Goal: Communication & Community: Answer question/provide support

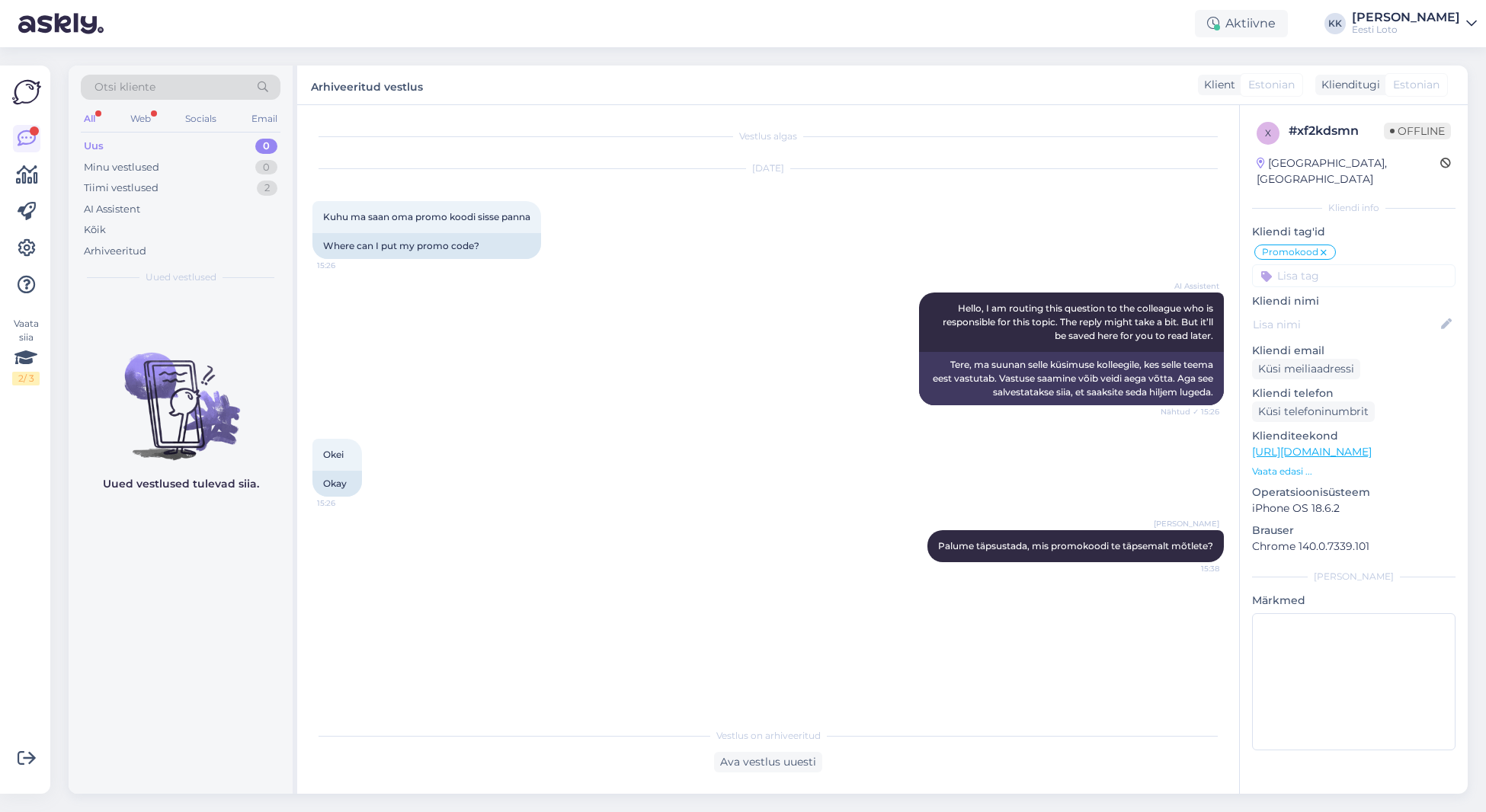
click at [151, 142] on div "Uus 0" at bounding box center [181, 146] width 199 height 21
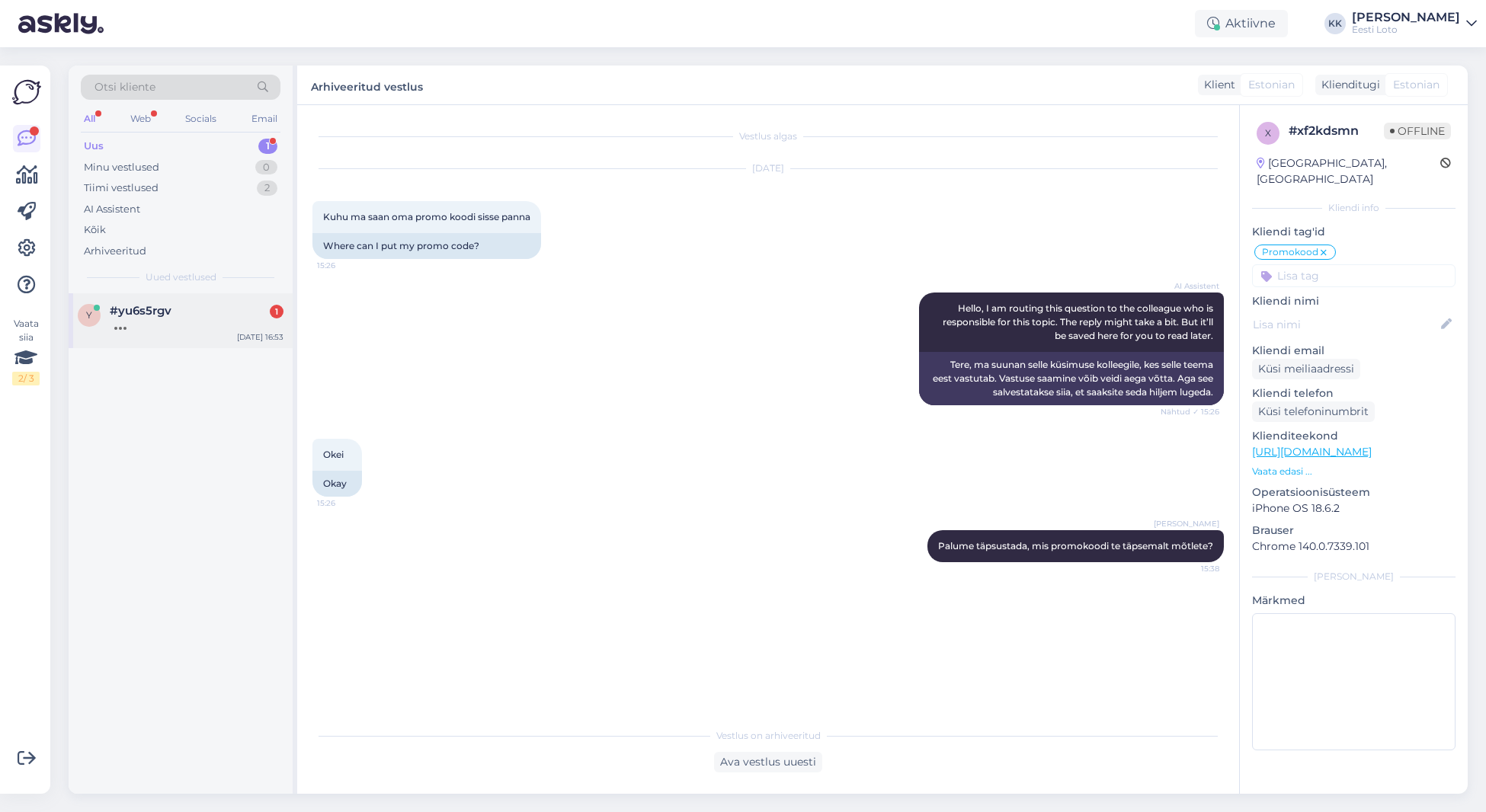
click at [191, 331] on div "y #yu6s5rgv [DATE] 16:53" at bounding box center [181, 321] width 224 height 55
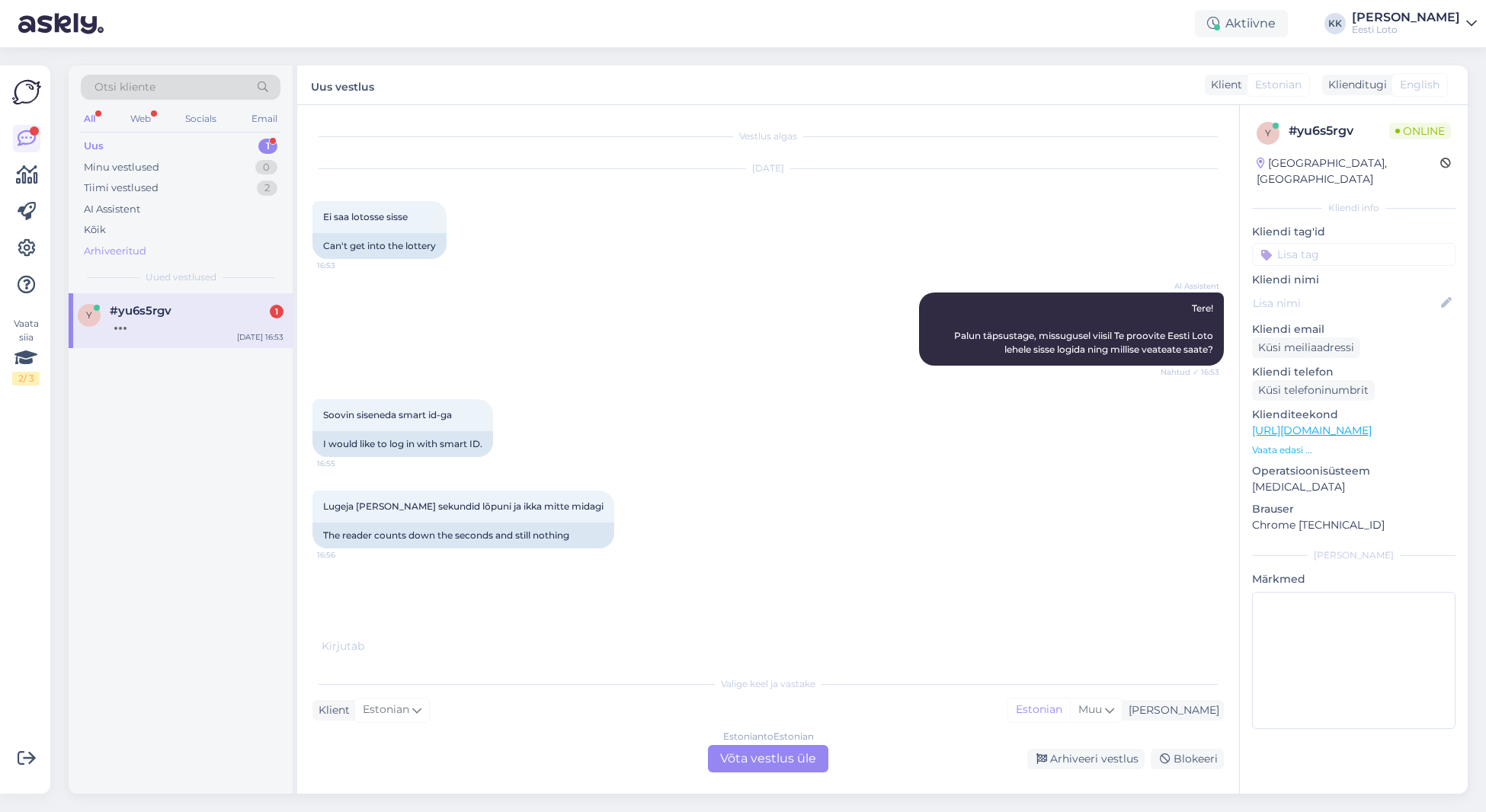
click at [122, 248] on div "Arhiveeritud" at bounding box center [115, 251] width 62 height 15
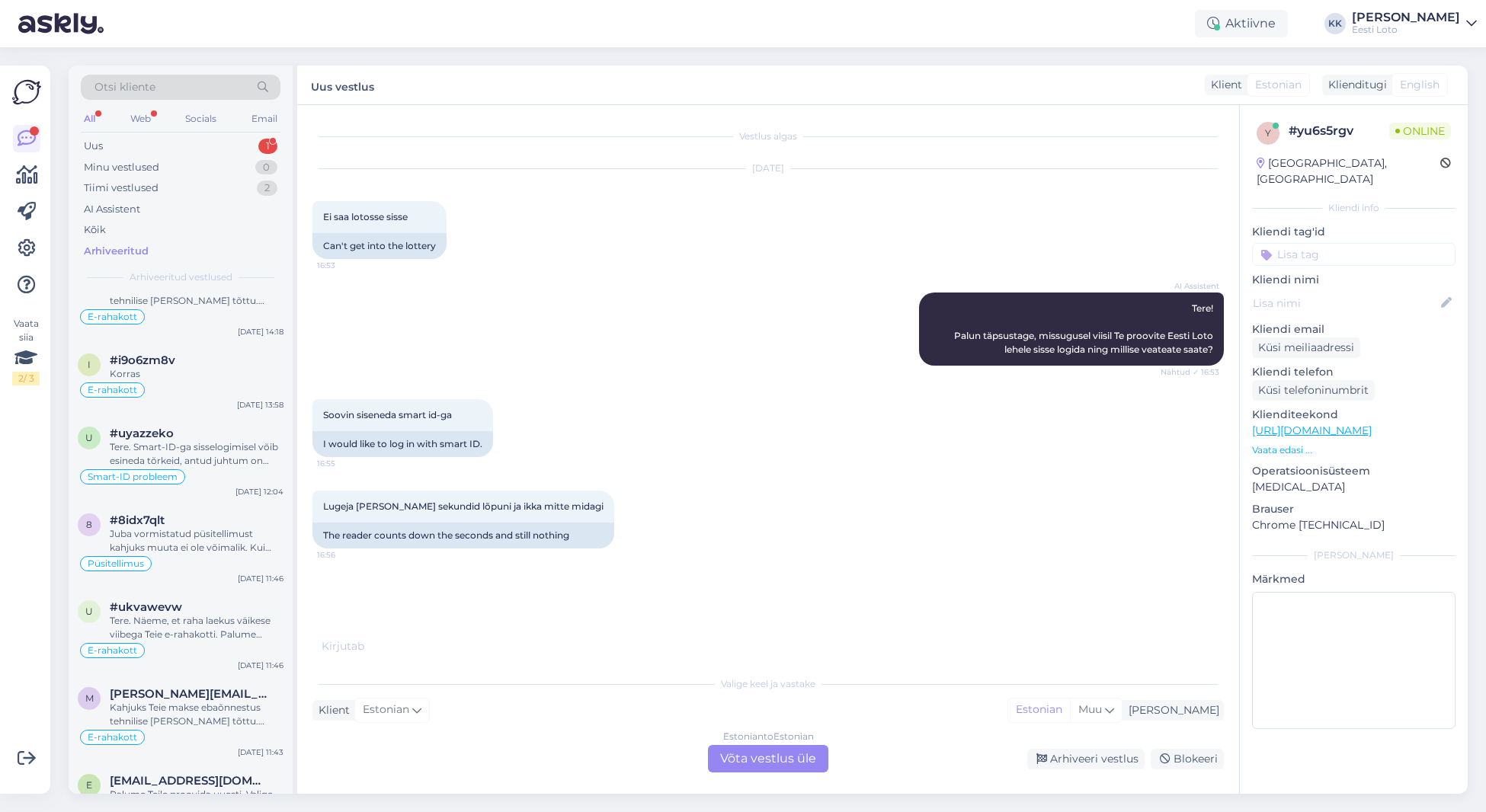
scroll to position [309, 0]
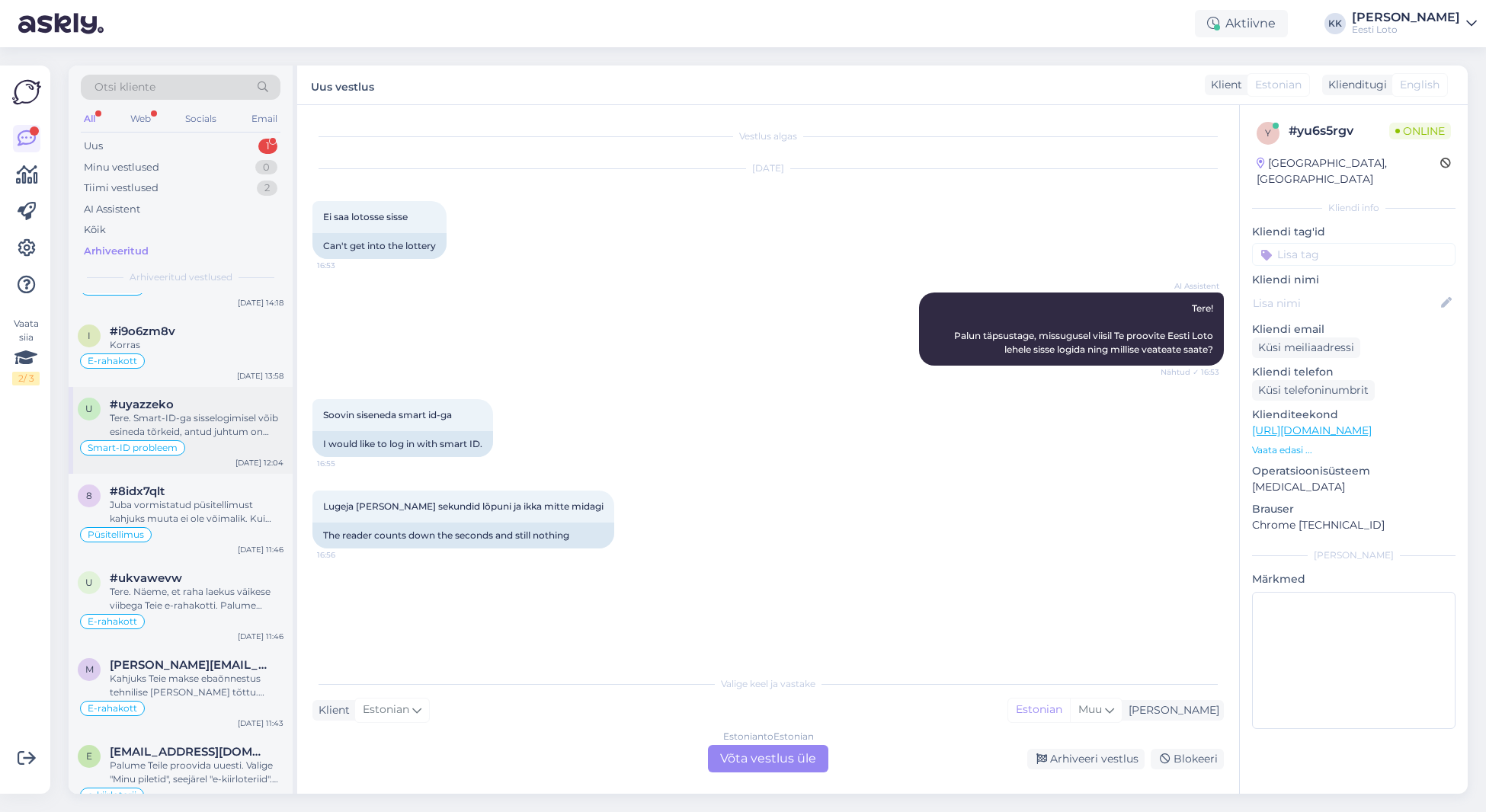
click at [183, 423] on div "Tere. Smart-ID-ga sisselogimisel võib esineda tõrkeid, antud juhtum on juba mei…" at bounding box center [196, 425] width 174 height 28
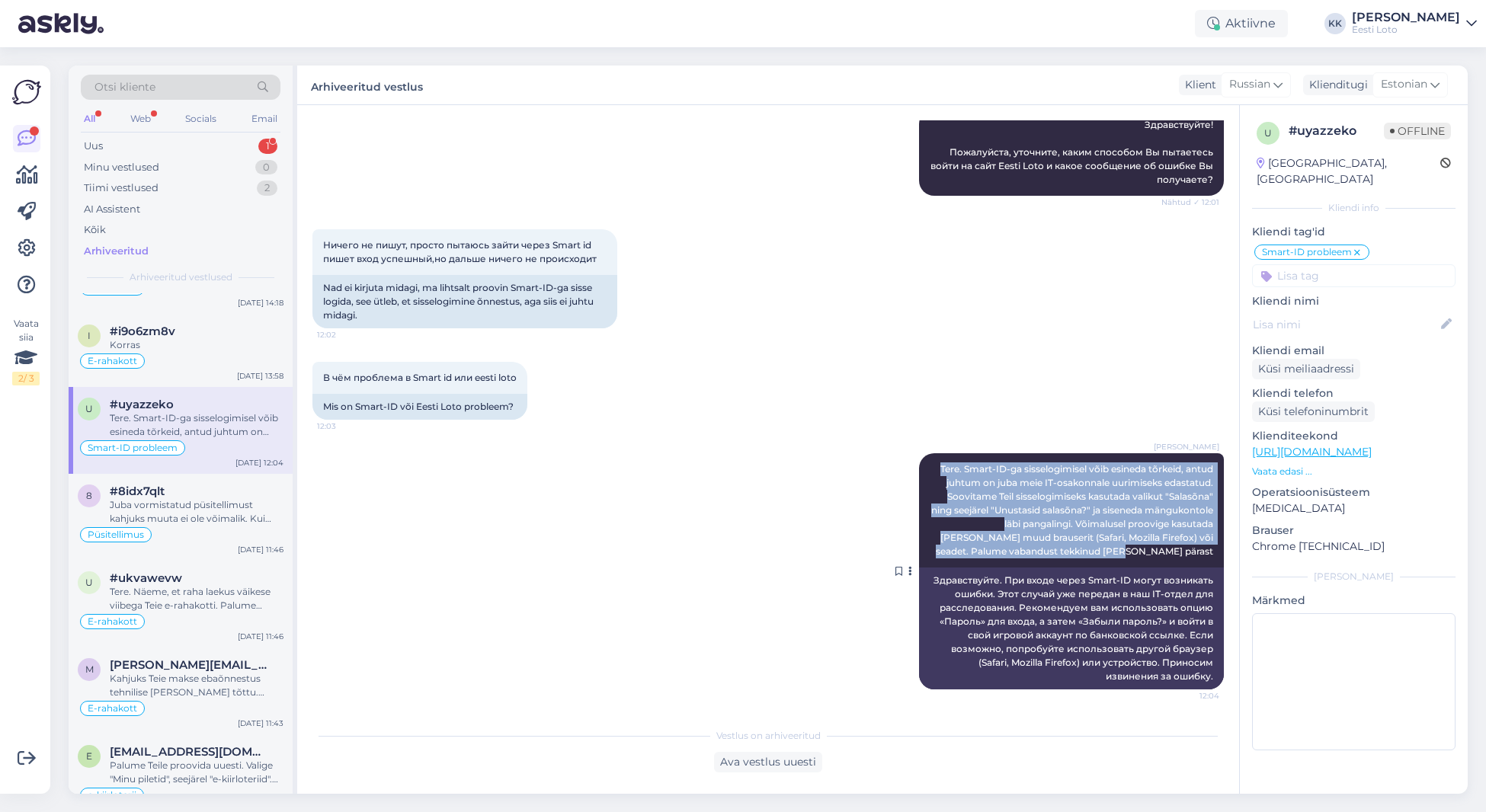
drag, startPoint x: 937, startPoint y: 467, endPoint x: 1201, endPoint y: 558, distance: 279.2
click at [1214, 560] on div "[PERSON_NAME] Tere. Smart-ID-ga sisselogimisel võib esineda tõrkeid, antud juht…" at bounding box center [1071, 510] width 305 height 114
copy span "Tere. Smart-ID-ga sisselogimisel võib esineda tõrkeid, antud juhtum on juba mei…"
click at [159, 143] on div "Uus 1" at bounding box center [181, 146] width 199 height 21
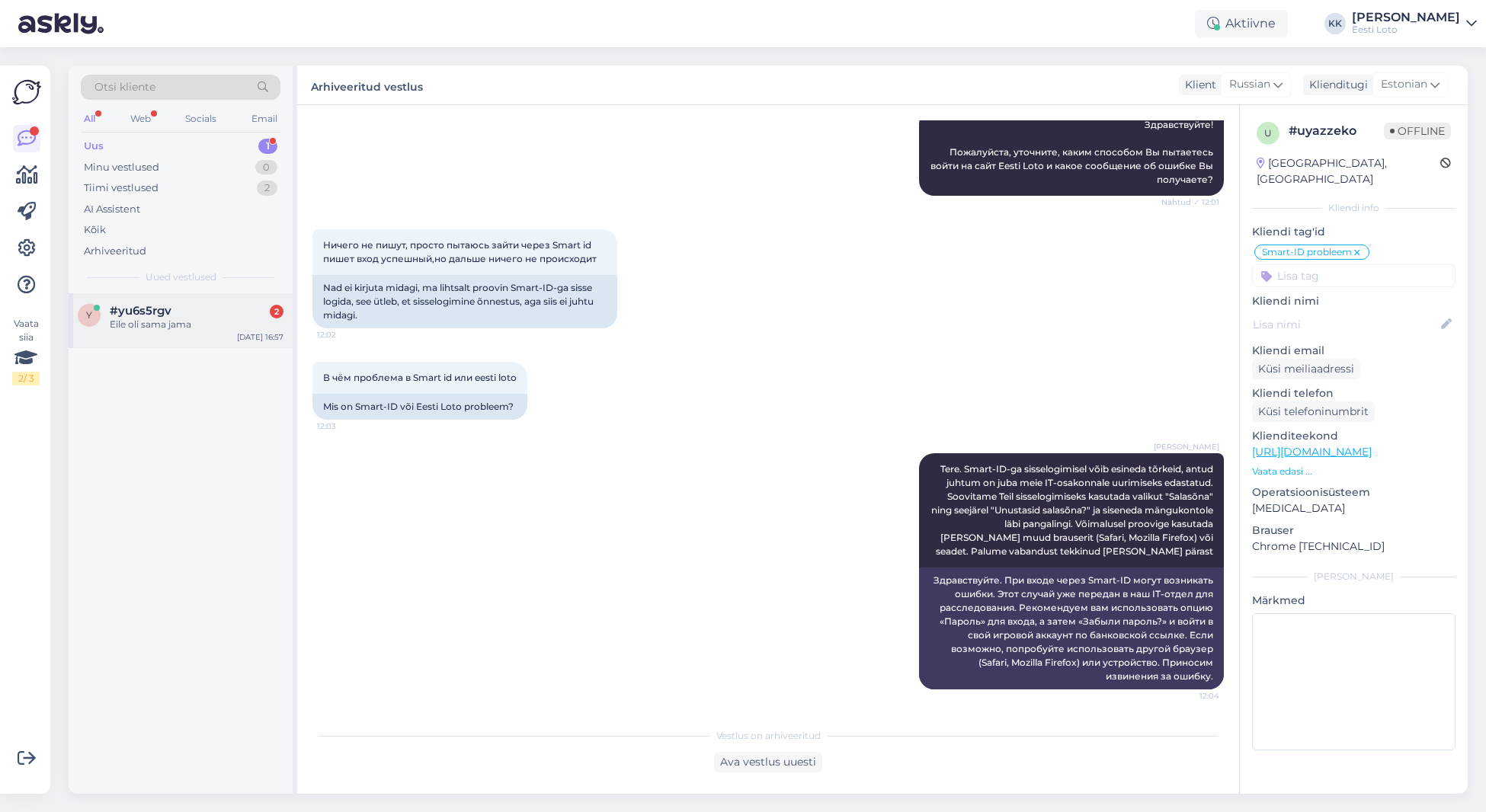
click at [183, 314] on div "#yu6s5rgv 2" at bounding box center [196, 310] width 174 height 13
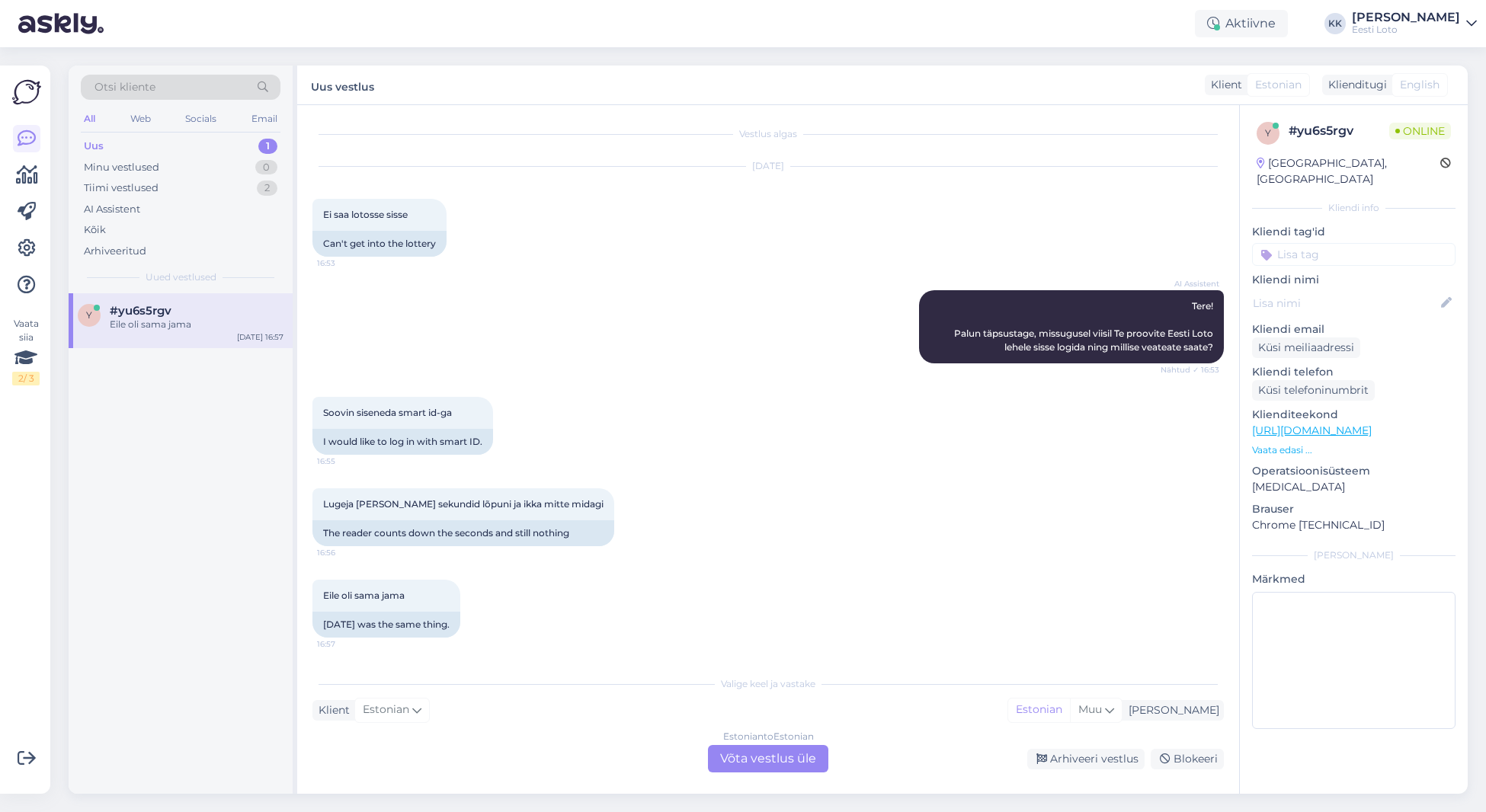
click at [784, 763] on div "Estonian to Estonian Võta vestlus üle" at bounding box center [767, 759] width 120 height 28
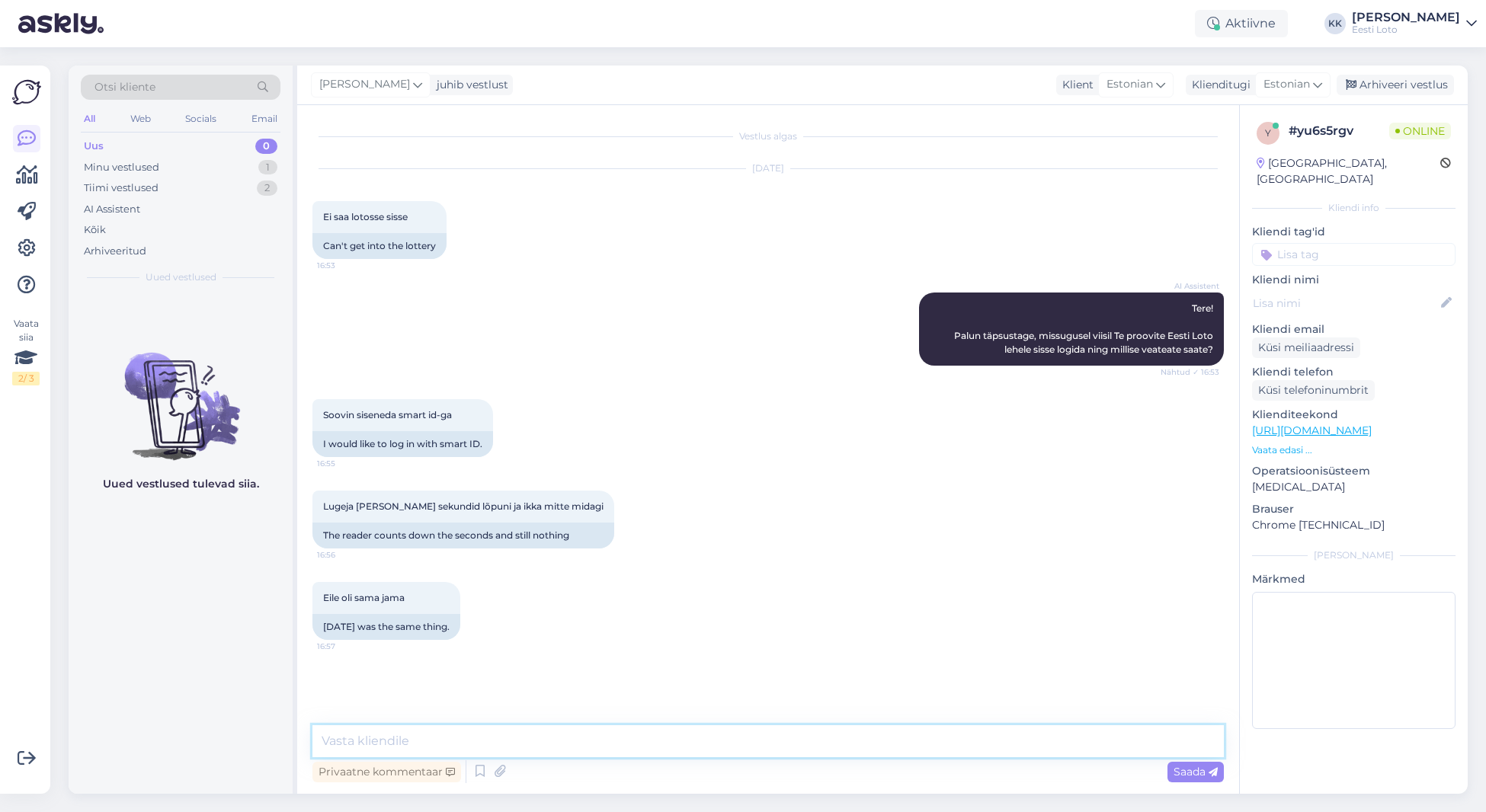
click at [371, 741] on textarea at bounding box center [767, 742] width 911 height 32
paste textarea "Tere. Smart-ID-ga sisselogimisel võib esineda tõrkeid, antud juhtum on juba mei…"
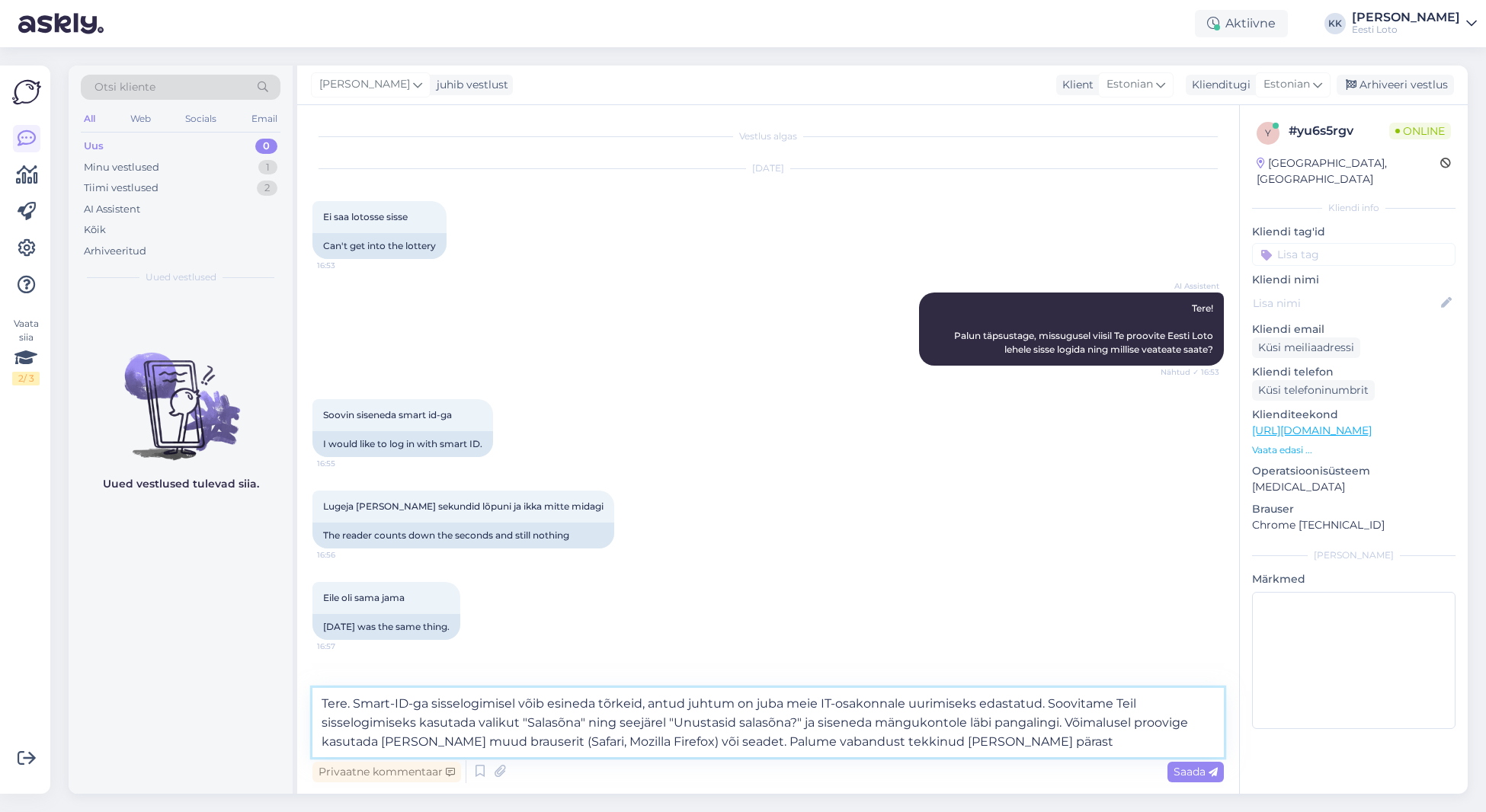
drag, startPoint x: 728, startPoint y: 742, endPoint x: 772, endPoint y: 739, distance: 44.1
click at [730, 742] on textarea "Tere. Smart-ID-ga sisselogimisel võib esineda tõrkeid, antud juhtum on juba mei…" at bounding box center [767, 723] width 911 height 69
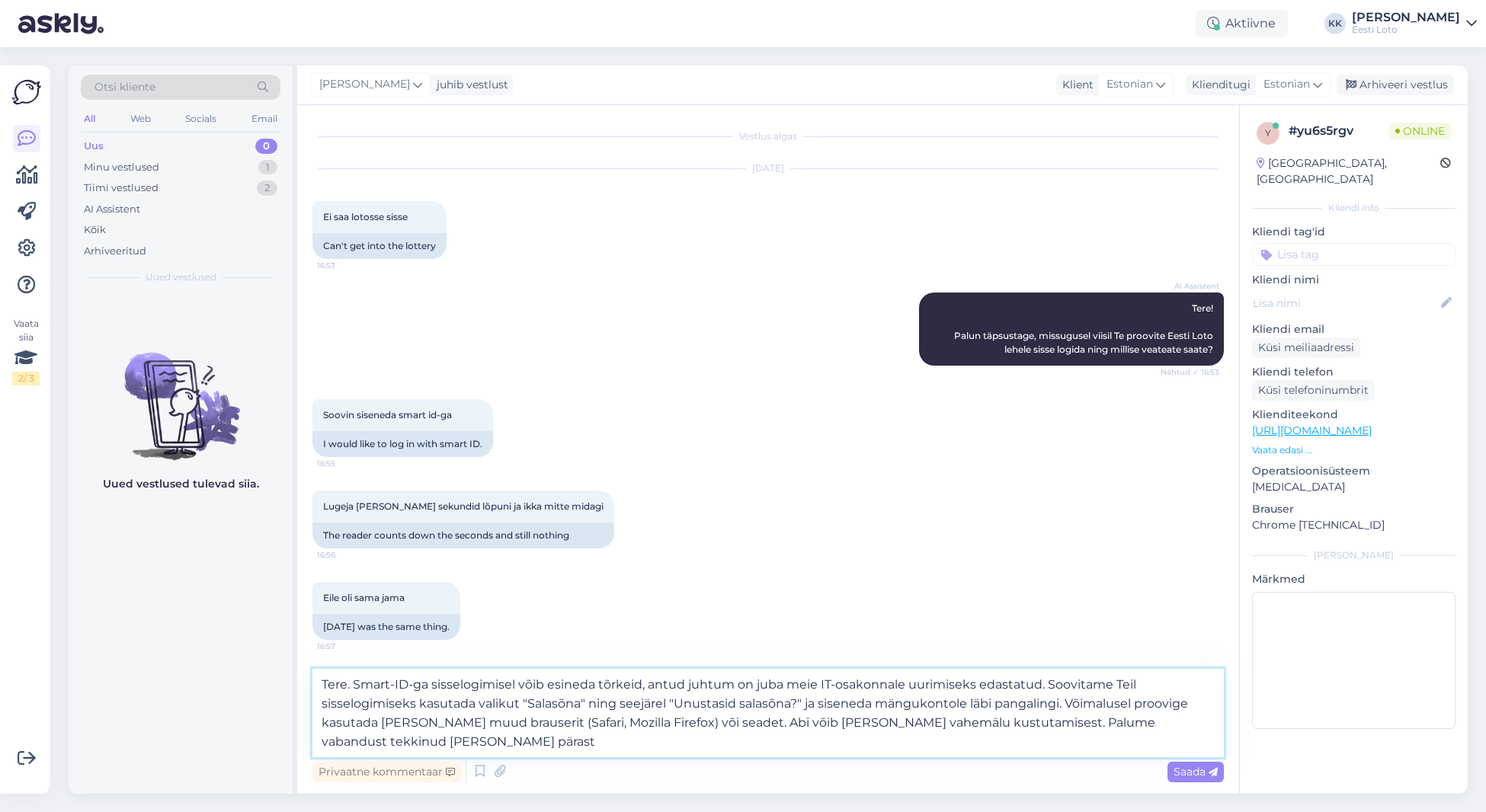
click at [435, 738] on textarea "Tere. Smart-ID-ga sisselogimisel võib esineda tõrkeid, antud juhtum on juba mei…" at bounding box center [767, 712] width 911 height 88
type textarea "Tere. Smart-ID-ga sisselogimisel võib esineda tõrkeid, antud juhtum on juba mei…"
click at [1190, 768] on span "Saada" at bounding box center [1196, 771] width 45 height 13
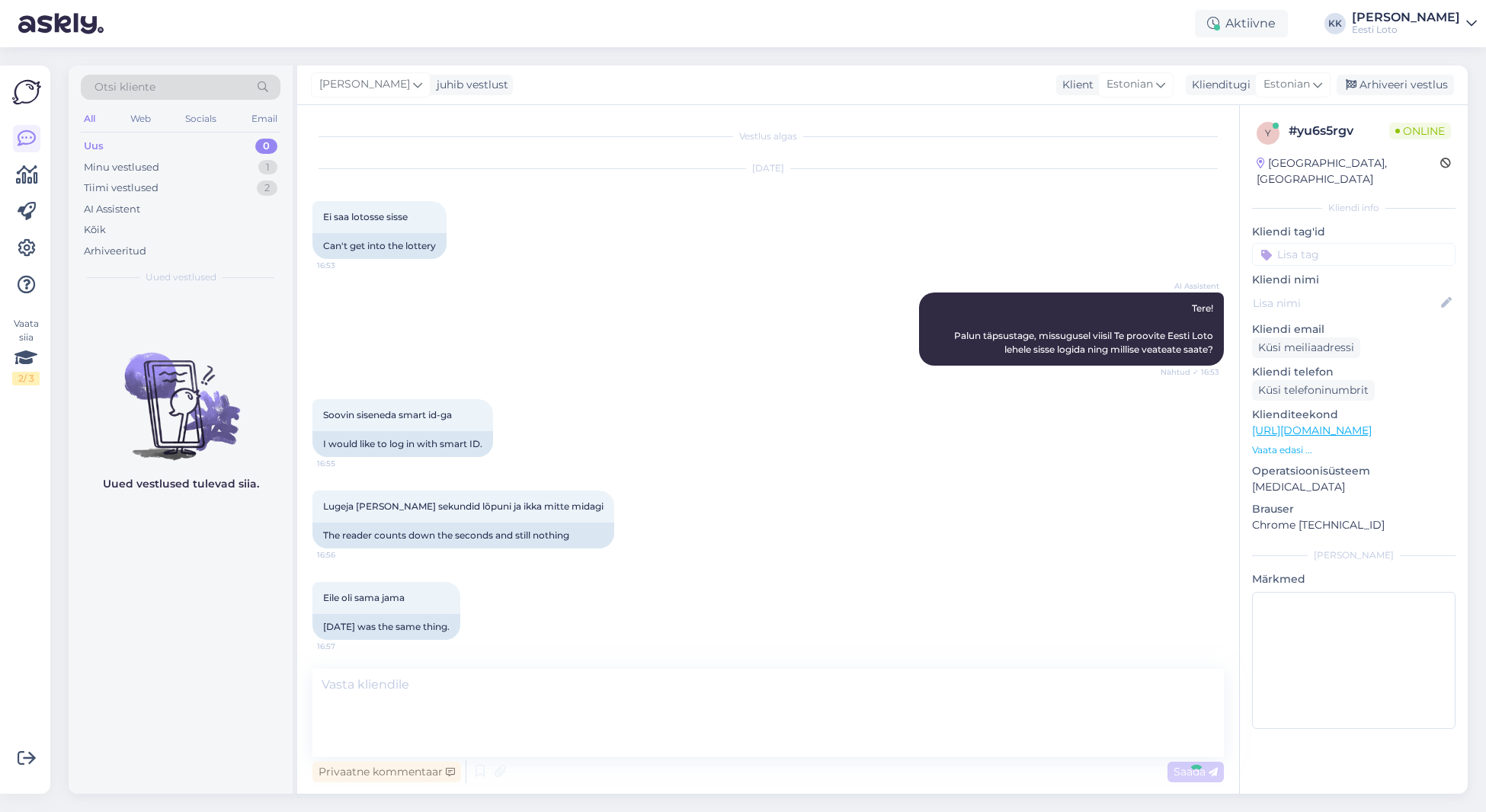
scroll to position [107, 0]
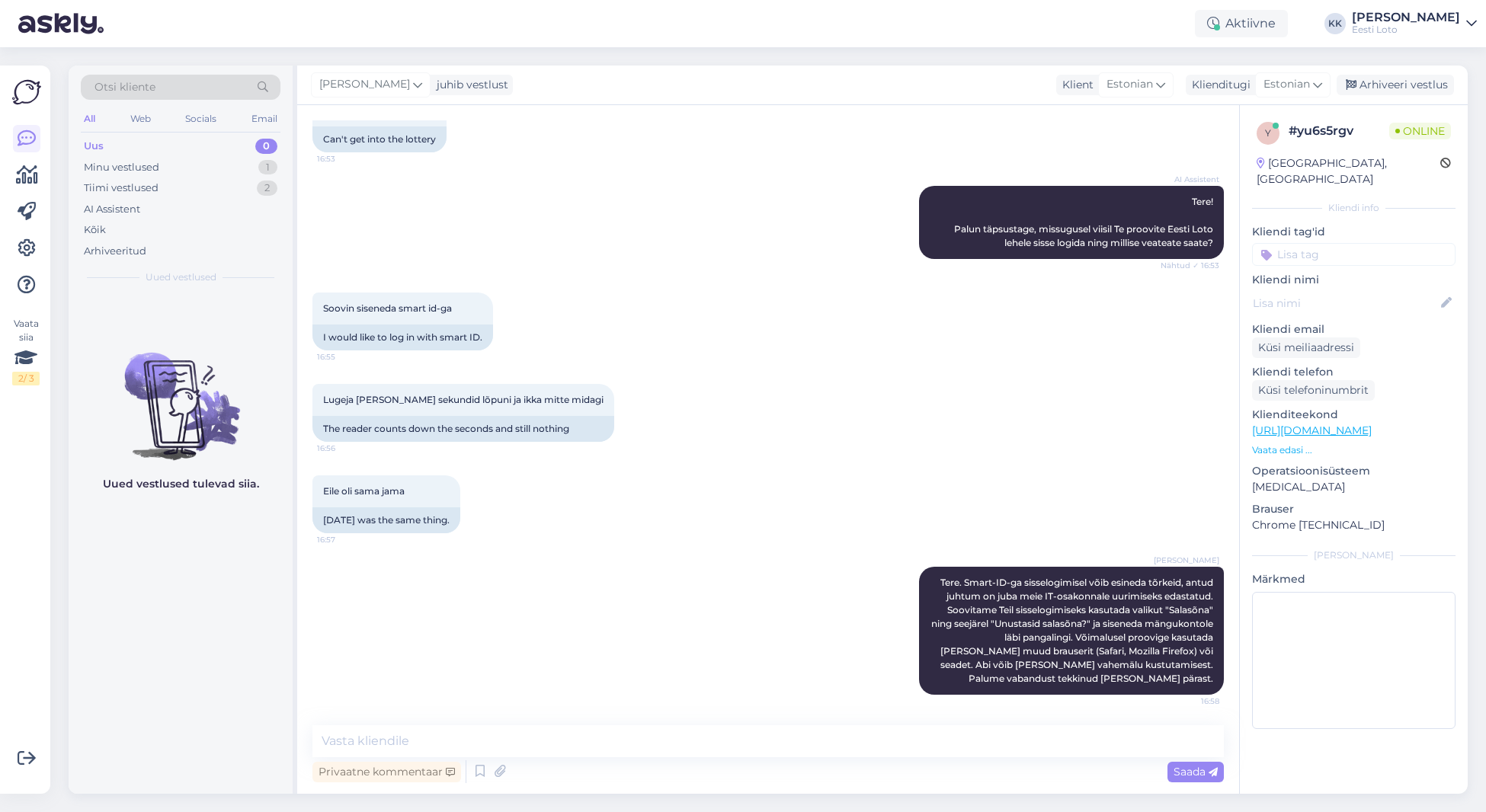
click at [1373, 244] on input at bounding box center [1353, 255] width 203 height 23
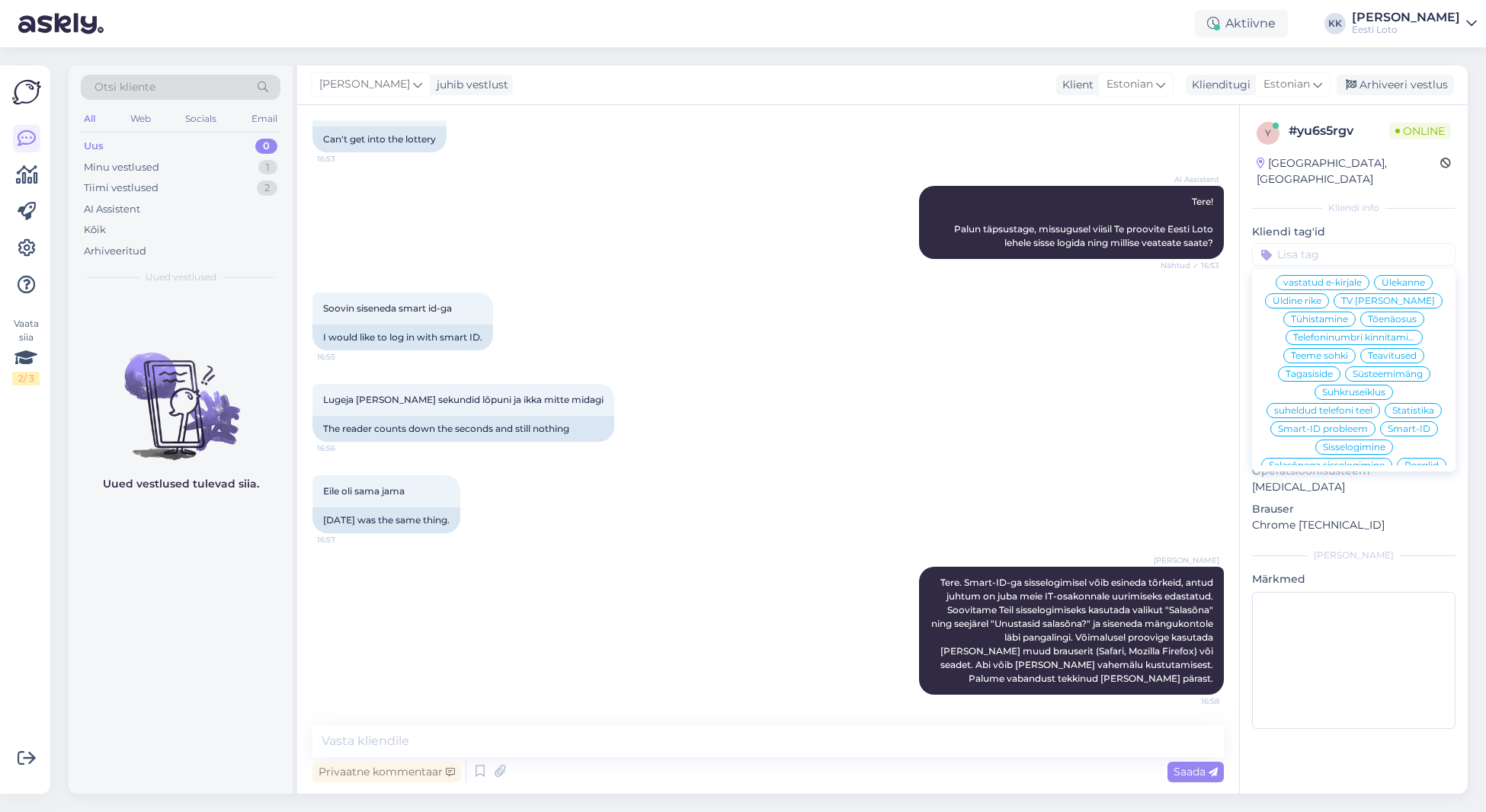
click at [1352, 425] on span "Smart-ID probleem" at bounding box center [1322, 429] width 90 height 9
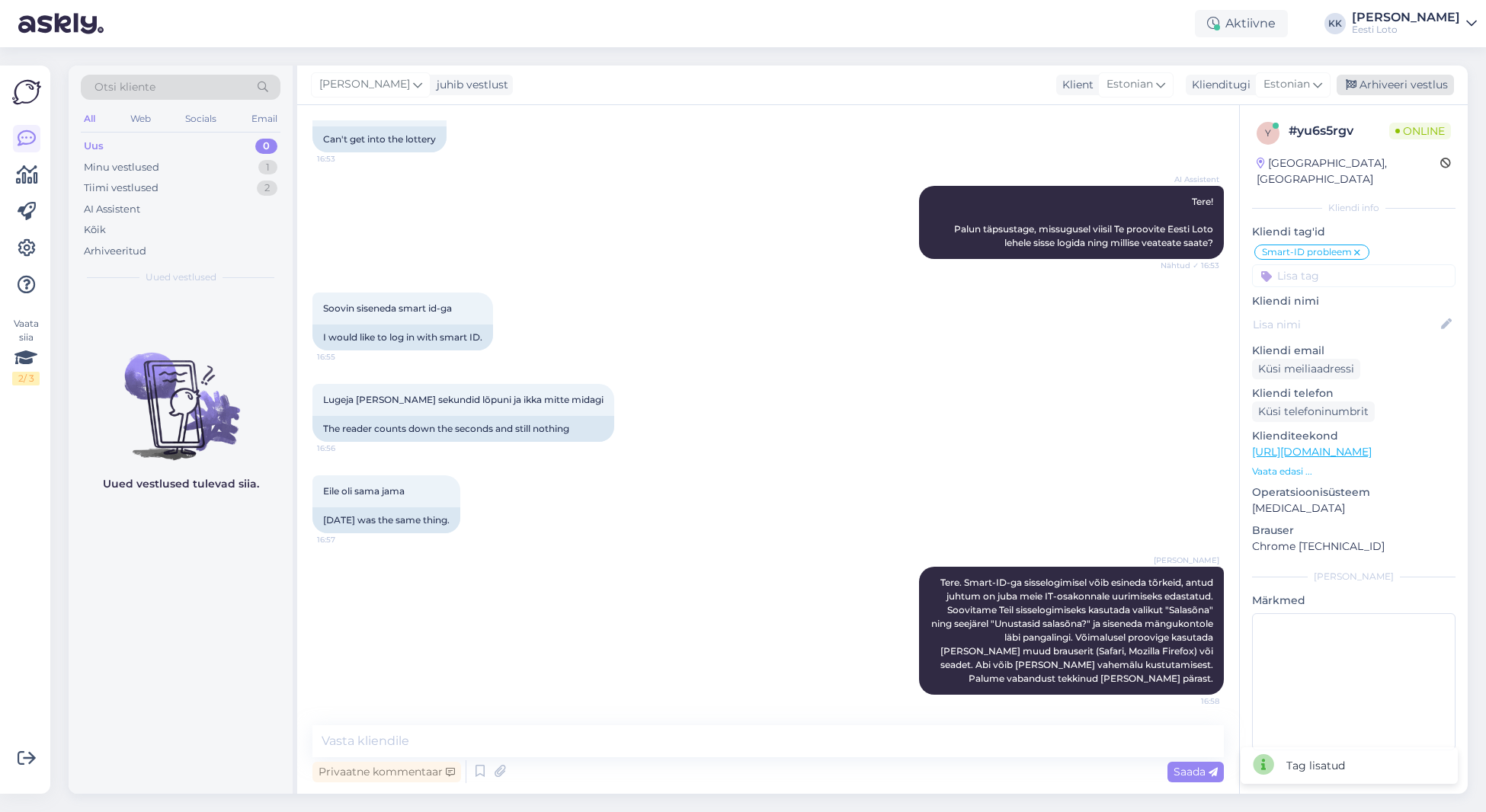
click at [1377, 85] on div "Arhiveeri vestlus" at bounding box center [1395, 85] width 118 height 20
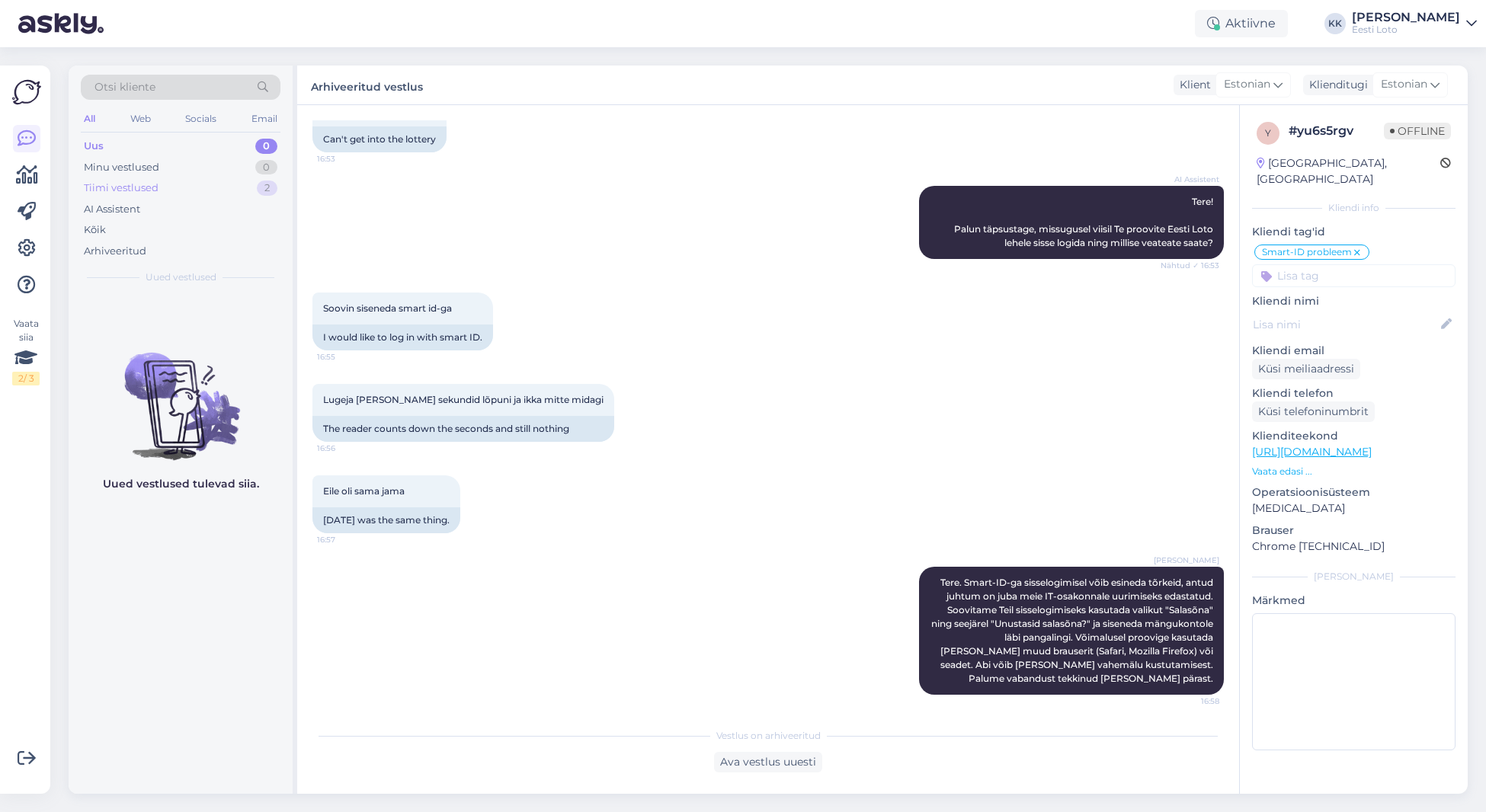
click at [153, 183] on div "Tiimi vestlused" at bounding box center [121, 188] width 75 height 15
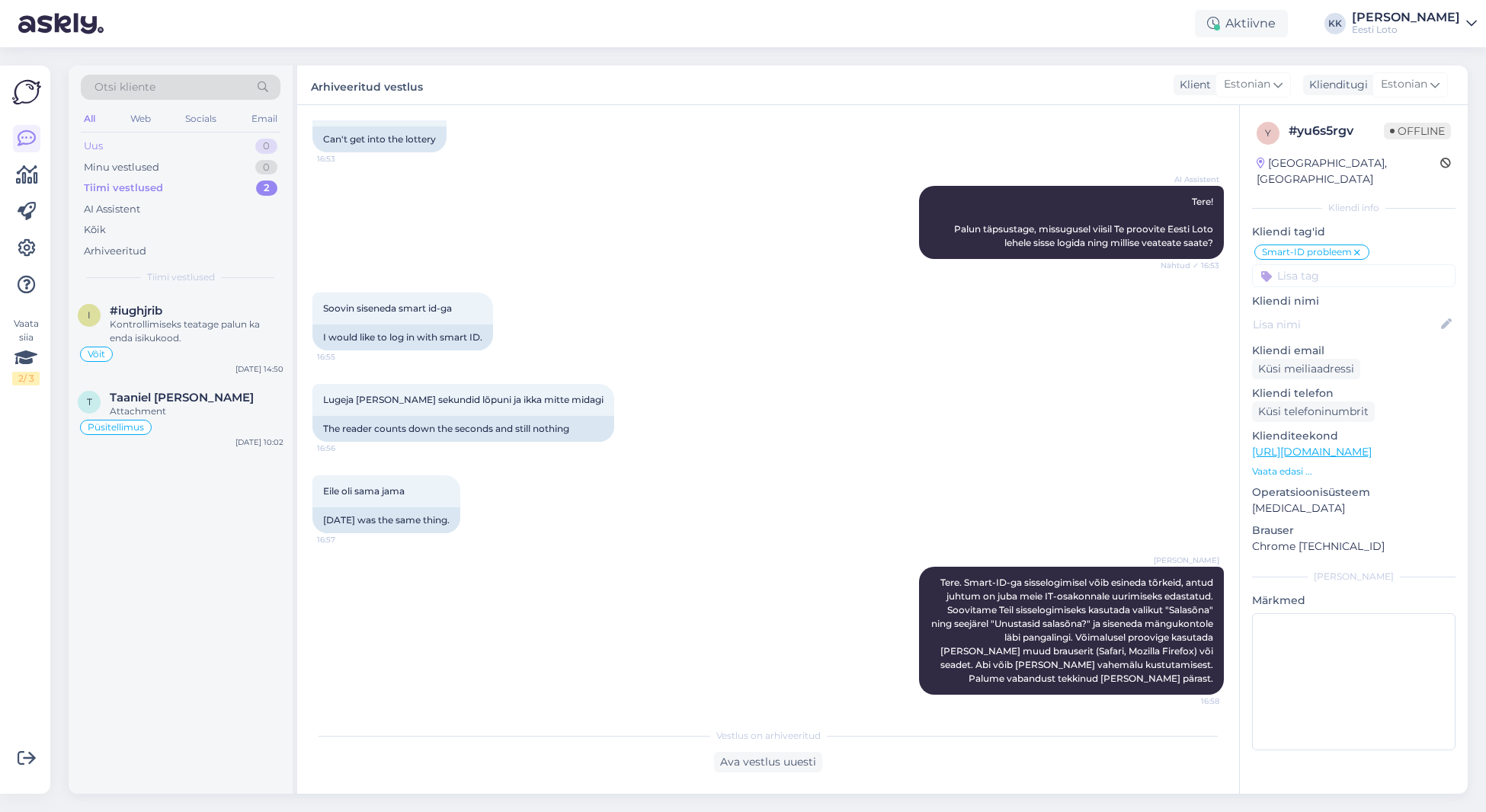
click at [150, 136] on div "Uus 0" at bounding box center [181, 146] width 199 height 21
click at [188, 337] on div "Vajaks vastust kohe,mitte millalgi tulevikus." at bounding box center [196, 331] width 174 height 28
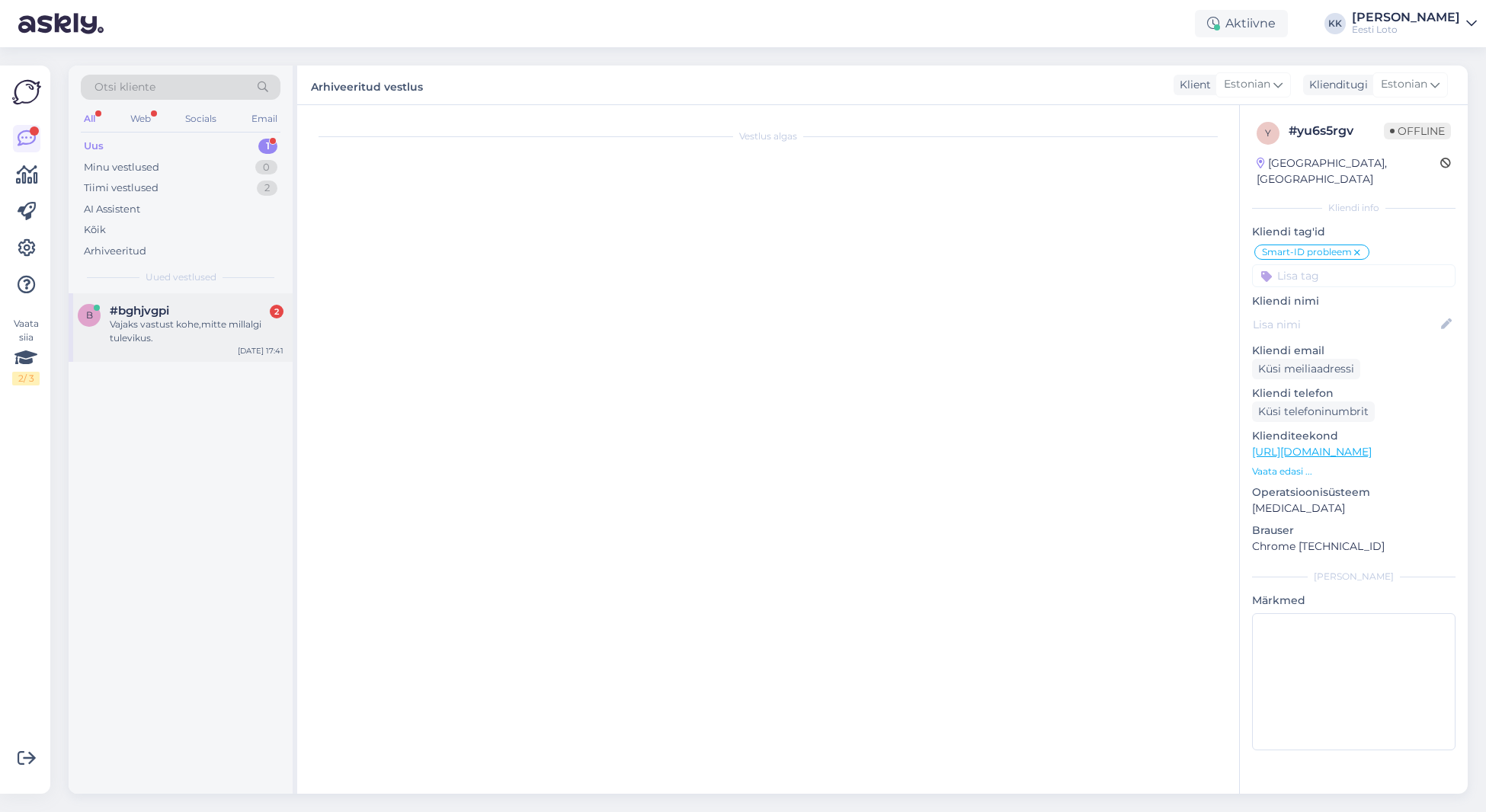
scroll to position [0, 0]
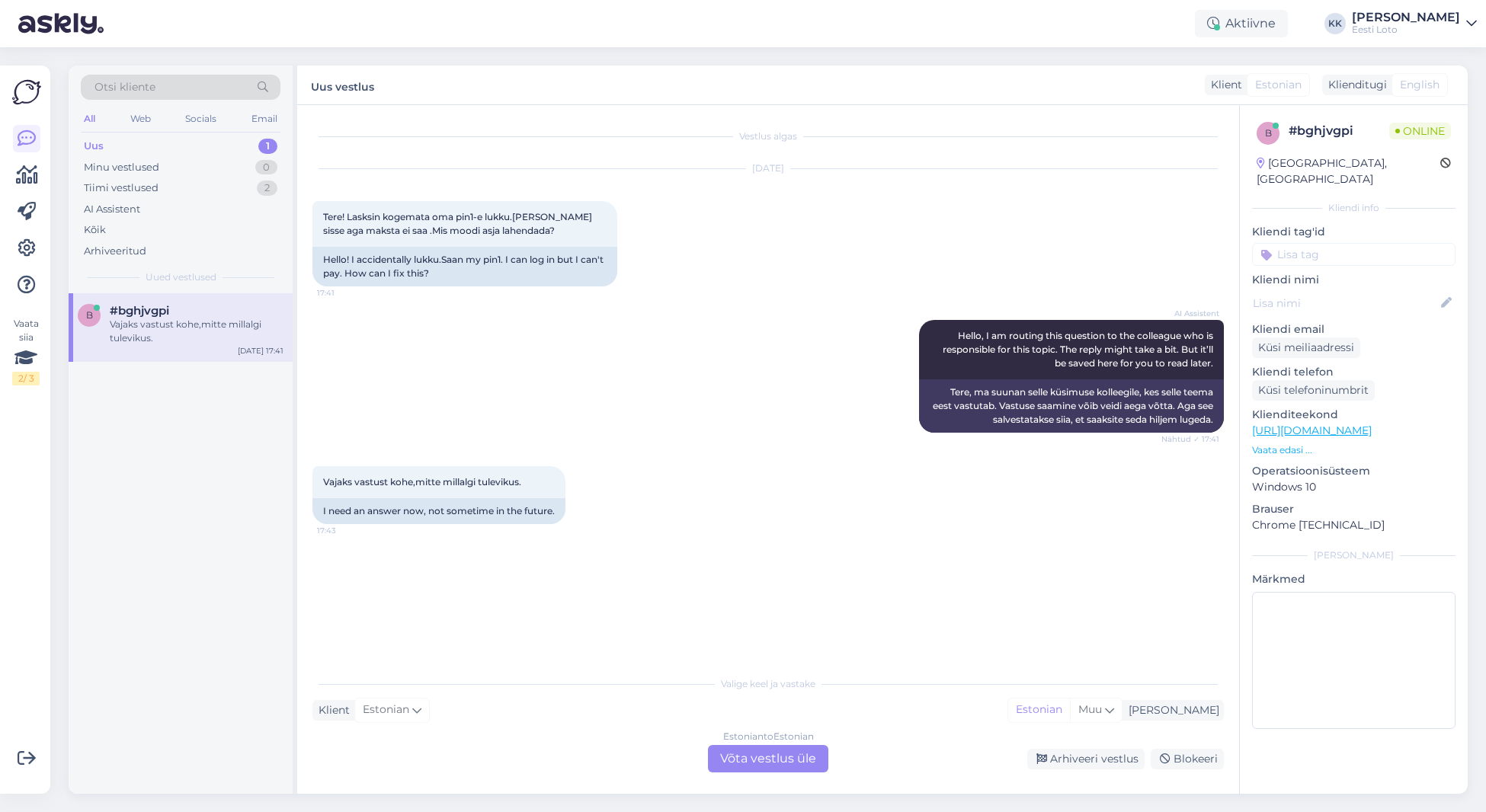
click at [737, 755] on div "Estonian to Estonian Võta vestlus üle" at bounding box center [767, 759] width 120 height 28
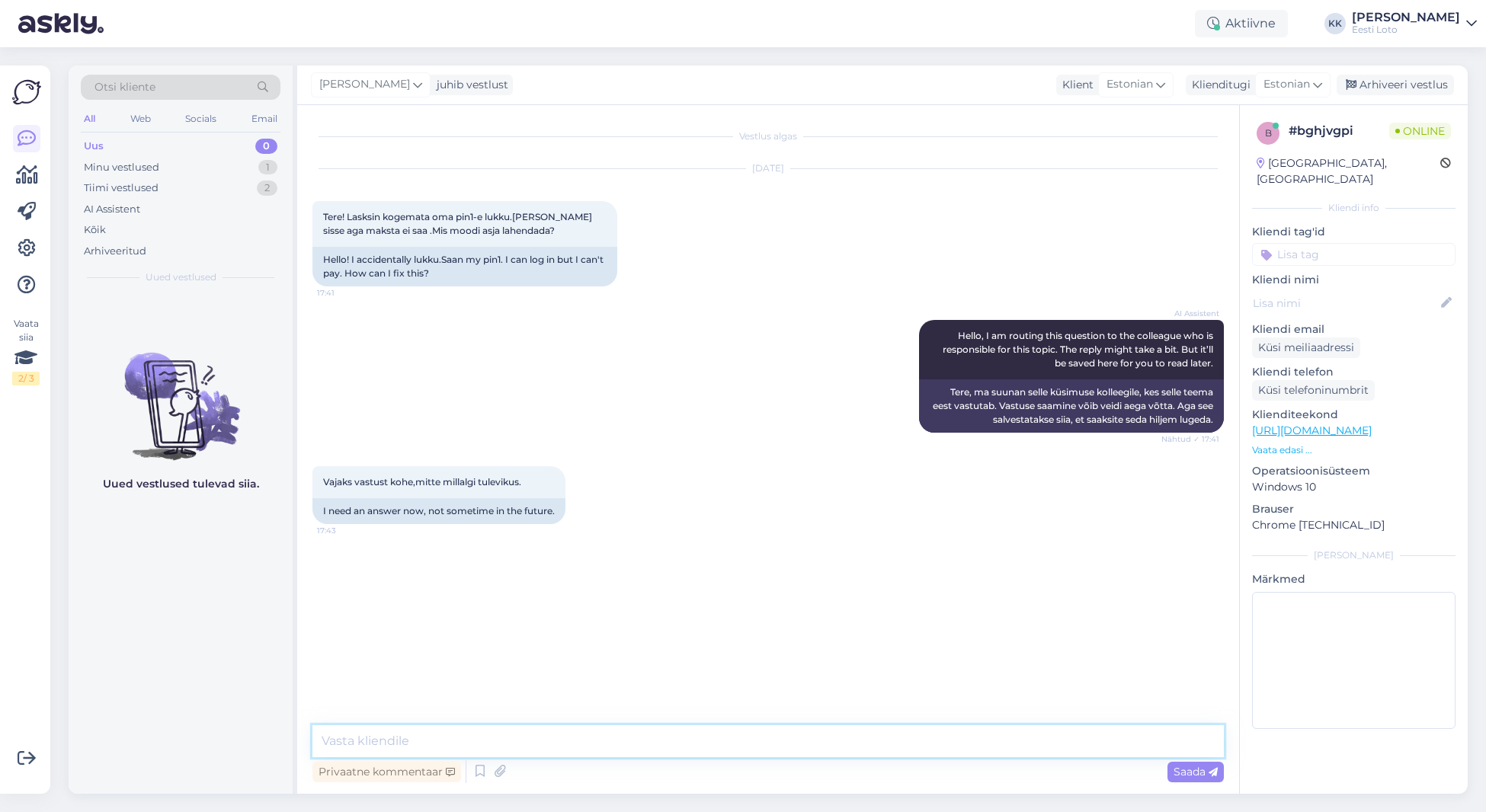
click at [697, 743] on textarea at bounding box center [767, 742] width 911 height 32
click at [795, 743] on textarea "Tere. Palun täpsustage, kas kasutasite ID-kaarti, Smart-ID või Mobiil-ID-d" at bounding box center [767, 742] width 911 height 32
type textarea "Tere. Palun täpsustage, kas kasutasite ID-kaarti, Smart-ID või Mobiil-ID-d."
click at [1187, 773] on span "Saada" at bounding box center [1196, 771] width 45 height 13
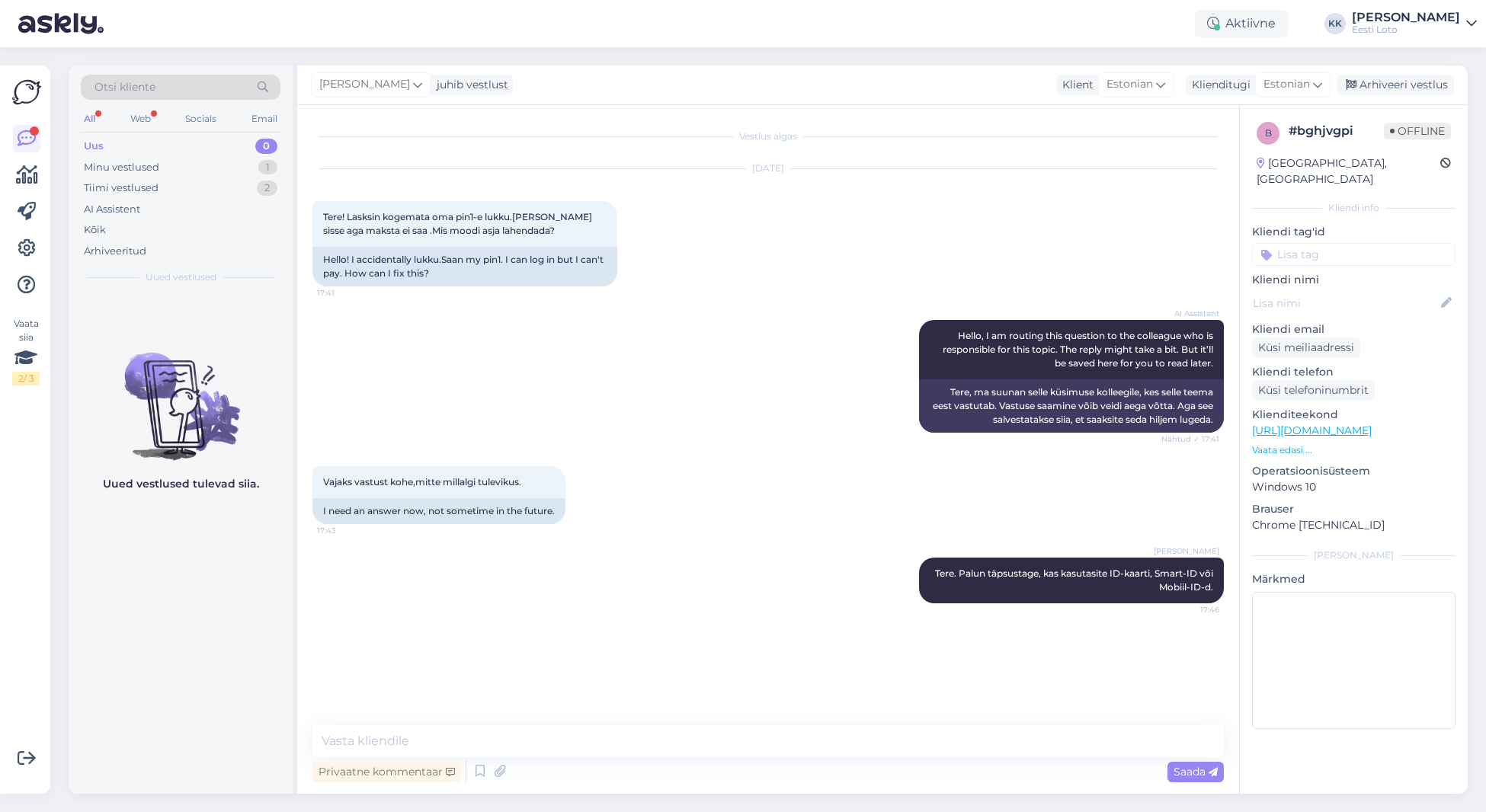
click at [1271, 443] on p "Vaata edasi ..." at bounding box center [1353, 450] width 203 height 13
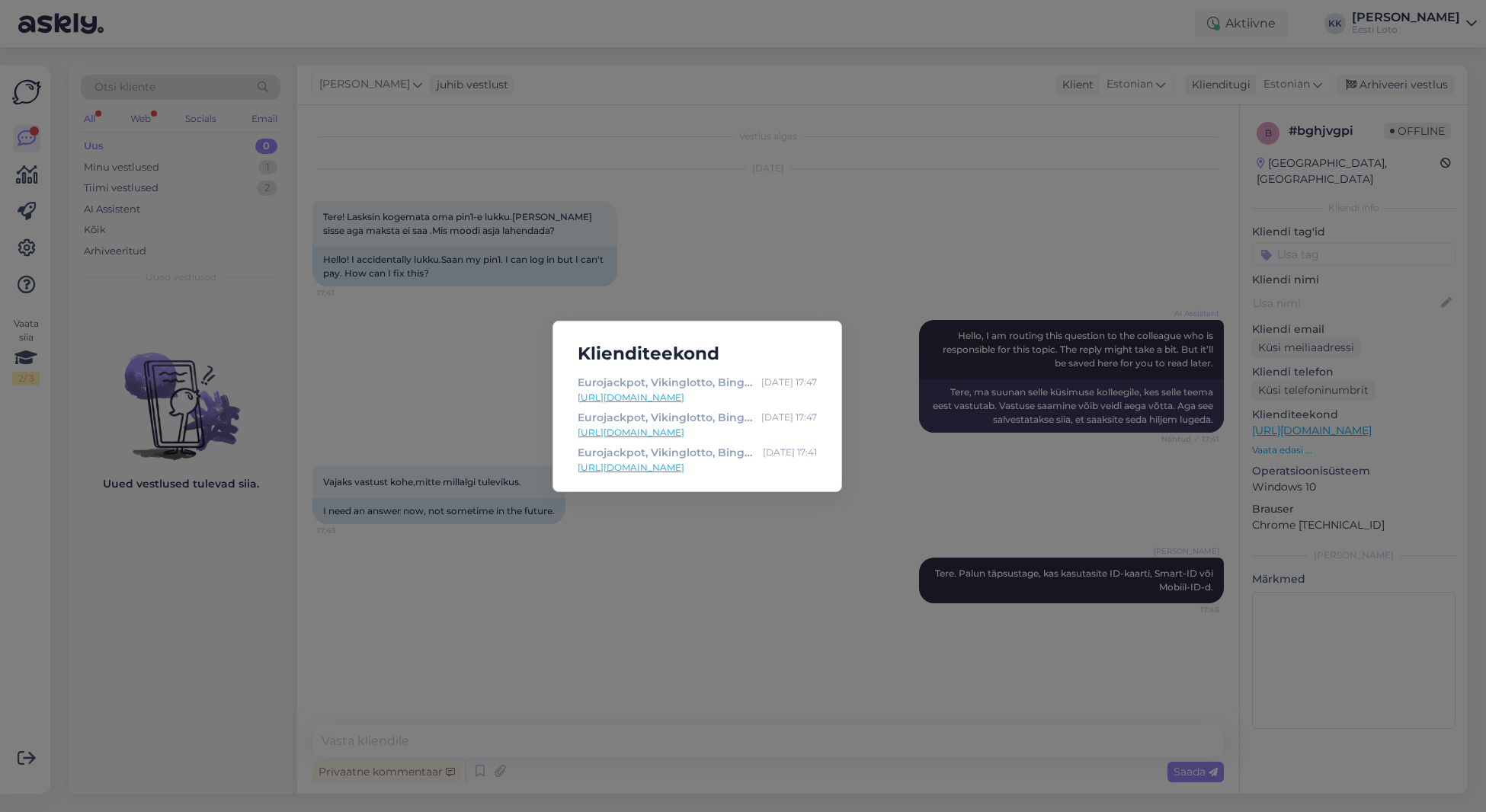
click at [1038, 226] on div "Klienditeekond Eurojackpot, Vikinglotto, Bingo loto, Keno ja Jokkeri piletid in…" at bounding box center [743, 406] width 1486 height 812
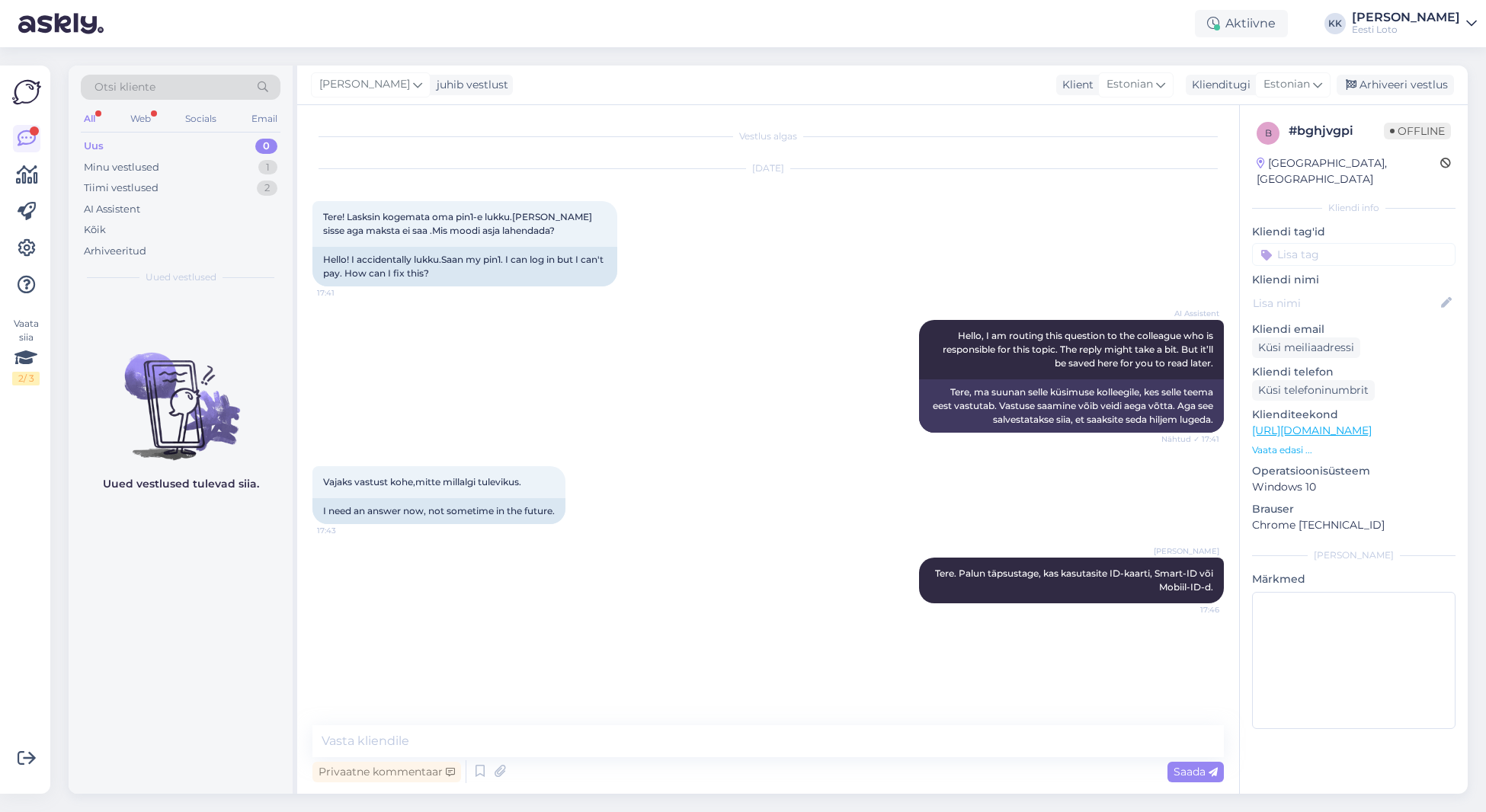
click at [1337, 243] on input at bounding box center [1353, 255] width 203 height 23
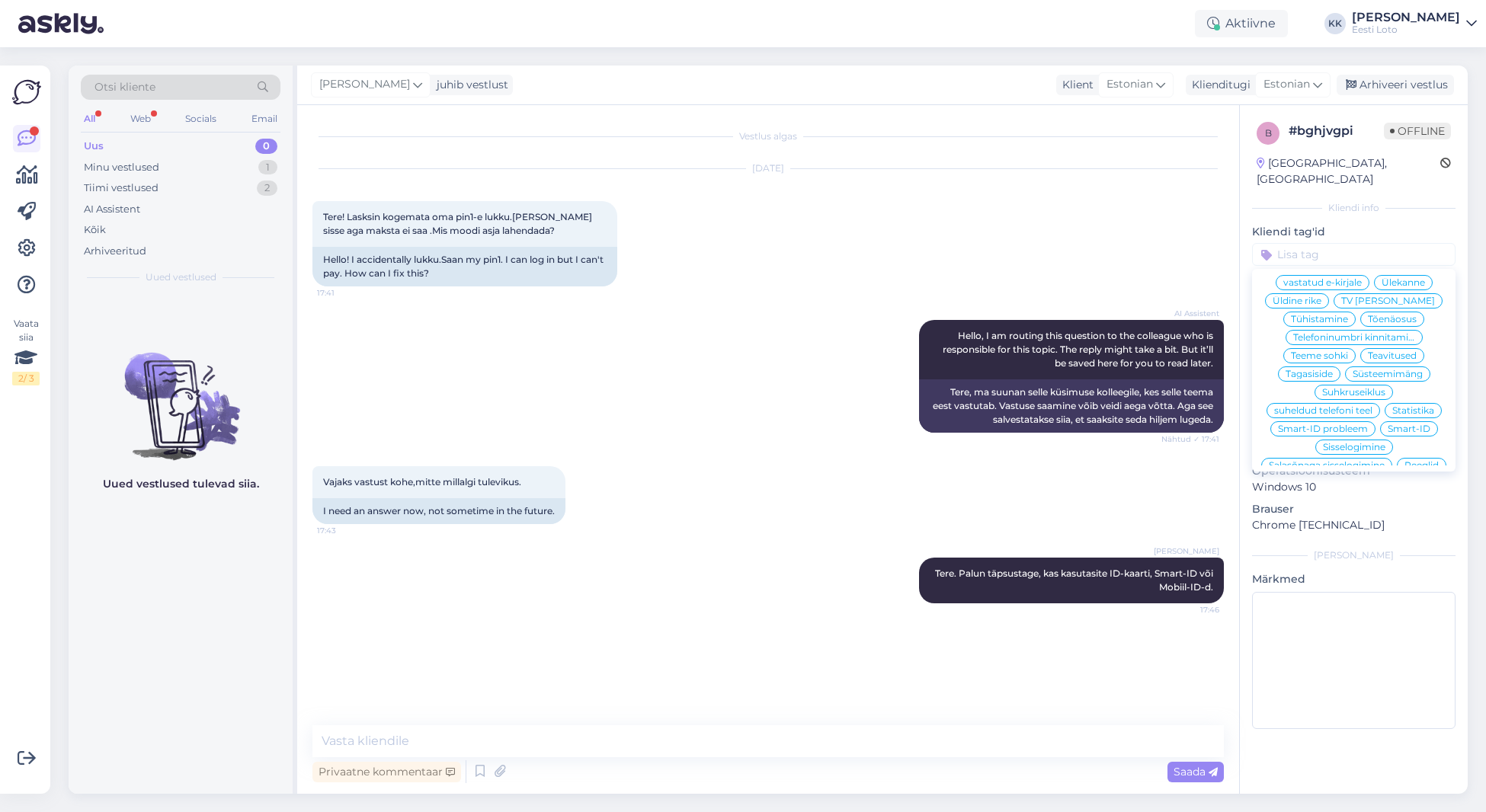
click at [1216, 175] on div "[DATE] Tere! Lasksin kogemata oma pin1-e lukku.[PERSON_NAME] sisse aga maksta e…" at bounding box center [767, 227] width 911 height 150
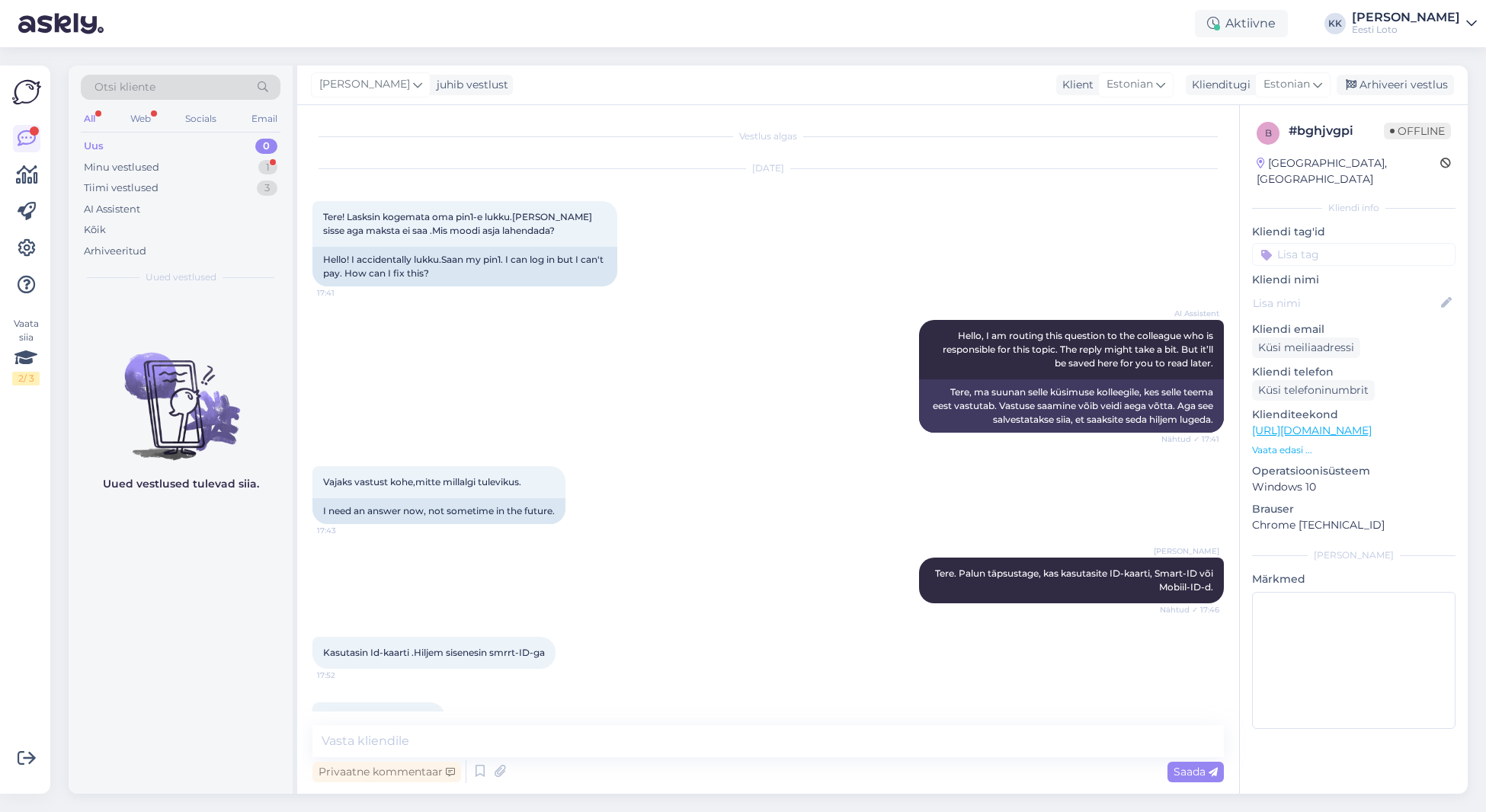
scroll to position [39, 0]
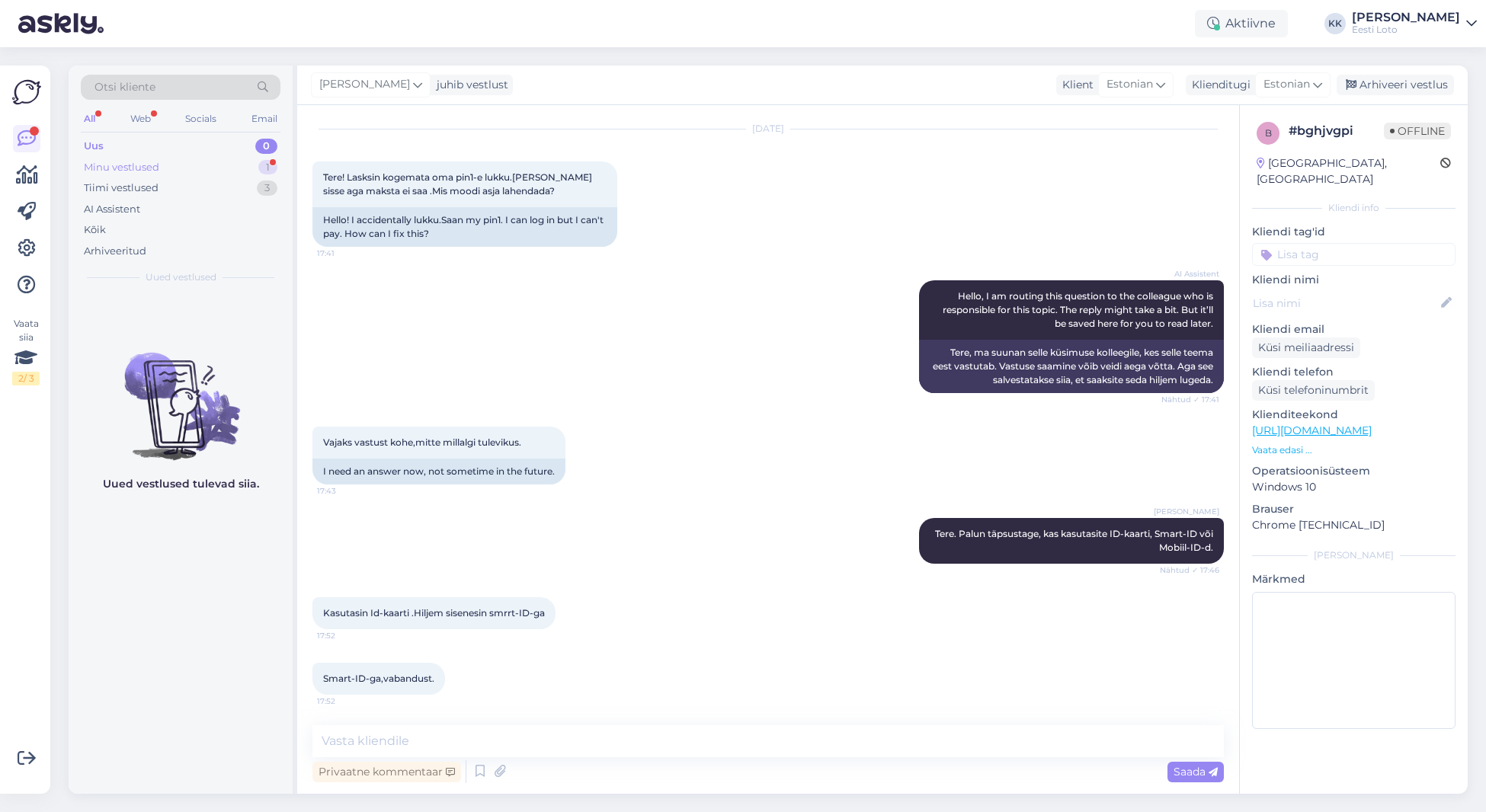
click at [166, 168] on div "Minu vestlused 1" at bounding box center [181, 167] width 199 height 21
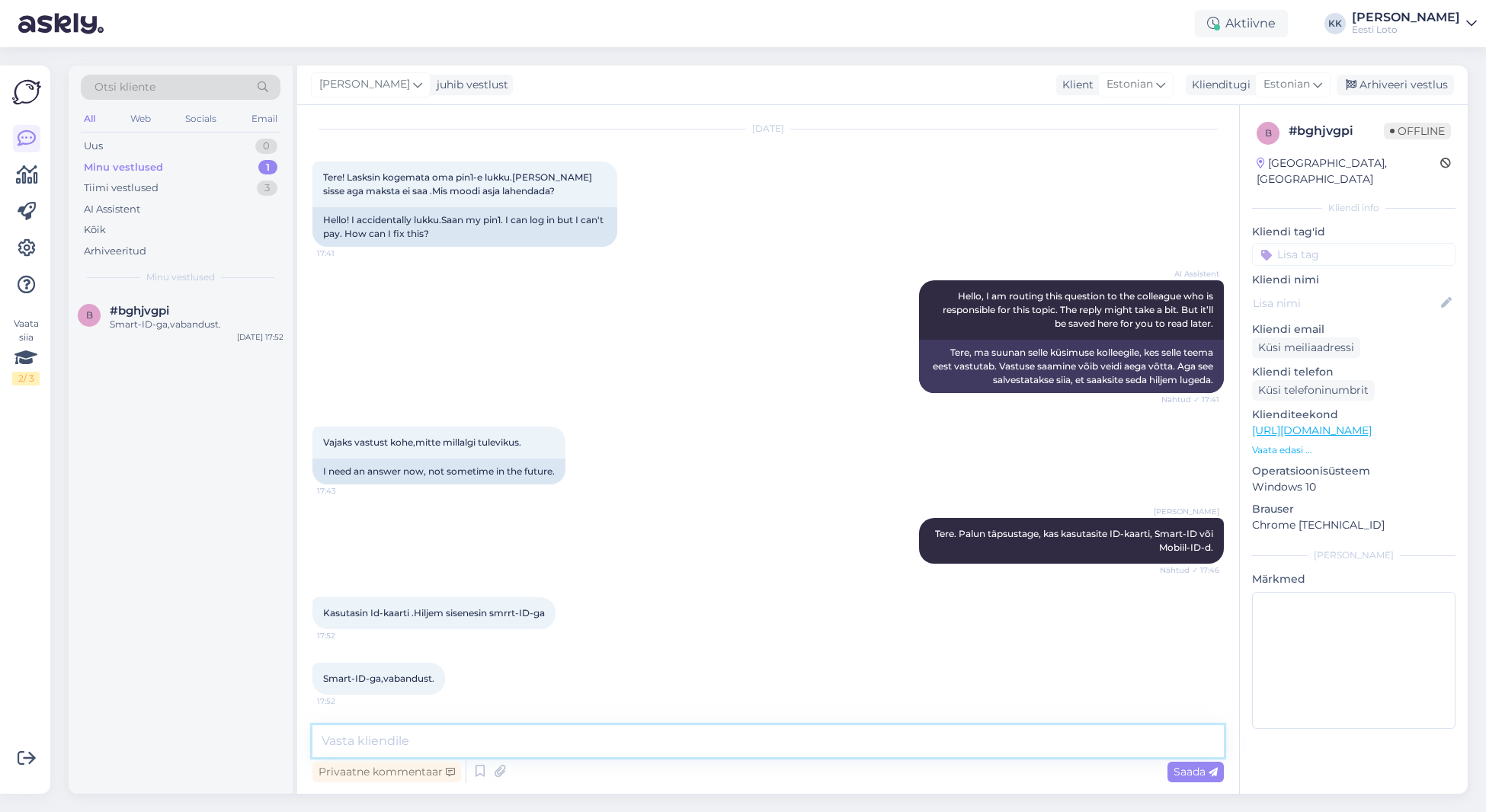
click at [478, 739] on textarea at bounding box center [767, 742] width 911 height 32
click at [427, 735] on textarea at bounding box center [767, 742] width 911 height 32
paste textarea "Smart-ID klienditugi, SK ID Solutions (ööpäevaringne) [PHONE_NUMBER]"
drag, startPoint x: 608, startPoint y: 724, endPoint x: 610, endPoint y: 732, distance: 8.2
click at [608, 724] on textarea "Siis tuleks teil nõu küsida Smart-ID klienditugi, SK ID Solutions (ööpäevaringn…" at bounding box center [767, 732] width 911 height 50
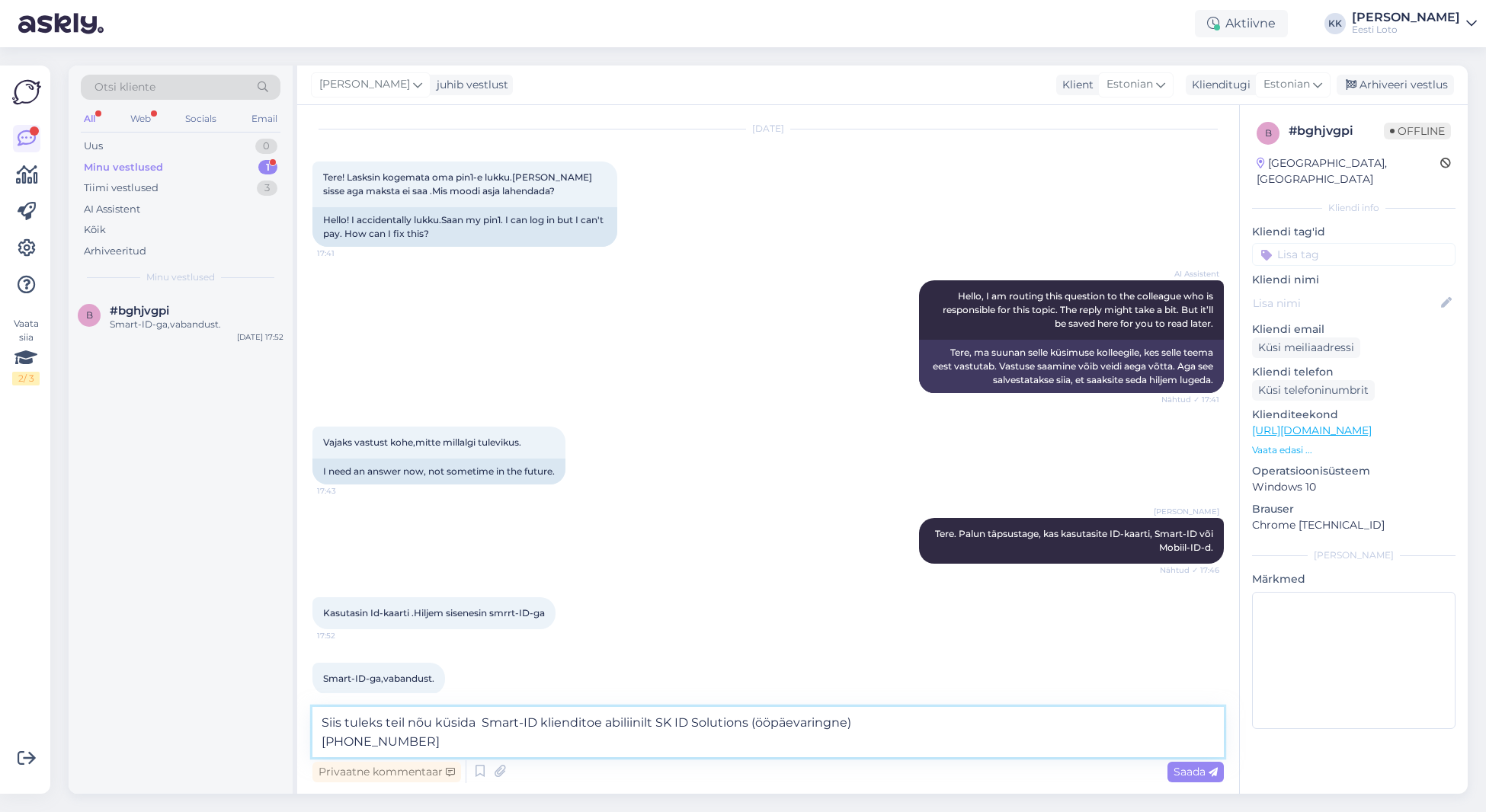
click at [751, 721] on textarea "Siis tuleks teil nõu küsida Smart-ID klienditoe abiliinilt SK ID Solutions (ööp…" at bounding box center [767, 732] width 911 height 50
click at [322, 740] on textarea "Siis tuleks teil nõu küsida Smart-ID klienditoe abiliinilt (ööpäevaringne) [PHO…" at bounding box center [767, 732] width 911 height 50
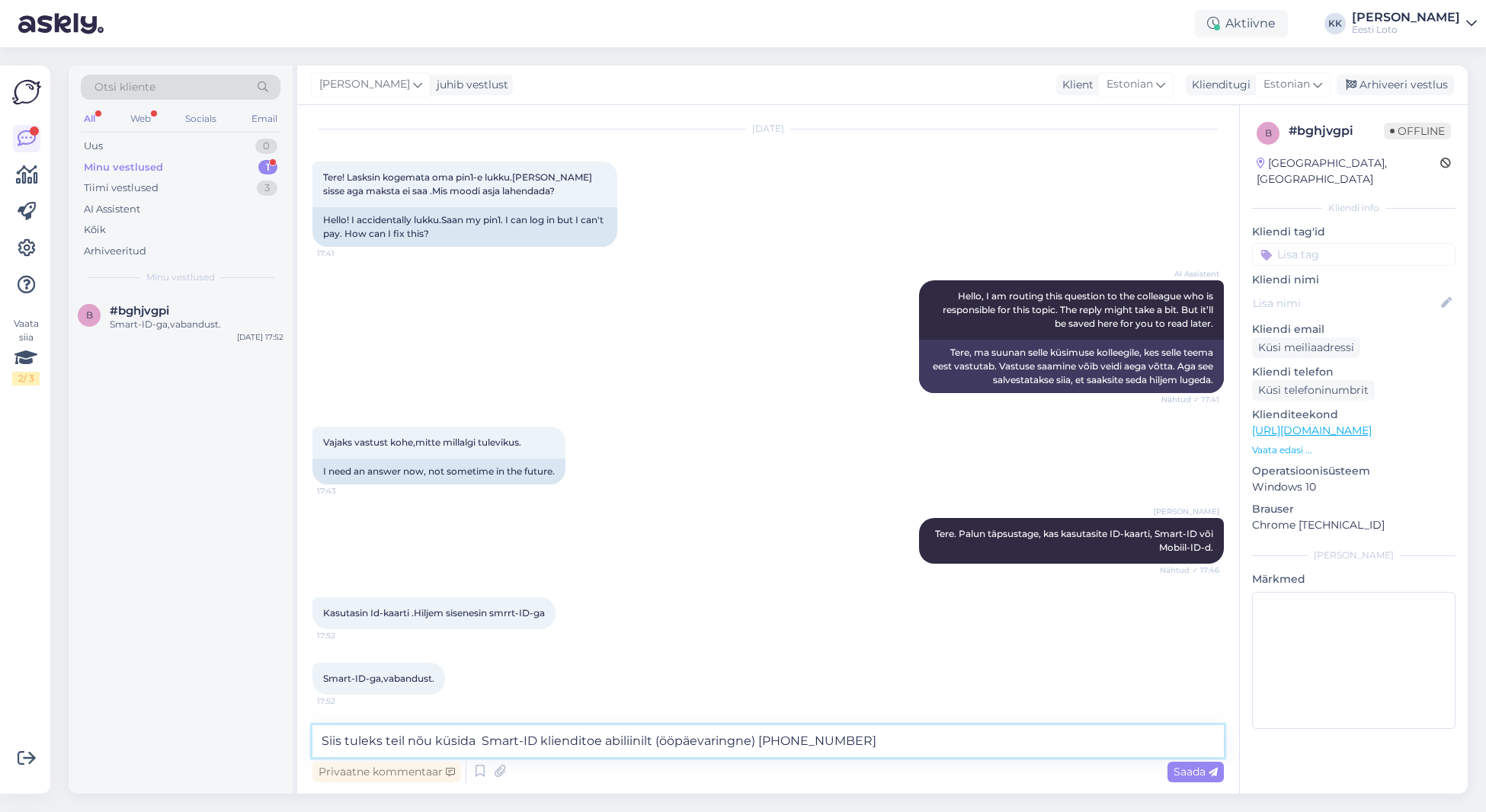
click at [389, 738] on textarea "Siis tuleks teil nõu küsida Smart-ID klienditoe abiliinilt (ööpäevaringne) [PHO…" at bounding box center [767, 742] width 911 height 32
drag, startPoint x: 481, startPoint y: 740, endPoint x: 503, endPoint y: 767, distance: 34.8
click at [481, 740] on textarea "Siis tuleks Teil nõu küsida Smart-ID klienditoe abiliinilt (ööpäevaringne) [PHO…" at bounding box center [767, 742] width 911 height 32
click at [914, 746] on textarea "Siis tuleks Teil nõu küsida Smart-ID klienditoe abiliinilt (ööpäevaringne) [PHO…" at bounding box center [767, 742] width 911 height 32
type textarea "Siis tuleks Teil nõu küsida Smart-ID klienditoe abiliinilt (ööpäevaringne) [PHO…"
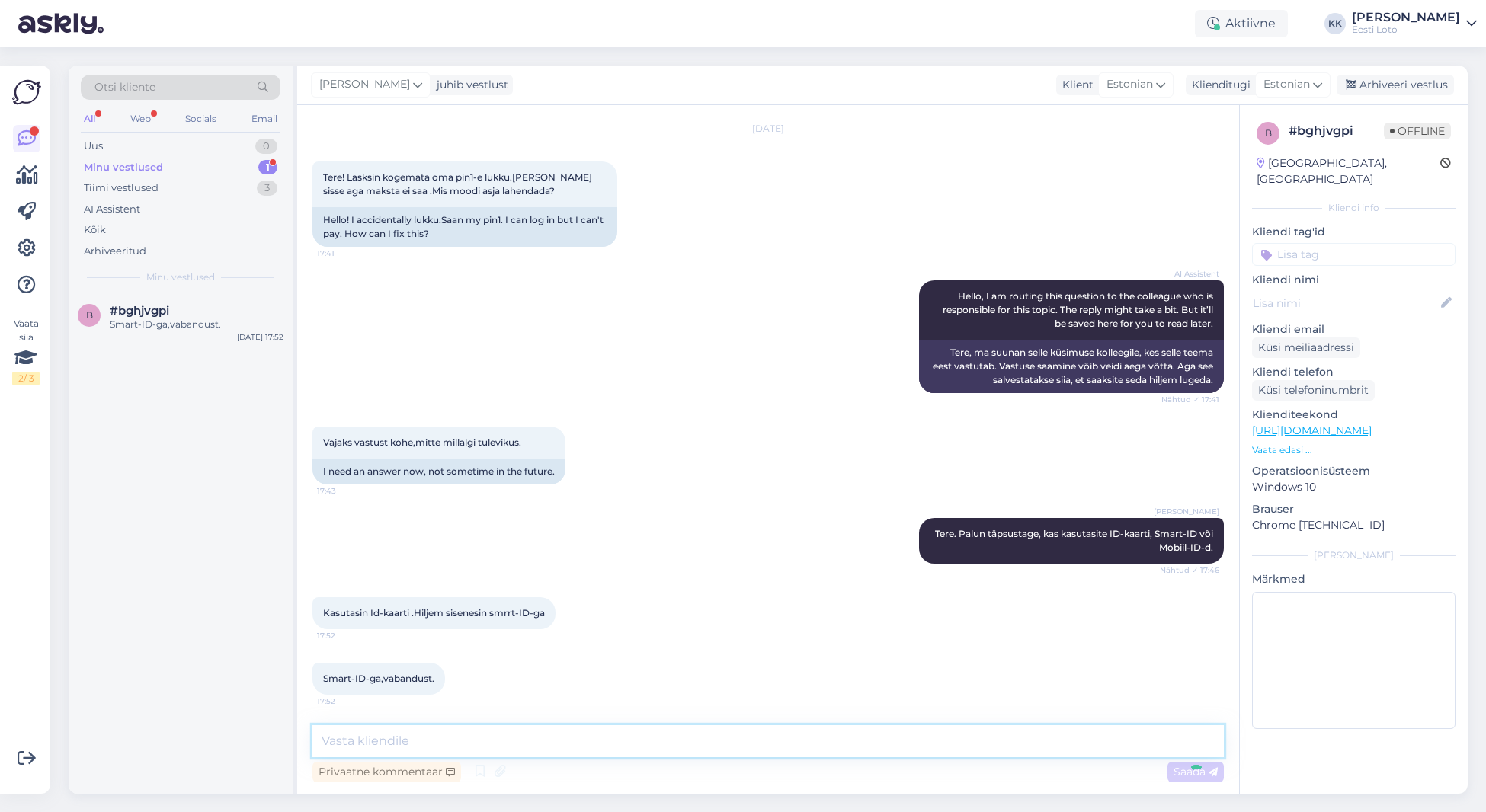
scroll to position [118, 0]
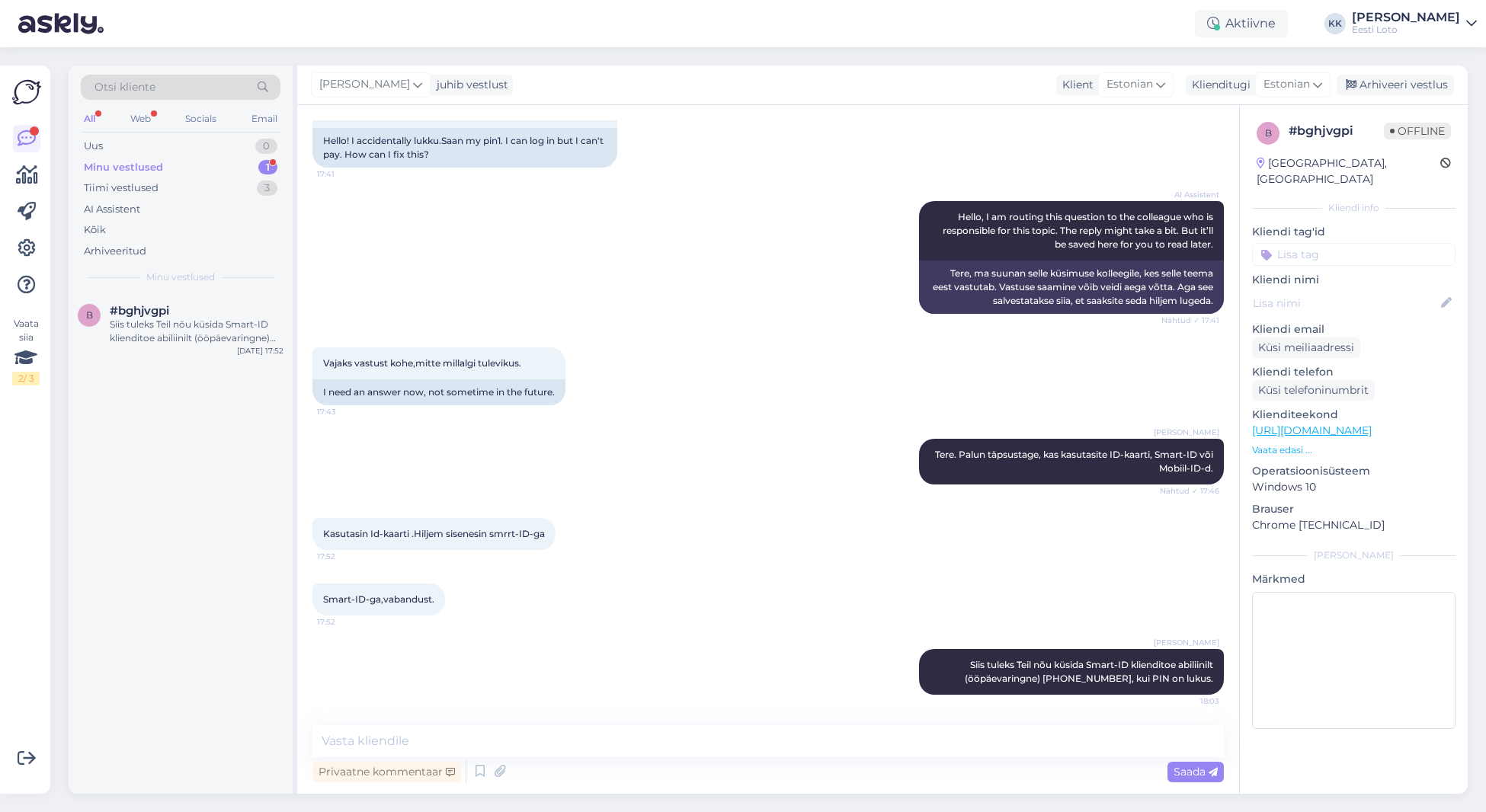
click at [1339, 243] on input at bounding box center [1353, 255] width 203 height 23
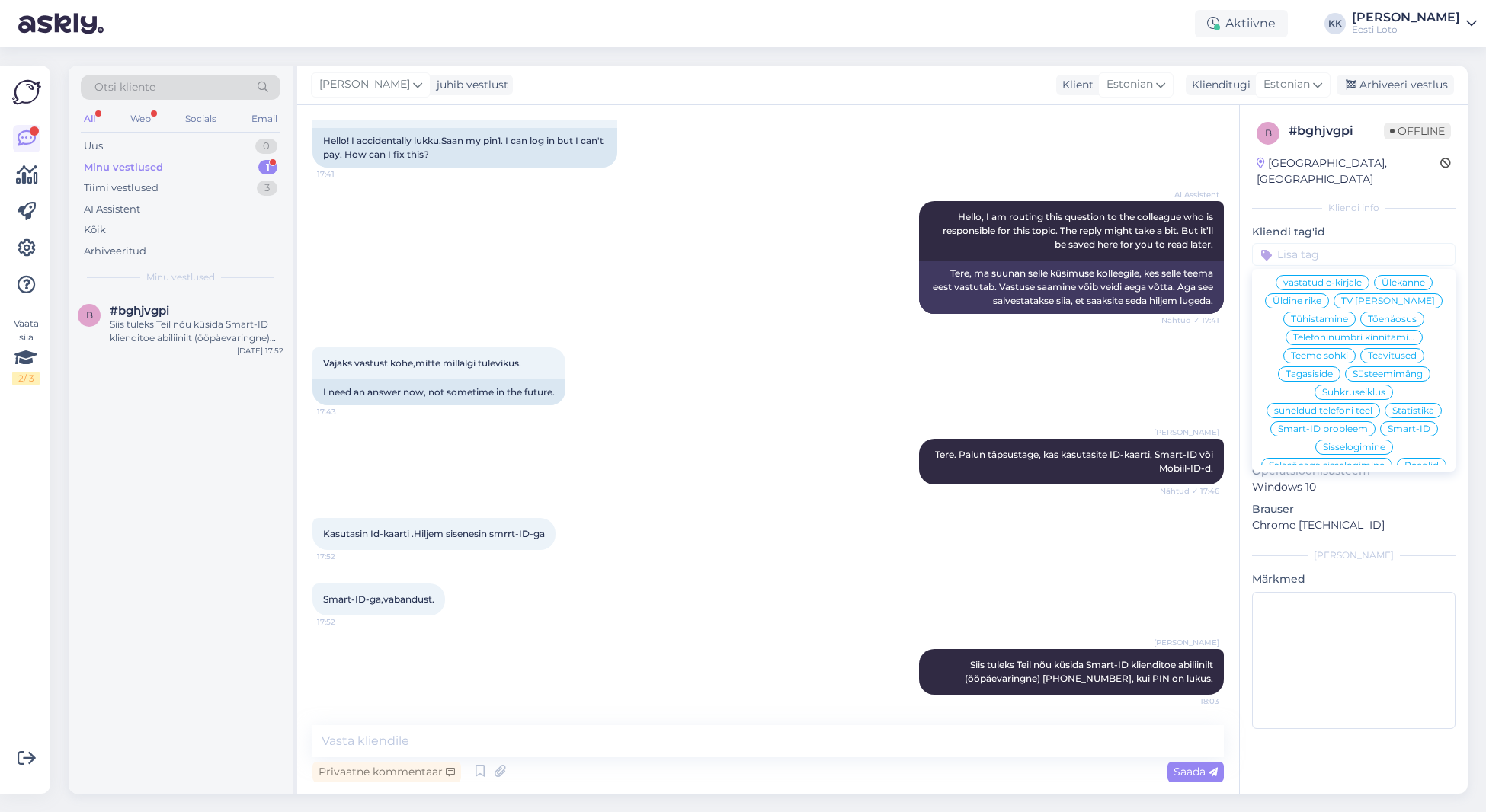
click at [1406, 425] on span "Smart-ID" at bounding box center [1409, 429] width 43 height 9
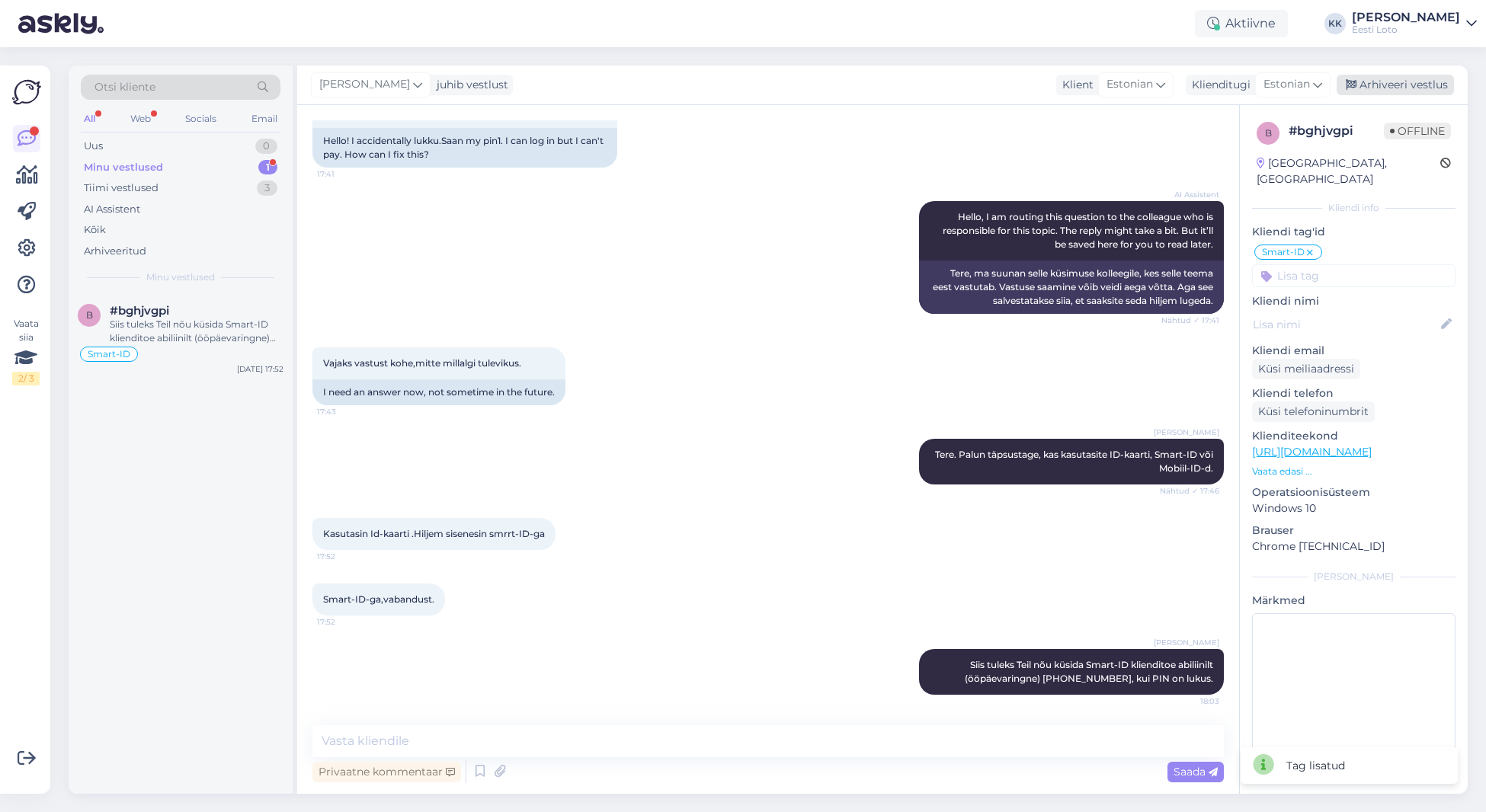
click at [1412, 89] on div "Arhiveeri vestlus" at bounding box center [1395, 85] width 118 height 20
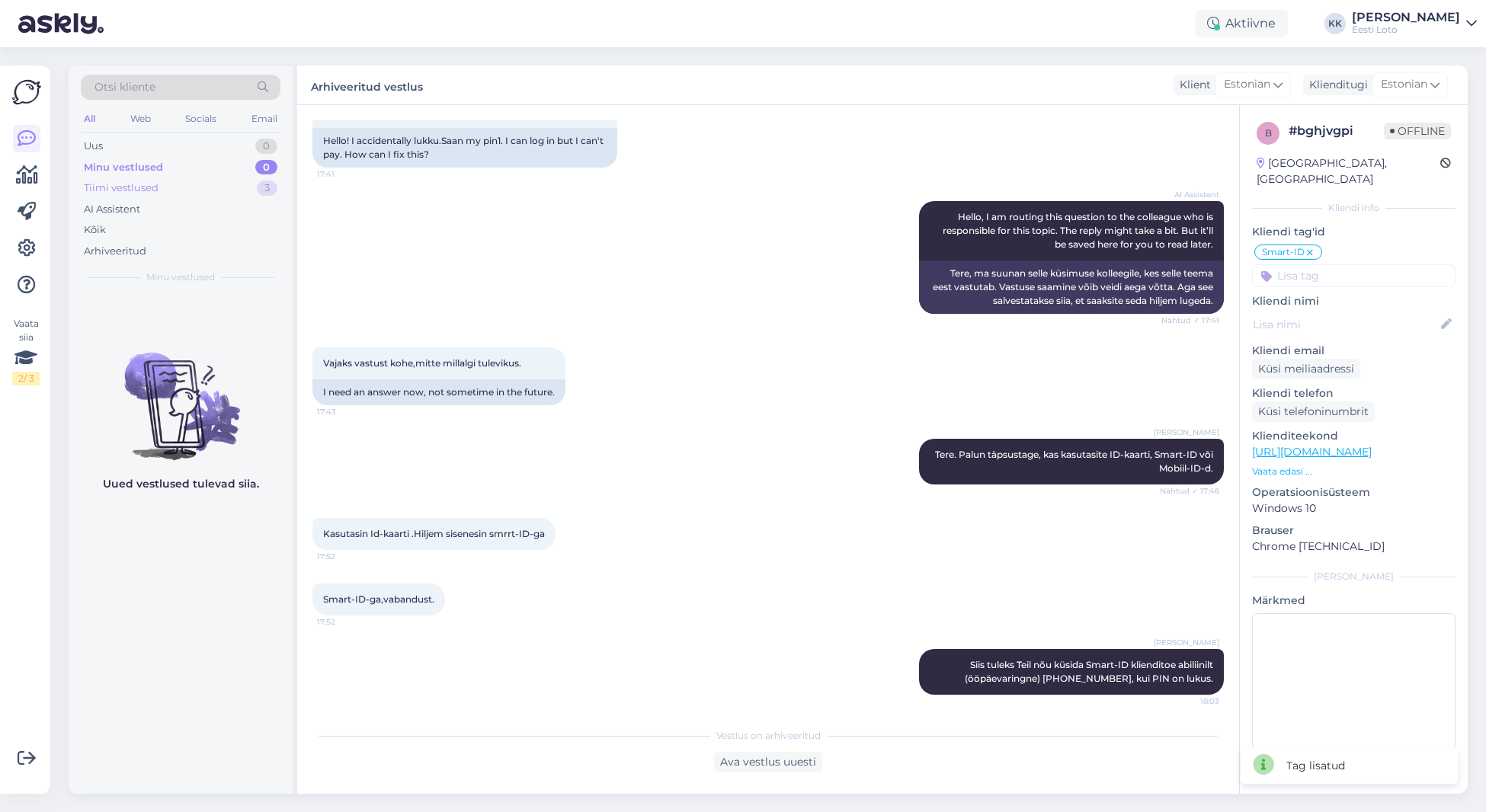
click at [139, 189] on div "Tiimi vestlused" at bounding box center [121, 188] width 75 height 15
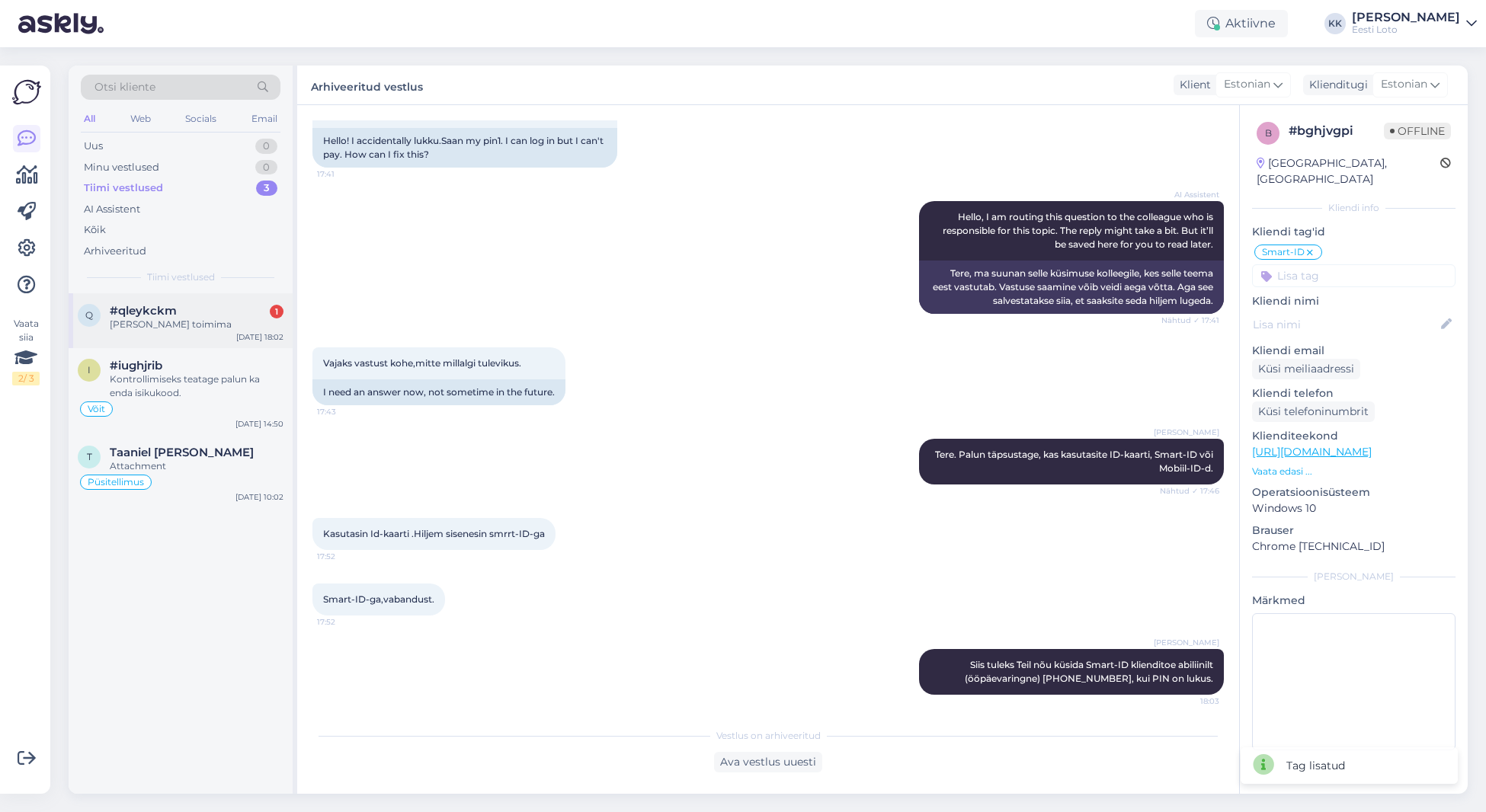
click at [175, 335] on div "q #qleykckm 1 Hakkas toimima [DATE] 18:02" at bounding box center [181, 321] width 224 height 55
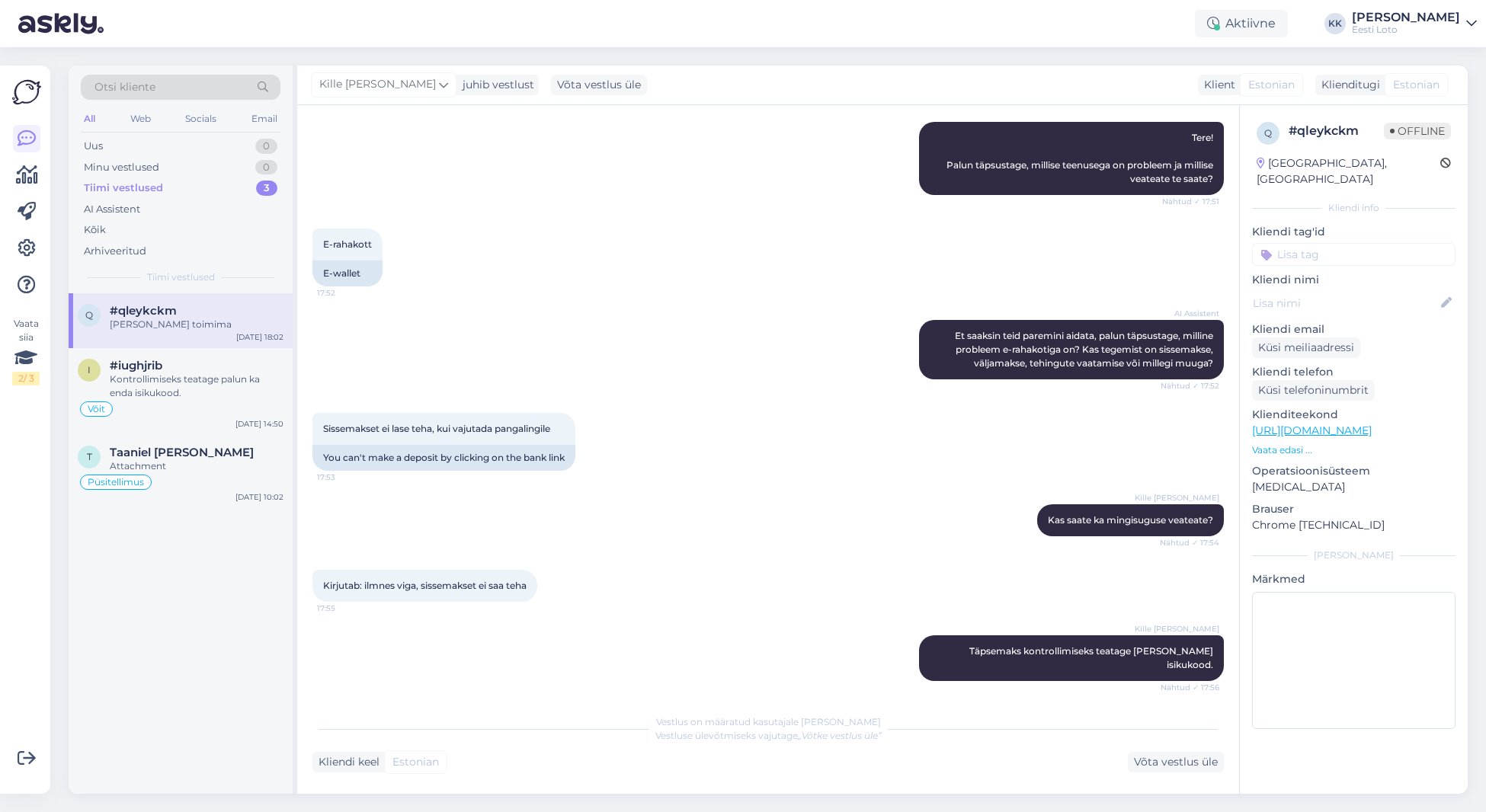
scroll to position [372, 0]
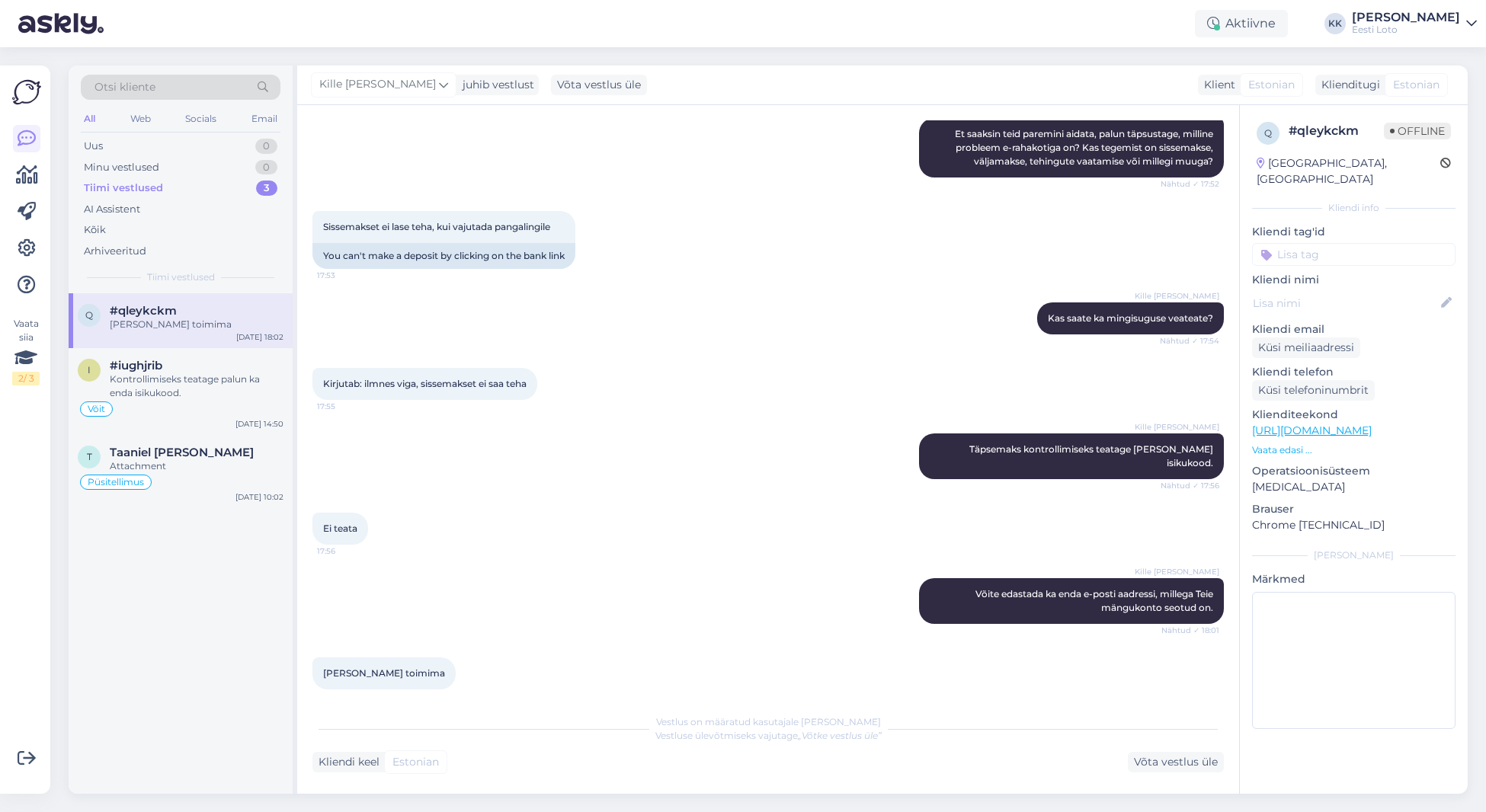
click at [1394, 243] on input at bounding box center [1353, 255] width 203 height 23
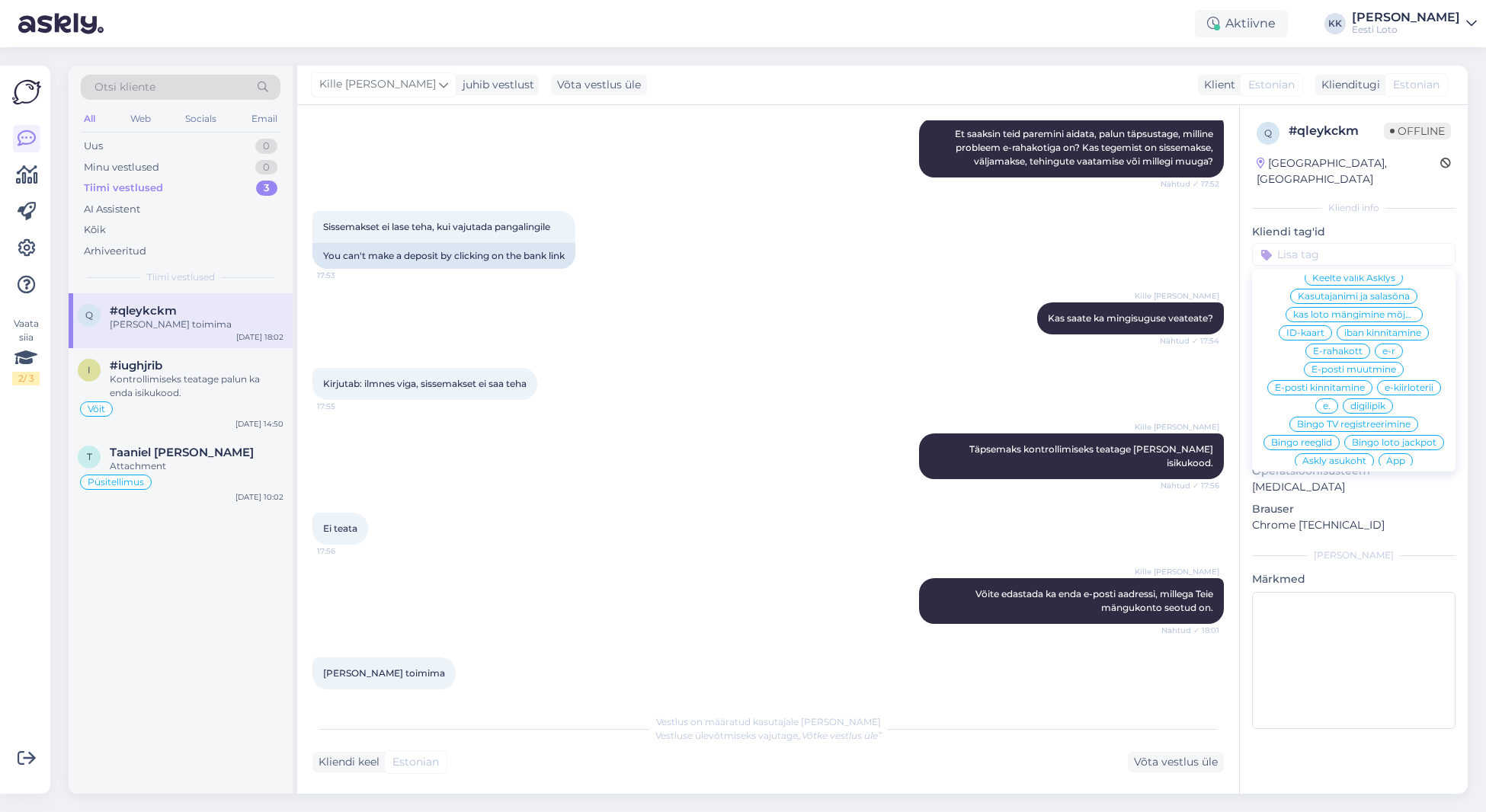
scroll to position [547, 0]
click at [1364, 327] on div "E-rahakott" at bounding box center [1337, 334] width 65 height 15
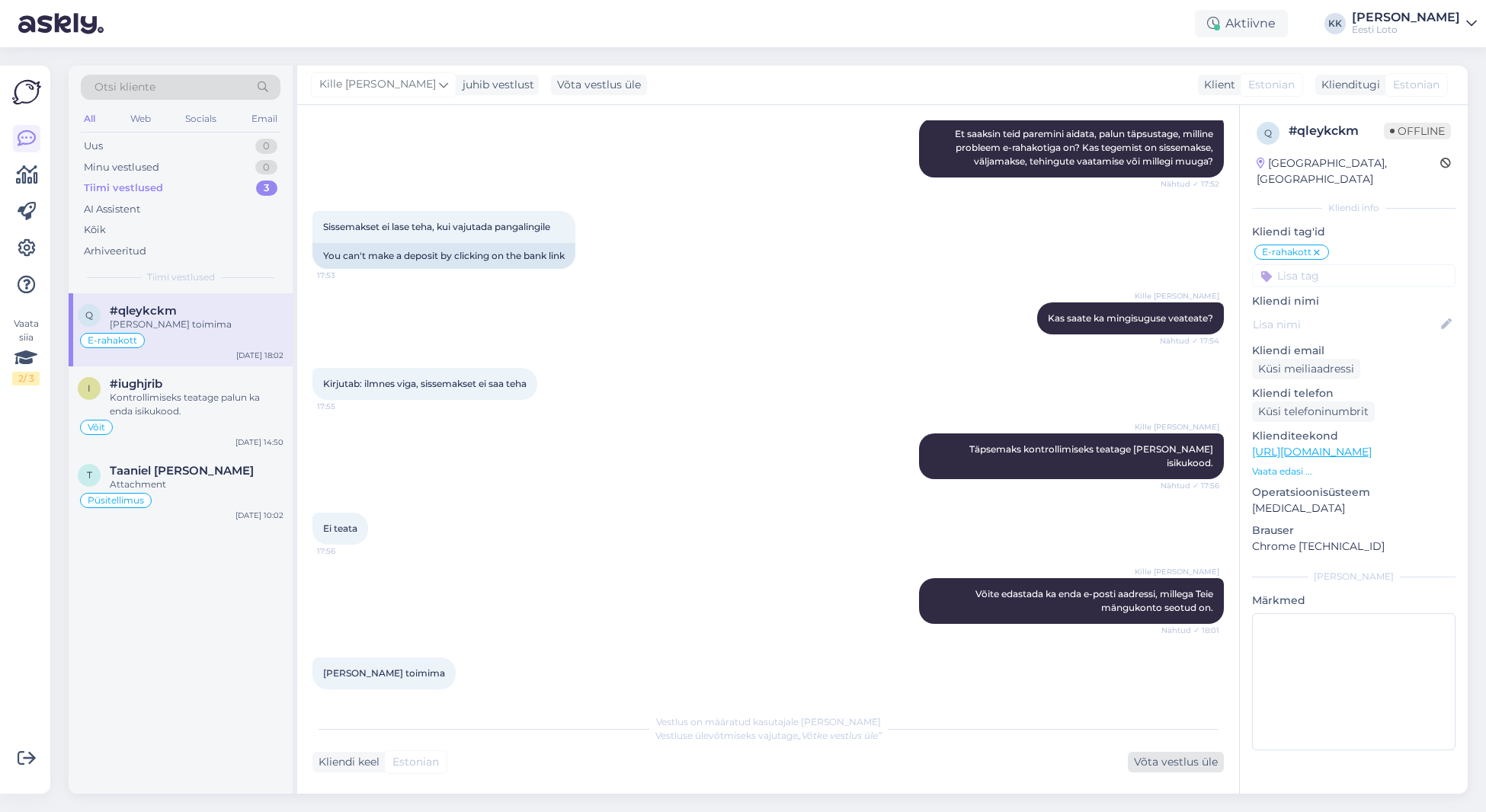
click at [1149, 766] on div "Võta vestlus üle" at bounding box center [1175, 762] width 96 height 20
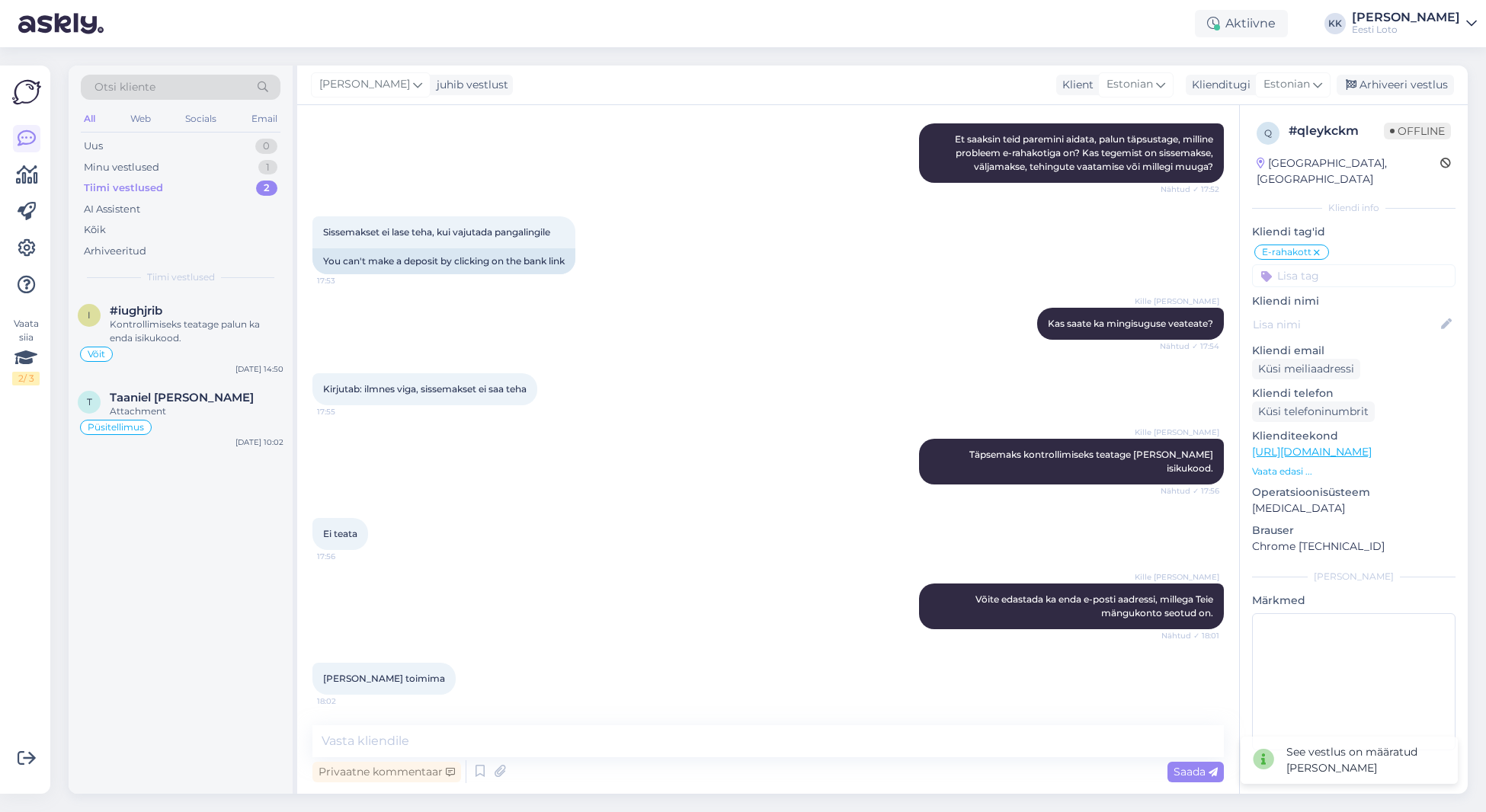
scroll to position [353, 0]
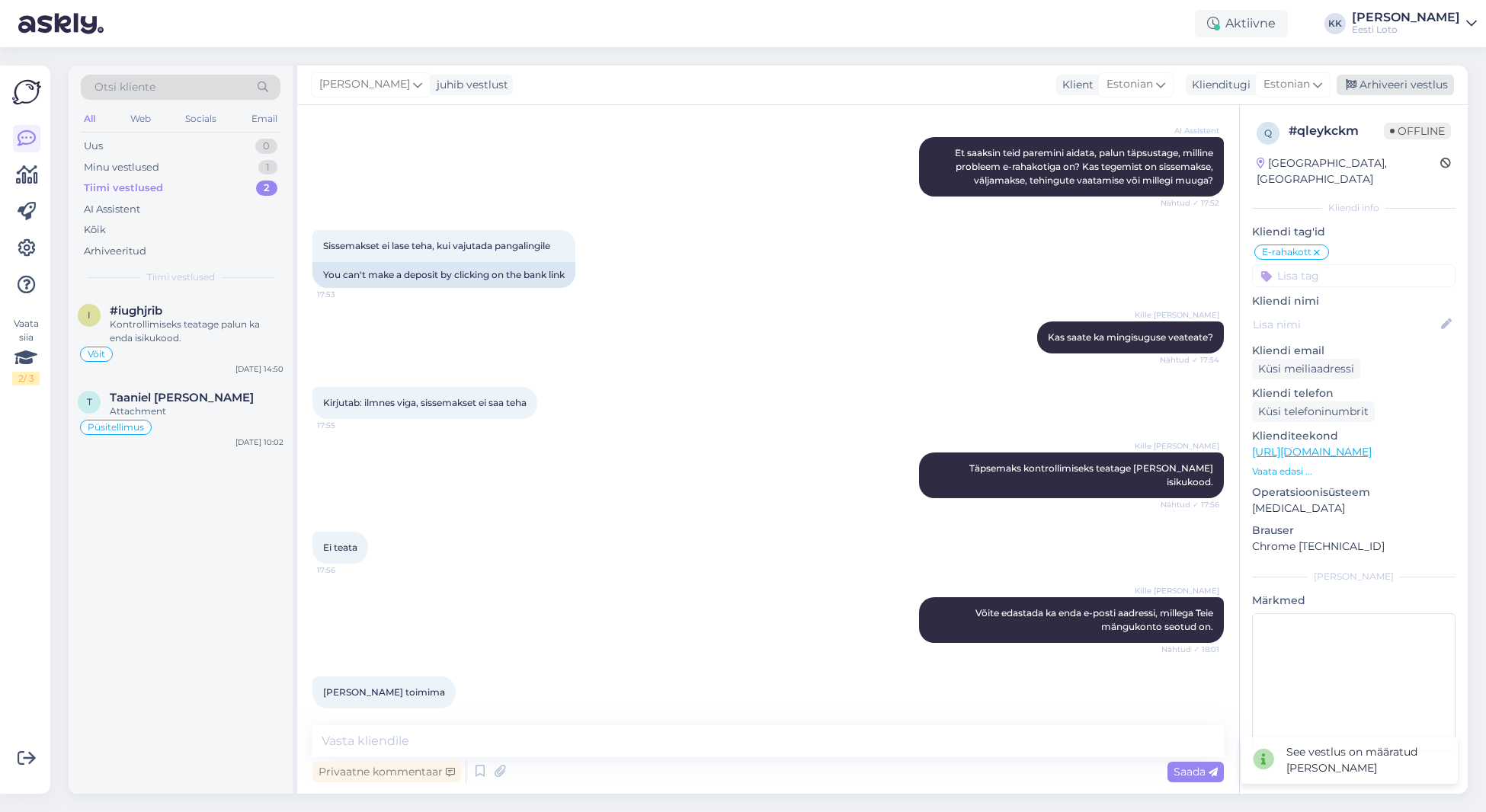
click at [1376, 80] on div "Arhiveeri vestlus" at bounding box center [1395, 85] width 118 height 20
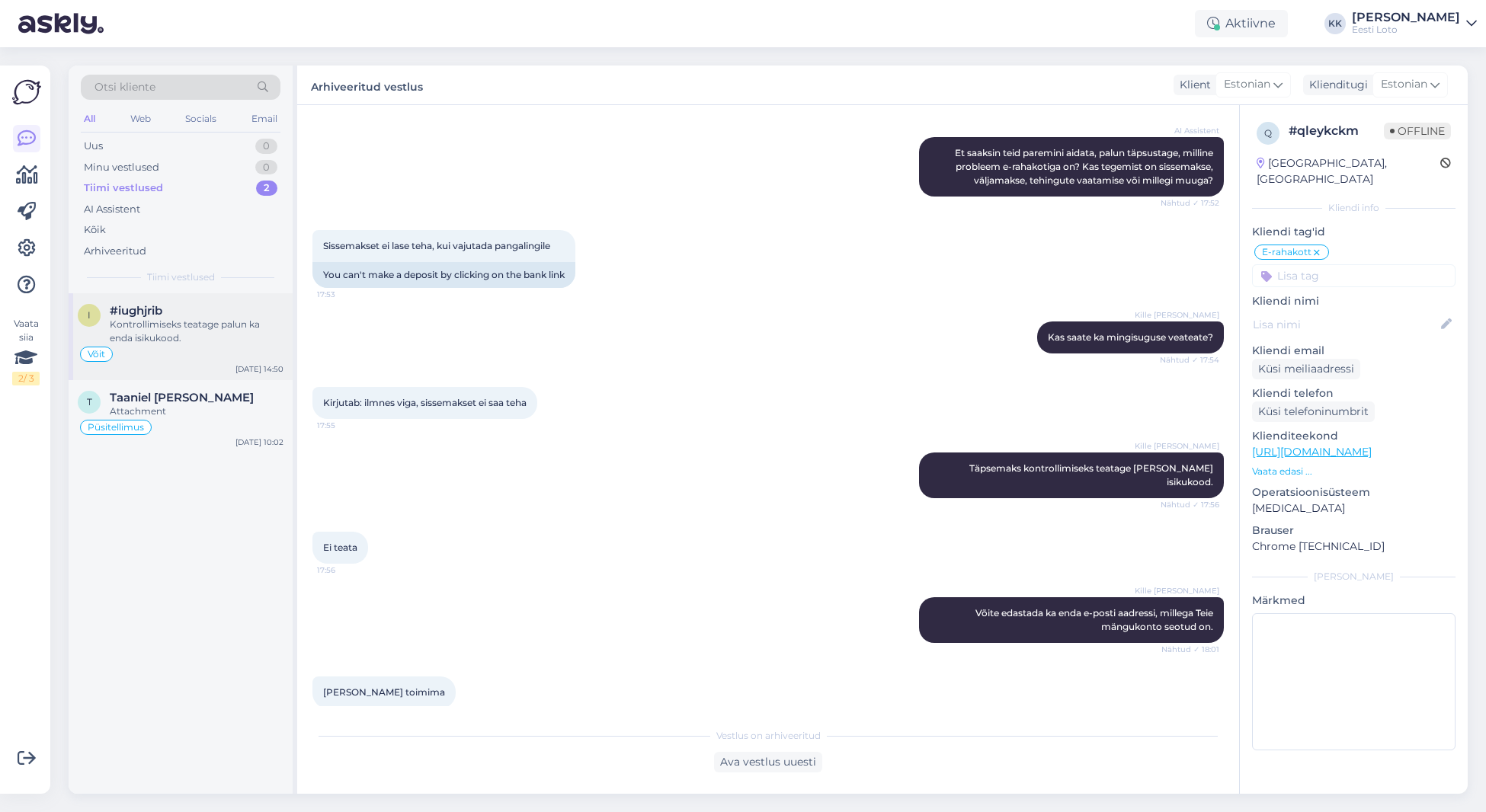
click at [187, 333] on div "Kontrollimiseks teatage palun ka enda isikukood." at bounding box center [196, 331] width 174 height 28
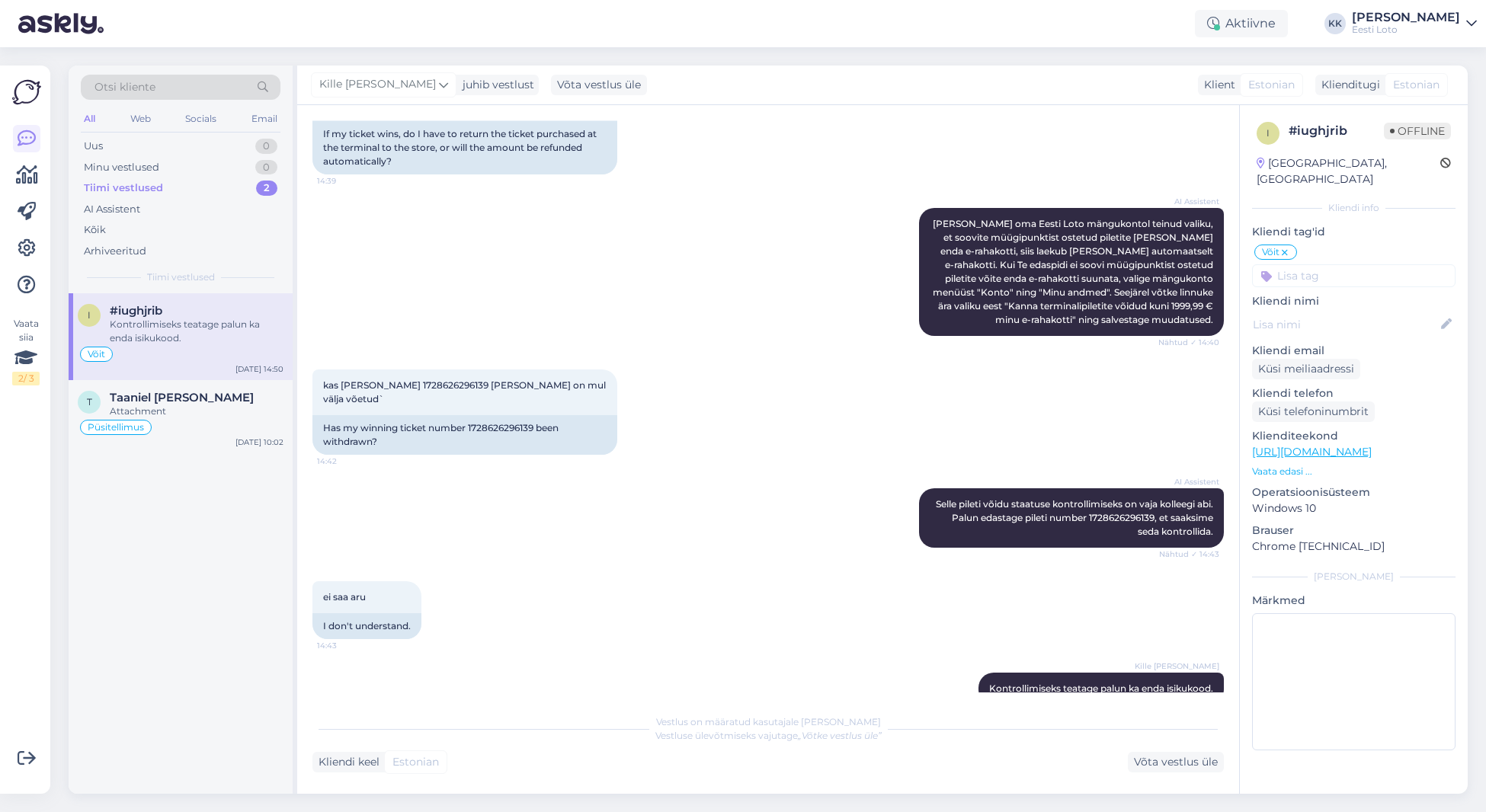
scroll to position [524, 0]
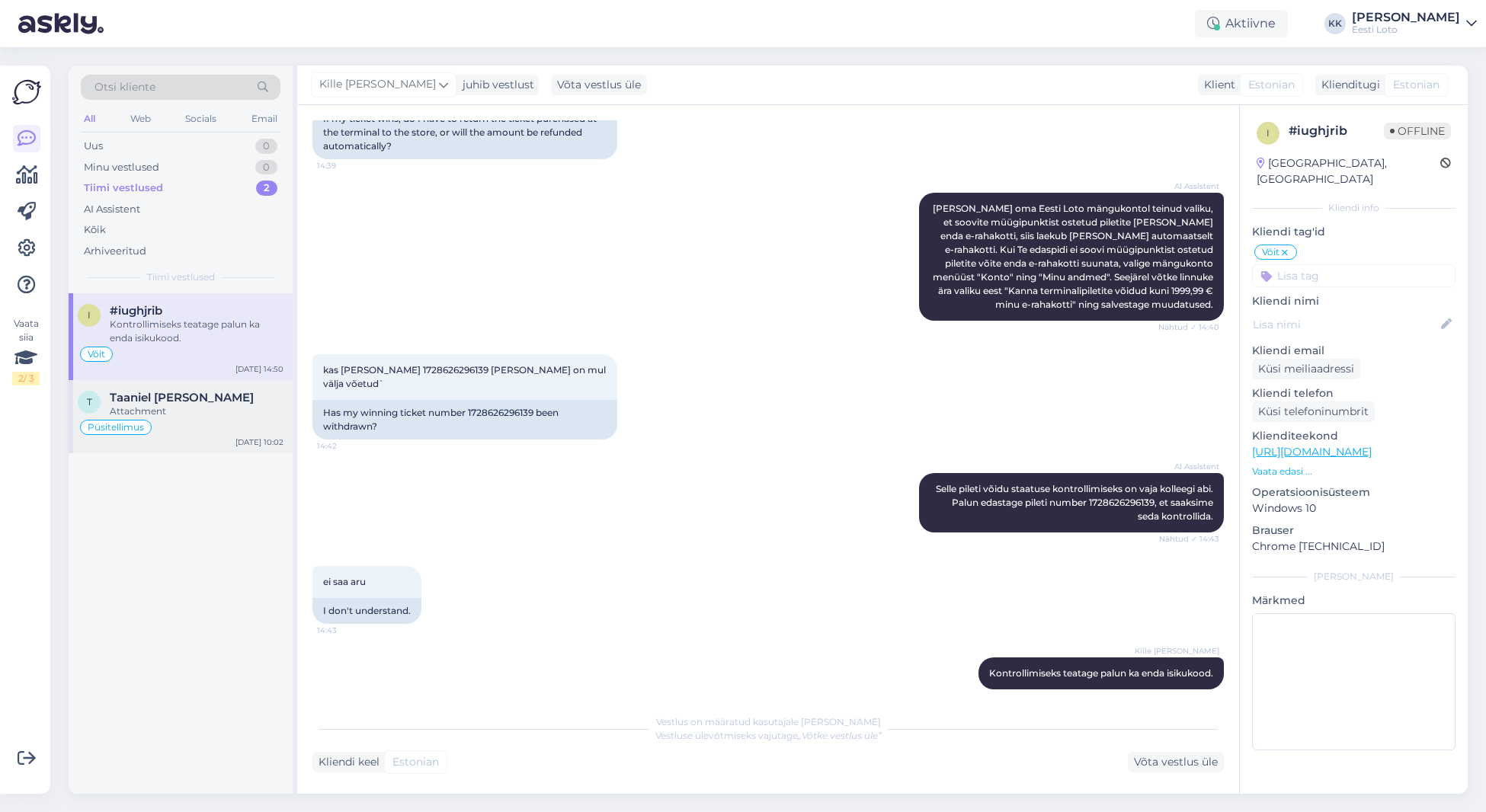
click at [181, 396] on span "Taaniel [PERSON_NAME]" at bounding box center [182, 397] width 144 height 13
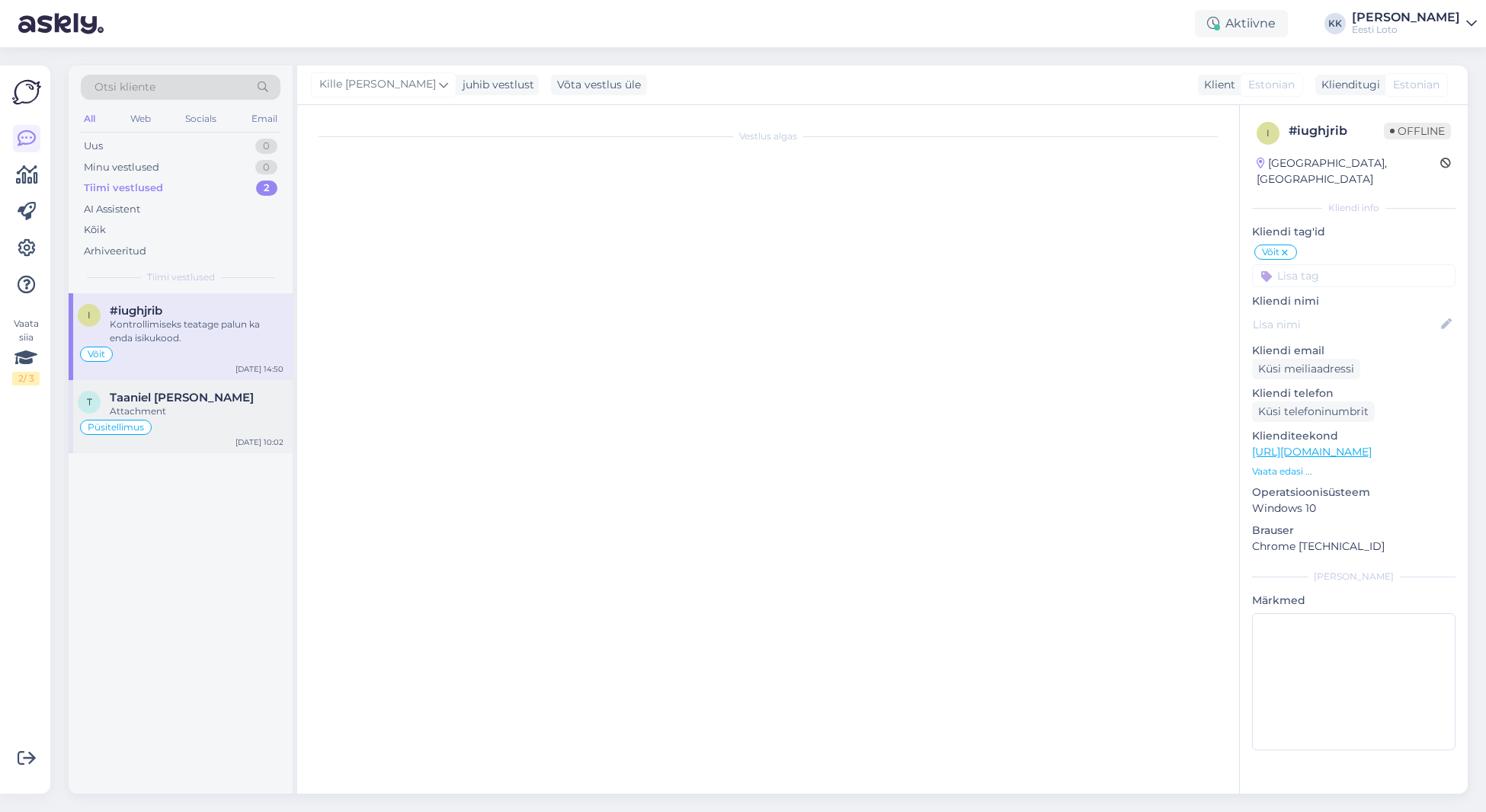
scroll to position [2538, 0]
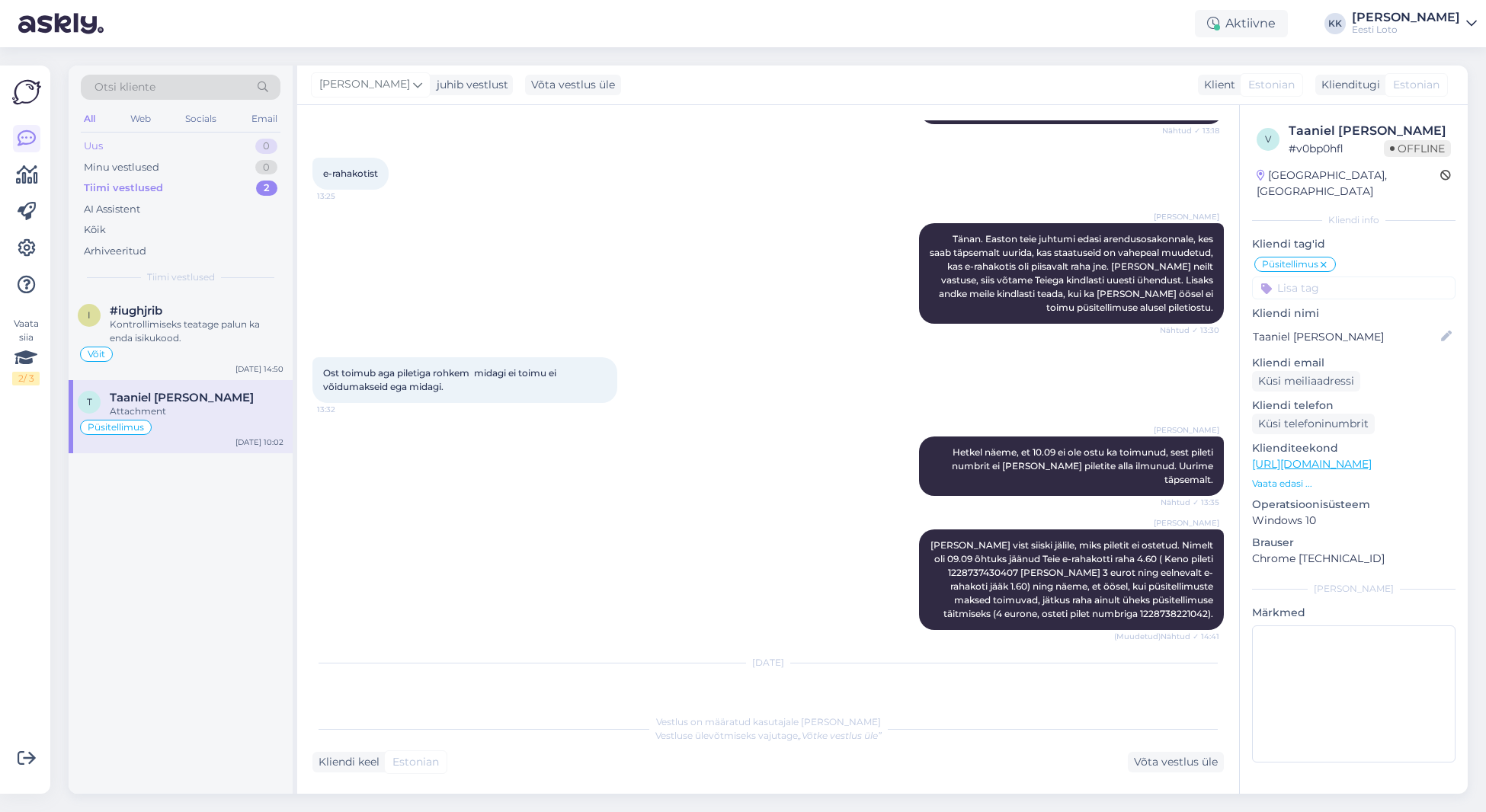
click at [132, 150] on div "Uus 0" at bounding box center [181, 146] width 199 height 21
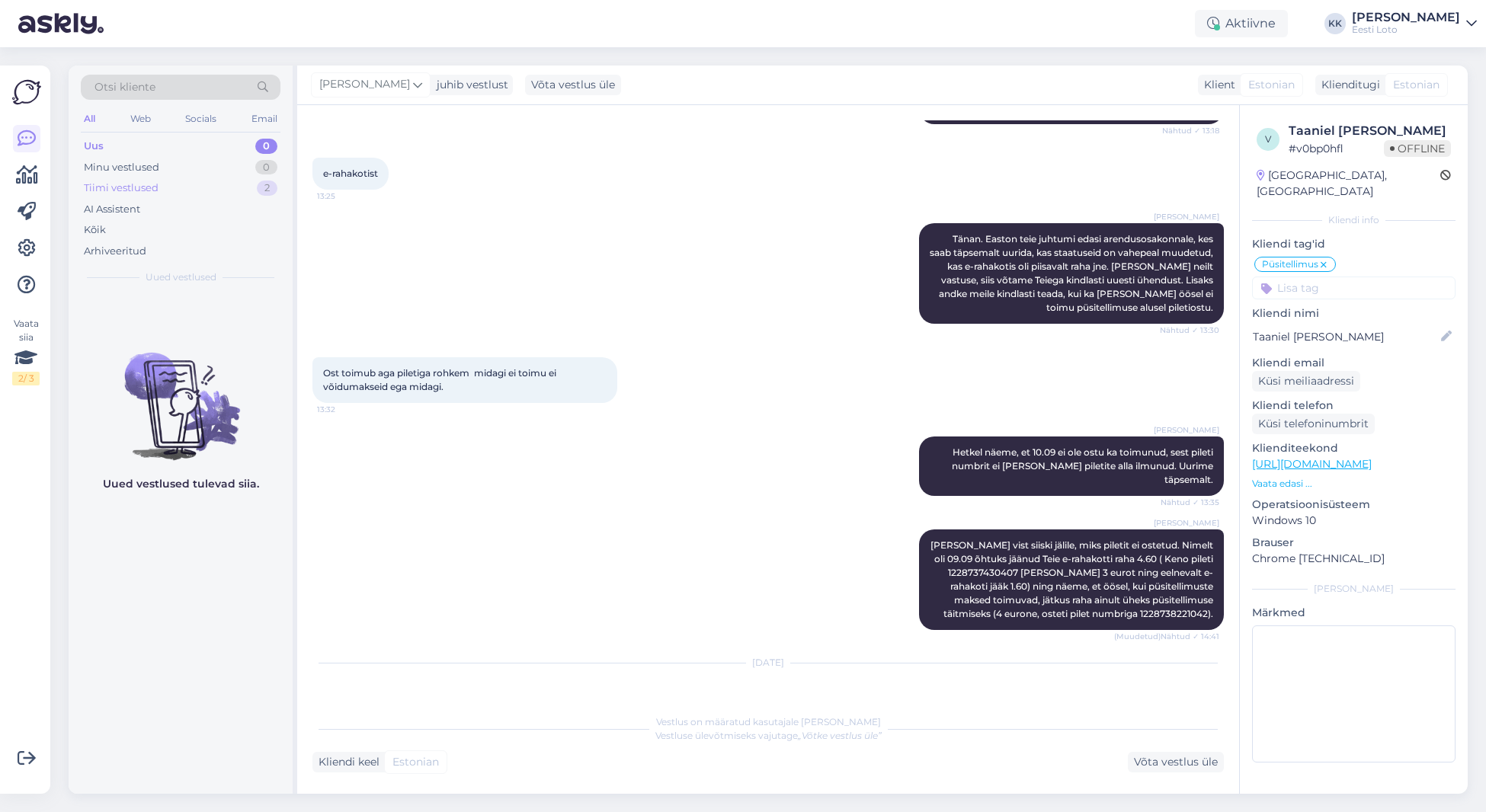
click at [147, 190] on div "Tiimi vestlused" at bounding box center [121, 188] width 75 height 15
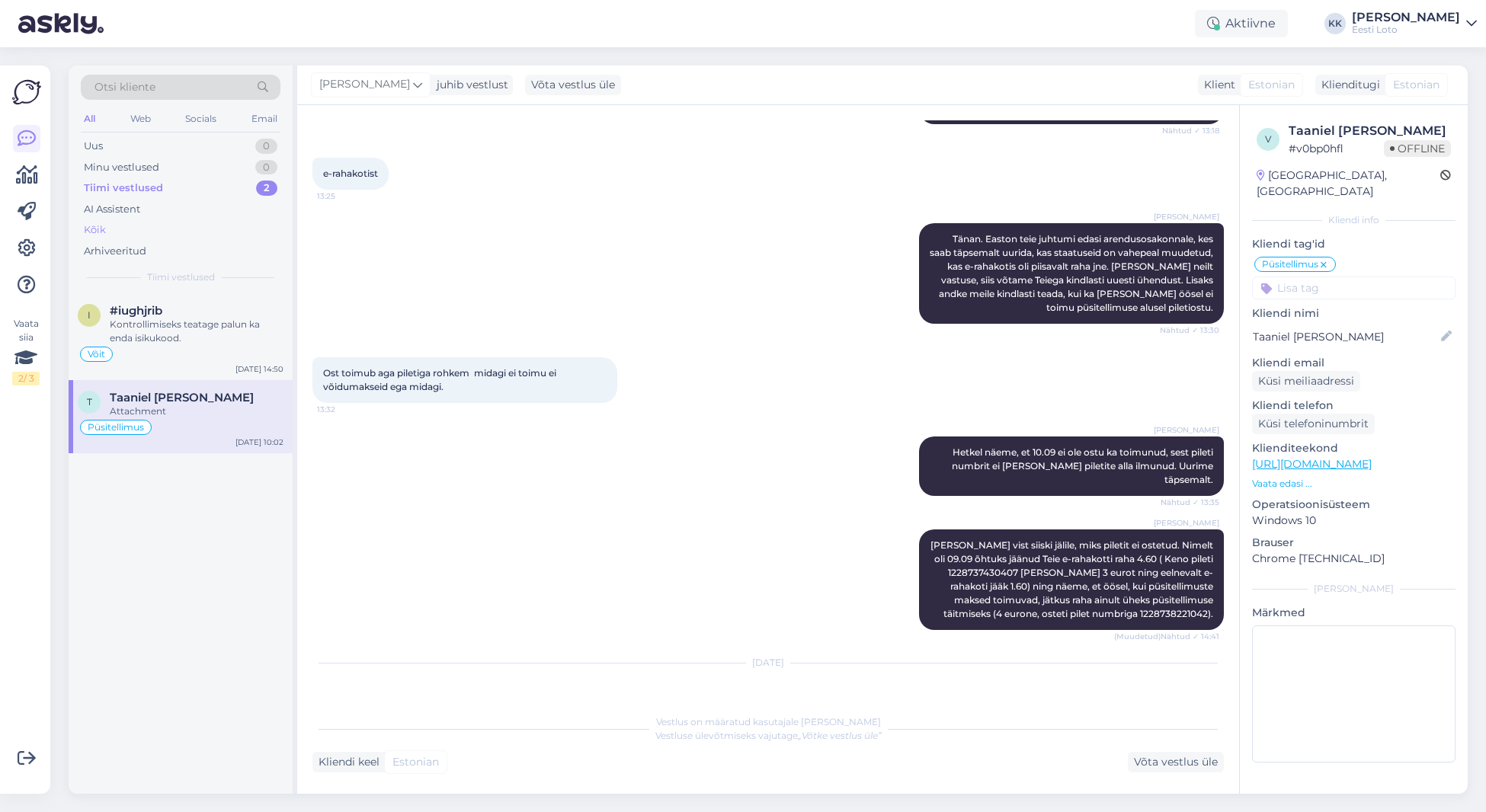
click at [159, 230] on div "Kõik" at bounding box center [181, 230] width 199 height 21
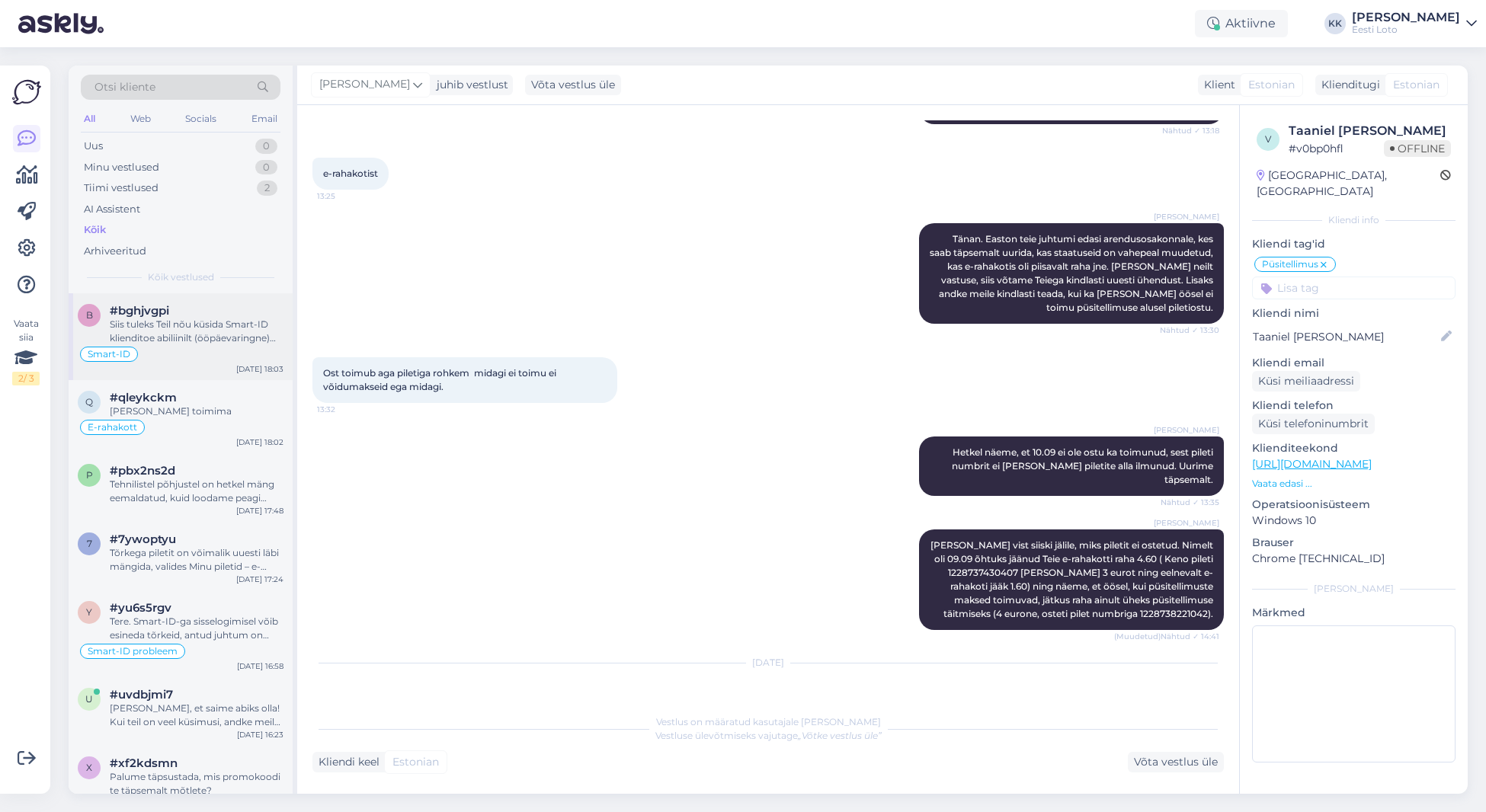
click at [225, 335] on div "Siis tuleks Teil nõu küsida Smart-ID klienditoe abiliinilt (ööpäevaringne) [PHO…" at bounding box center [196, 331] width 174 height 28
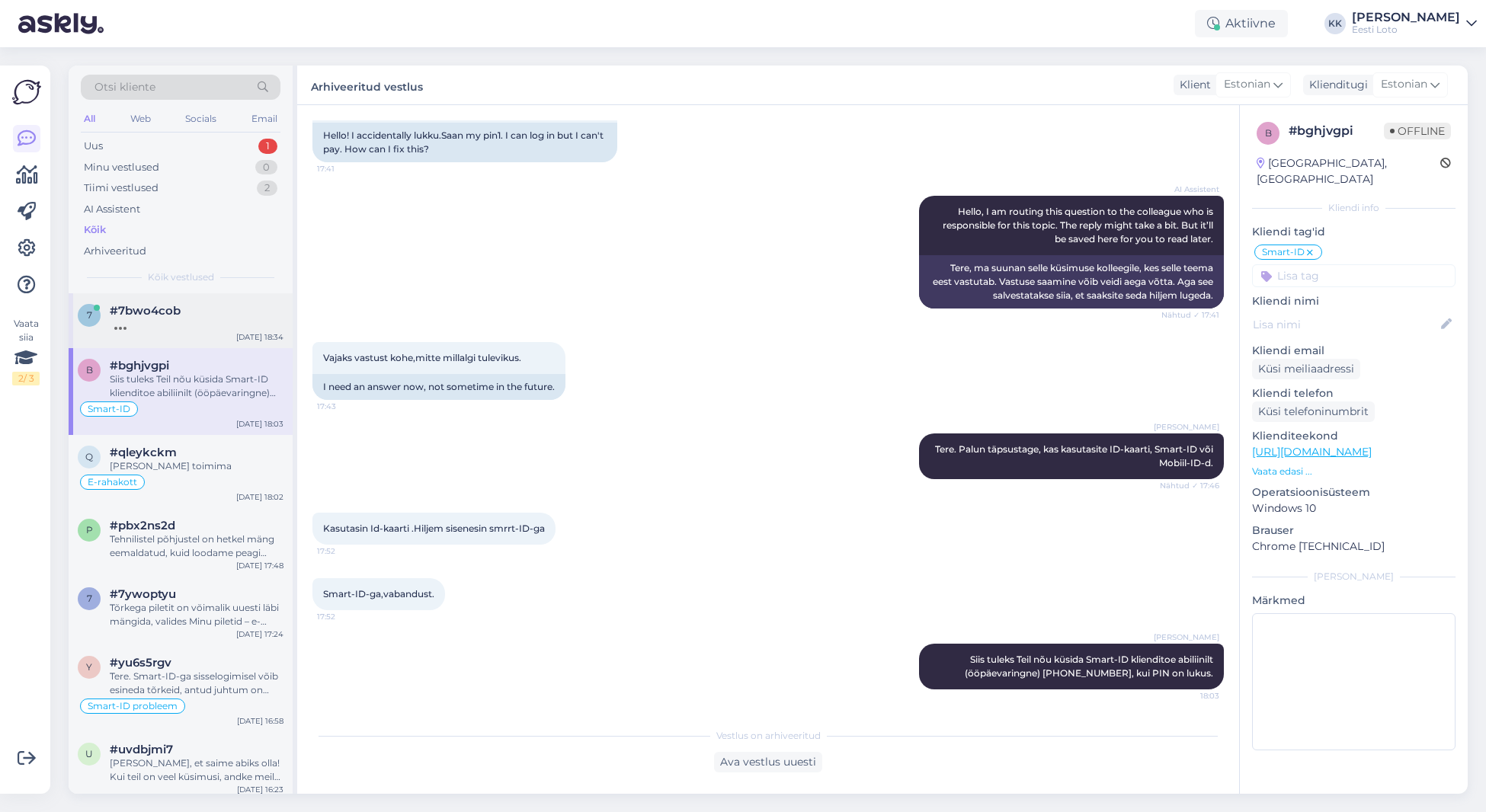
click at [186, 319] on div at bounding box center [196, 324] width 174 height 13
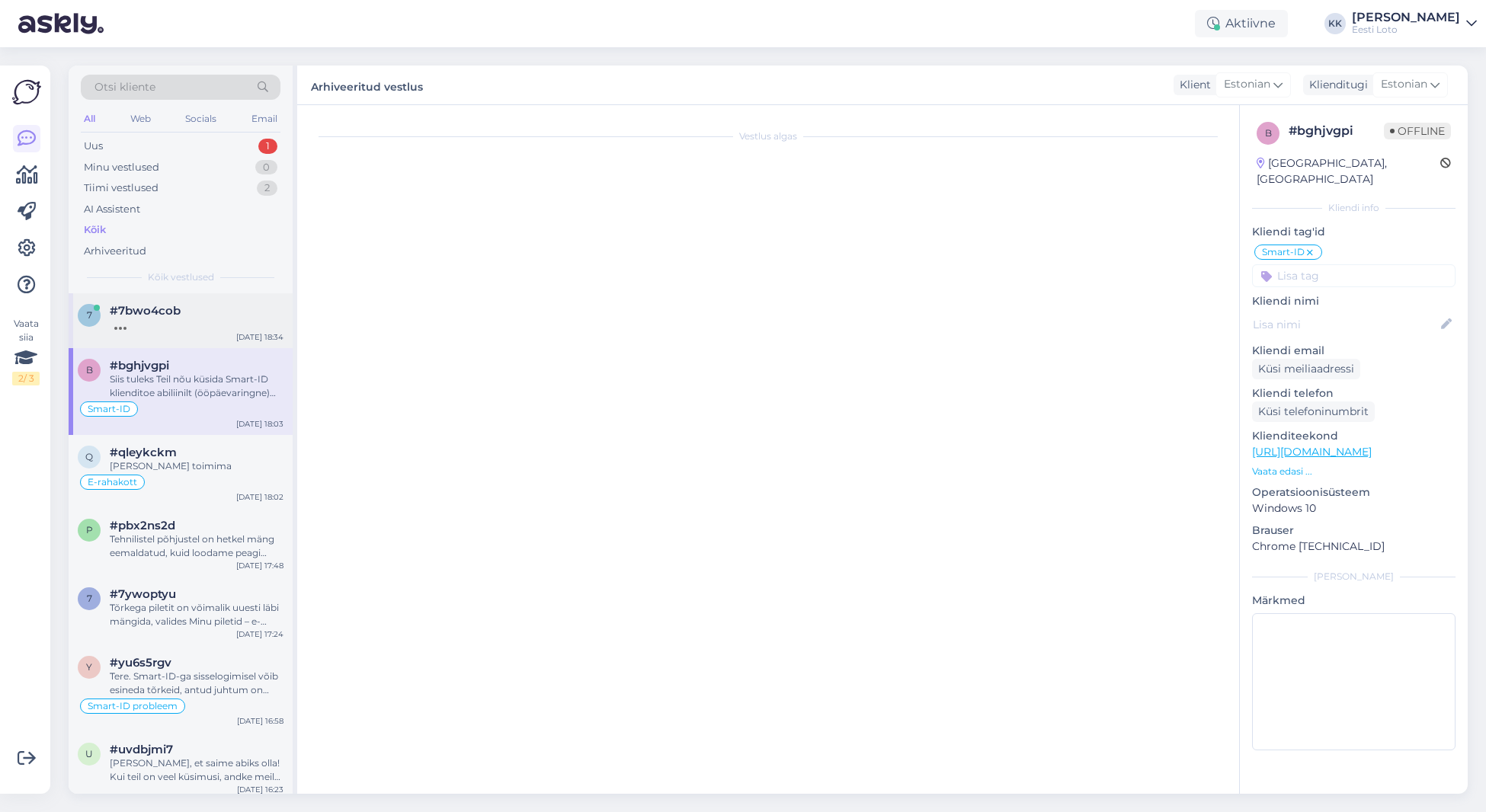
scroll to position [0, 0]
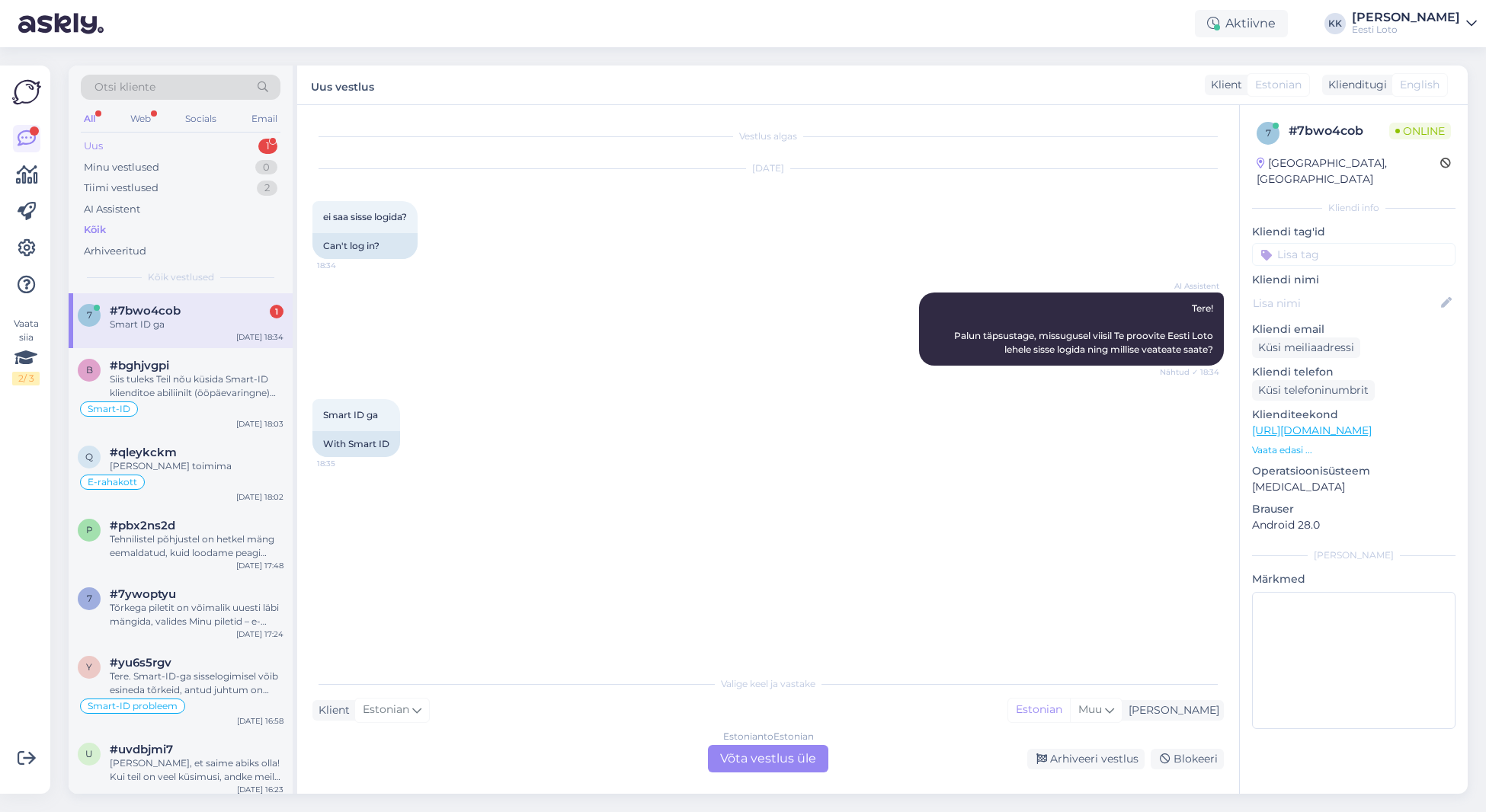
click at [176, 145] on div "Uus 1" at bounding box center [181, 146] width 199 height 21
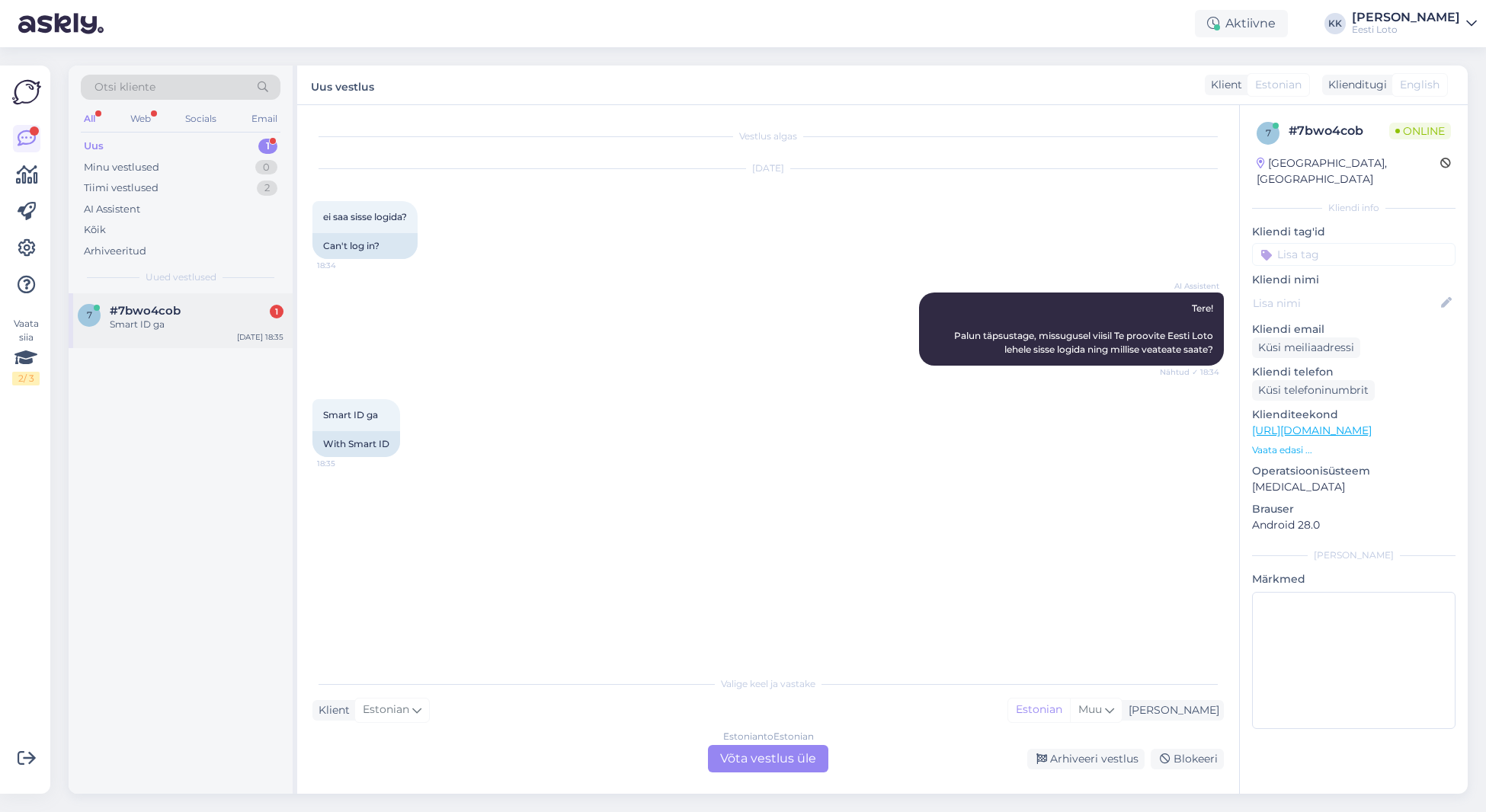
click at [165, 310] on span "#7bwo4cob" at bounding box center [145, 310] width 71 height 13
click at [141, 251] on div "Arhiveeritud" at bounding box center [115, 251] width 62 height 15
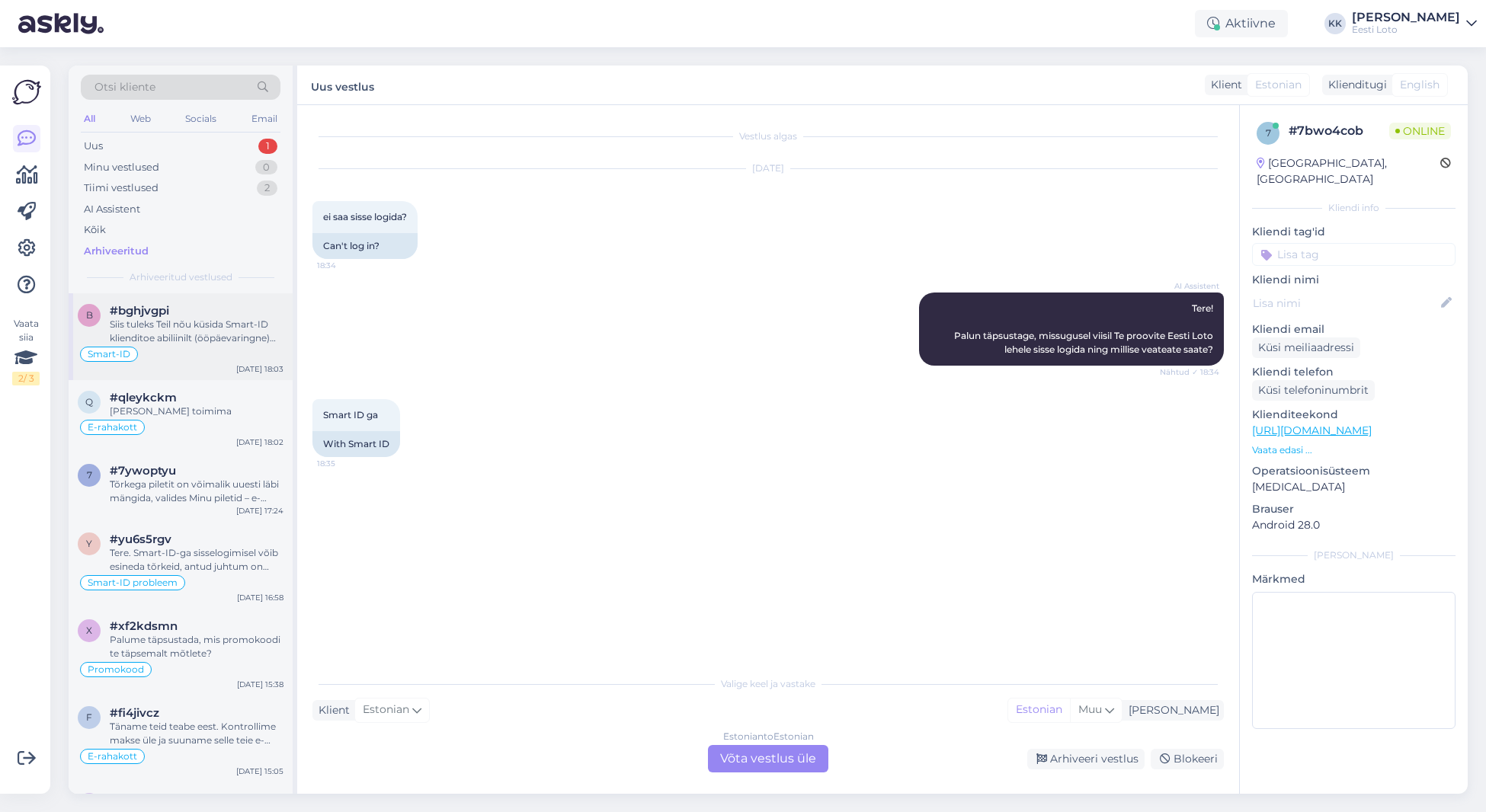
click at [208, 333] on div "Siis tuleks Teil nõu küsida Smart-ID klienditoe abiliinilt (ööpäevaringne) [PHO…" at bounding box center [196, 331] width 174 height 28
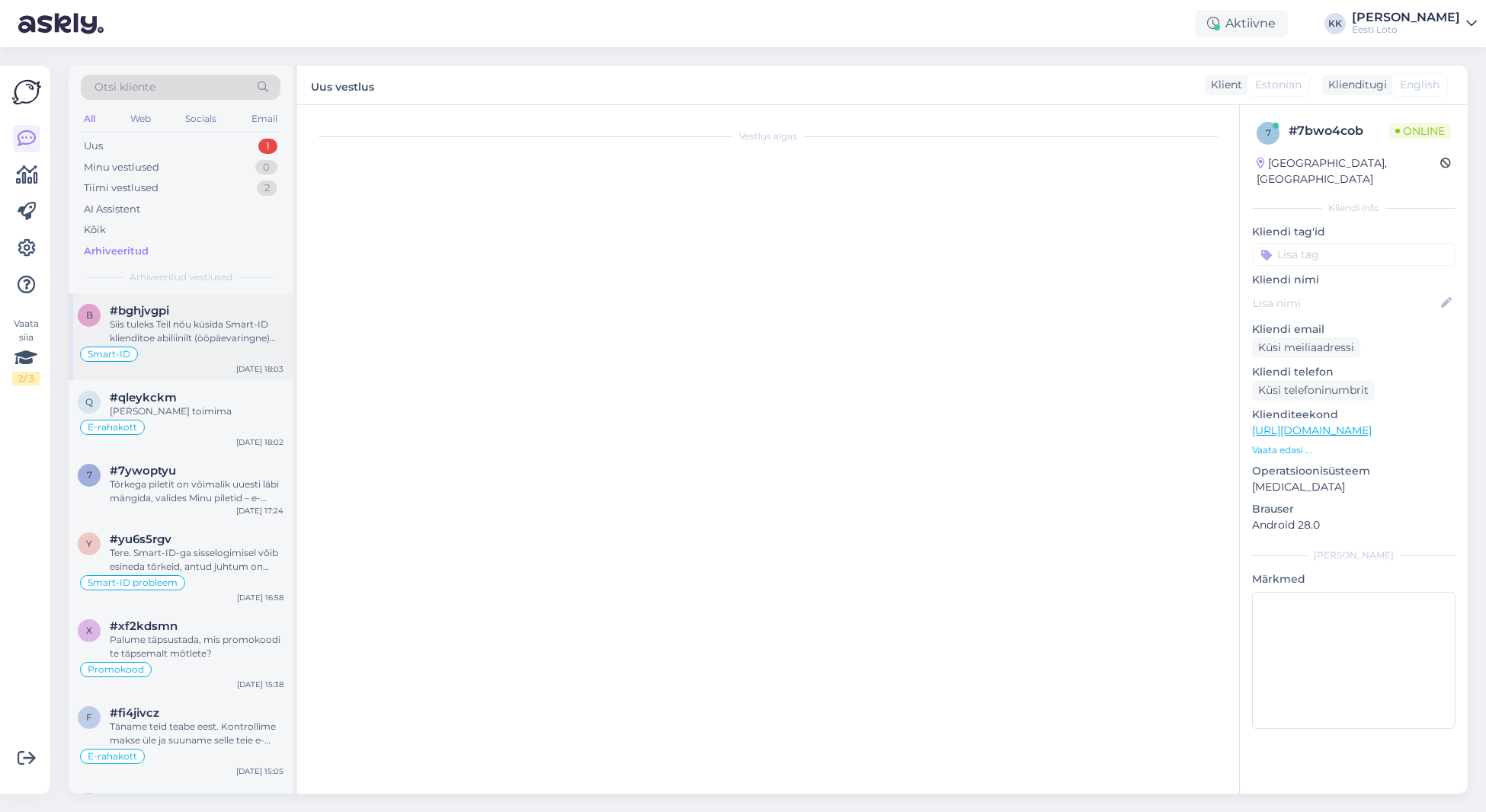
scroll to position [124, 0]
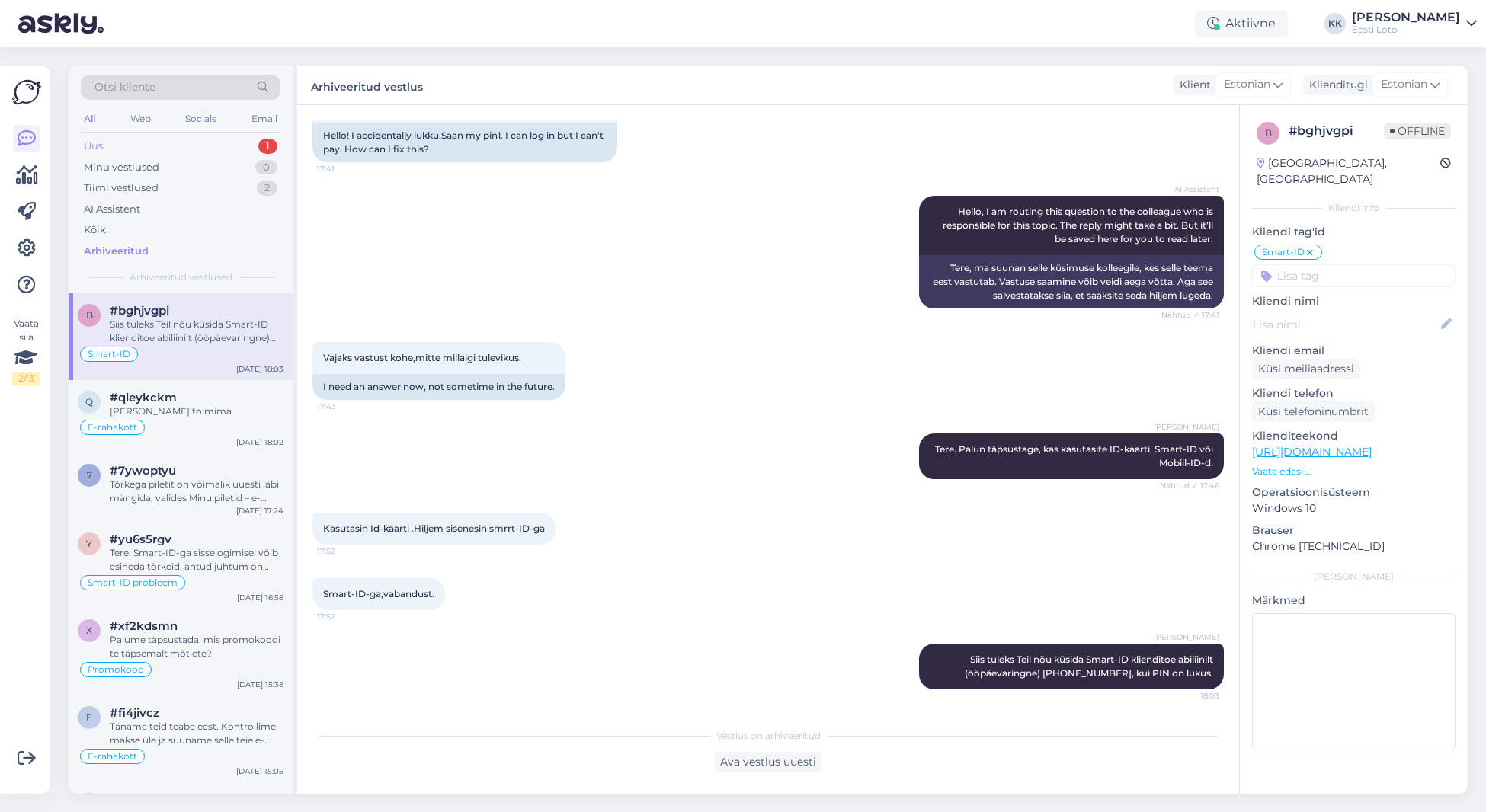
click at [158, 141] on div "Uus 1" at bounding box center [181, 146] width 199 height 21
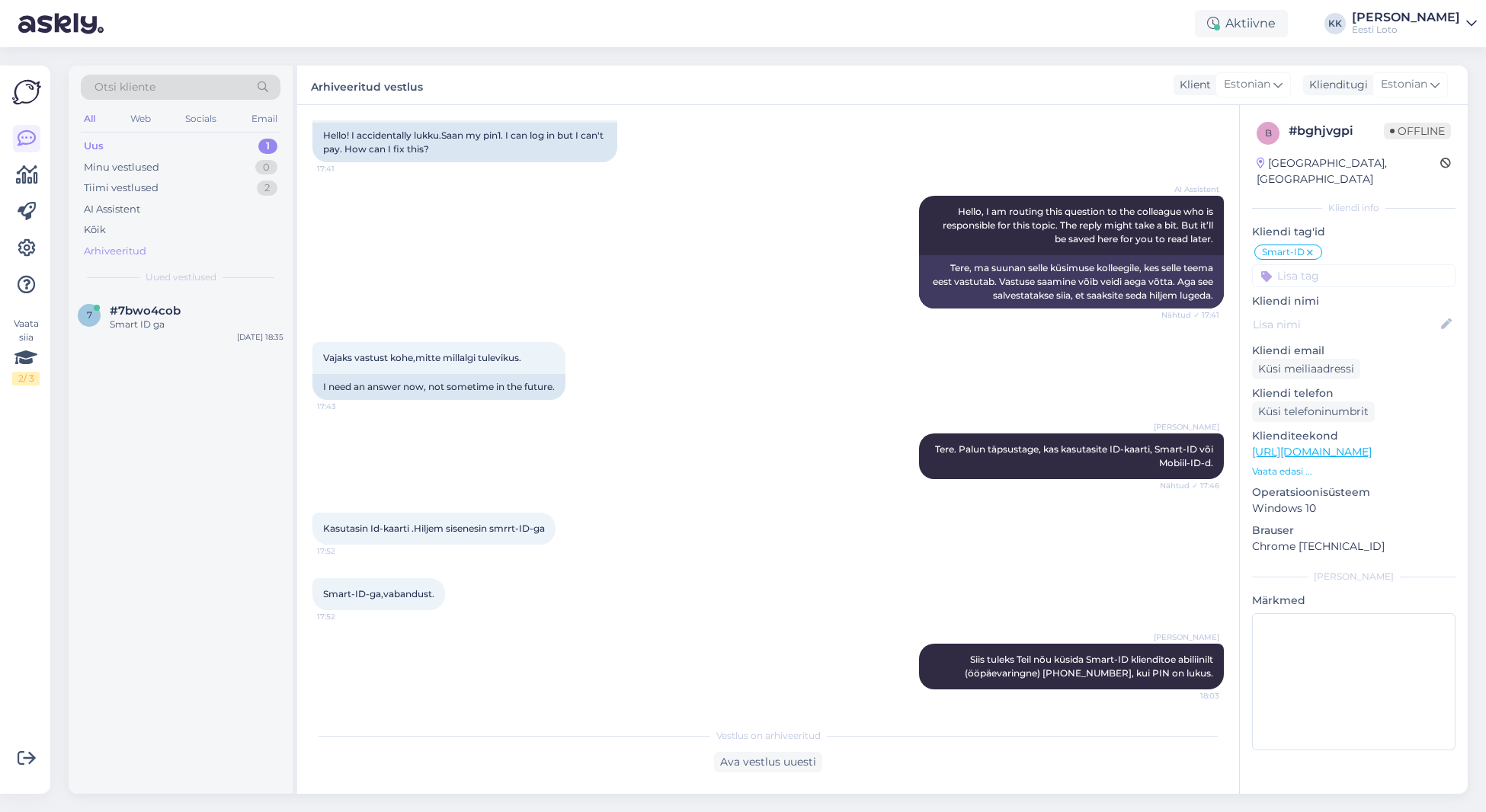
click at [124, 245] on div "Arhiveeritud" at bounding box center [115, 251] width 62 height 15
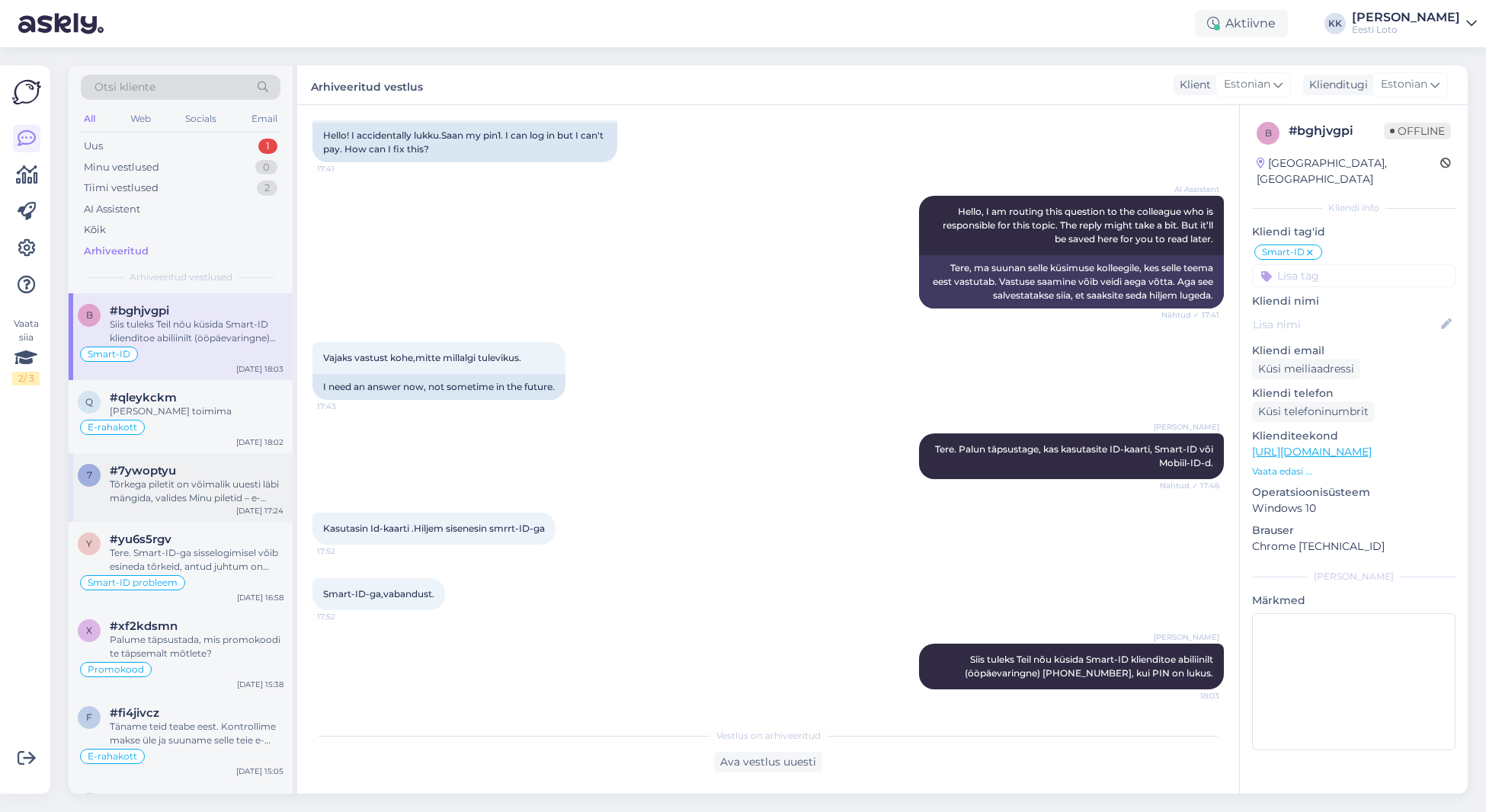
scroll to position [4, 0]
click at [215, 563] on div "Tere. Smart-ID-ga sisselogimisel võib esineda tõrkeid, antud juhtum on juba mei…" at bounding box center [196, 555] width 174 height 28
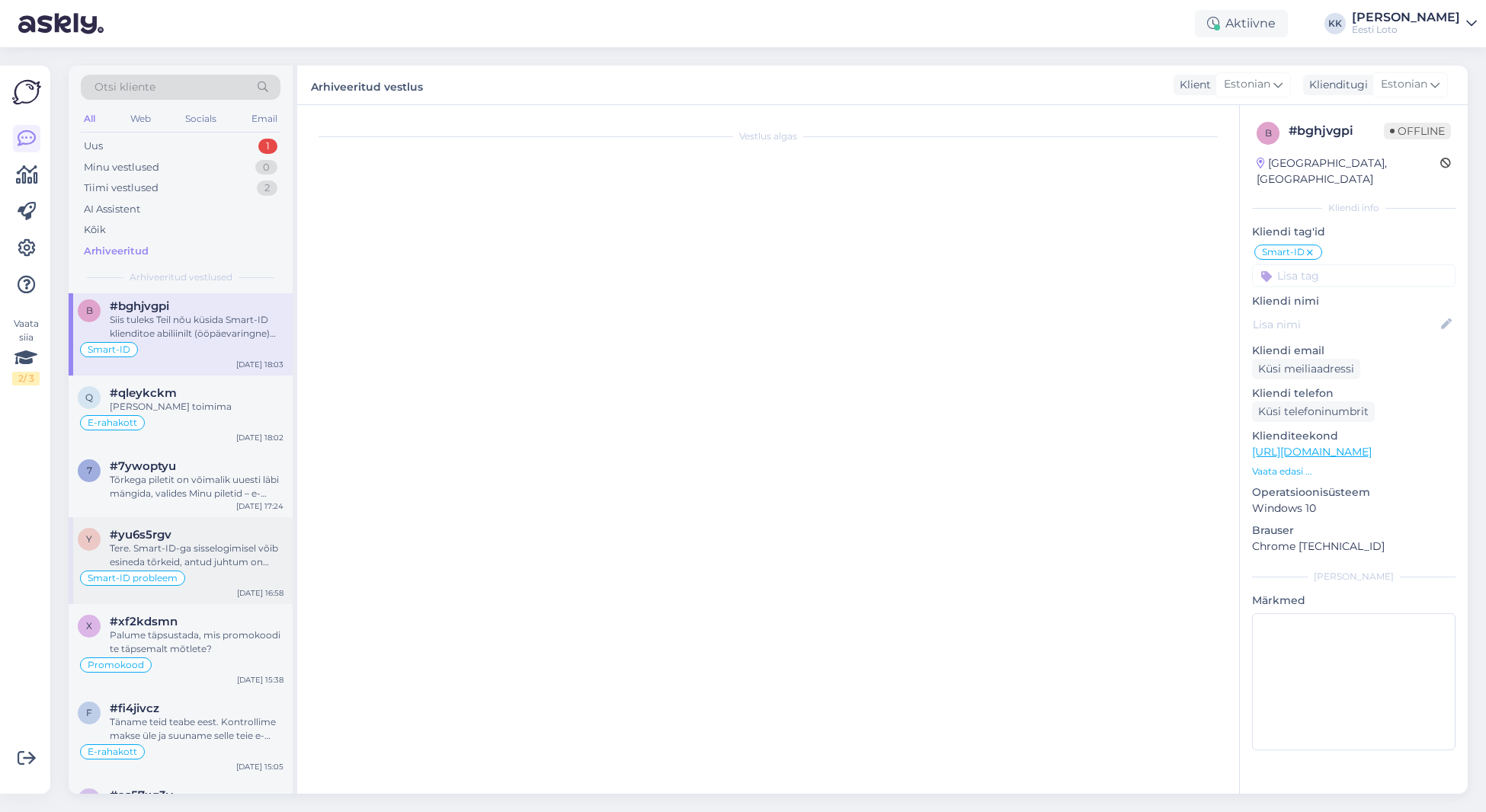
scroll to position [112, 0]
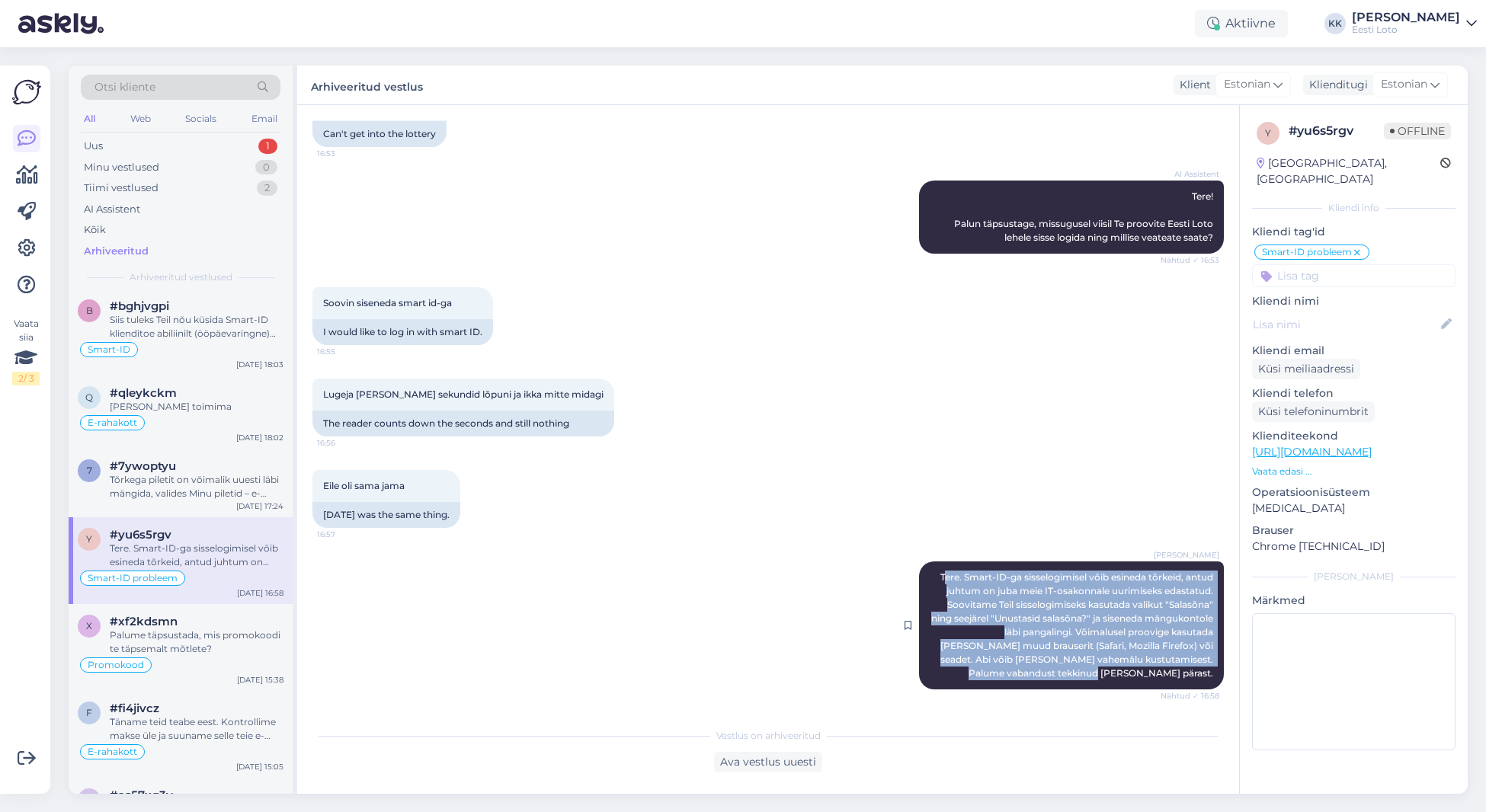
drag, startPoint x: 938, startPoint y: 576, endPoint x: 1199, endPoint y: 677, distance: 279.9
click at [1201, 681] on div "[PERSON_NAME] Tere. Smart-ID-ga sisselogimisel võib esineda tõrkeid, antud juht…" at bounding box center [1071, 626] width 305 height 128
copy span "ere. Smart-ID-ga sisselogimisel võib esineda tõrkeid, antud juhtum on juba meie…"
click at [183, 147] on div "Uus 1" at bounding box center [181, 146] width 199 height 21
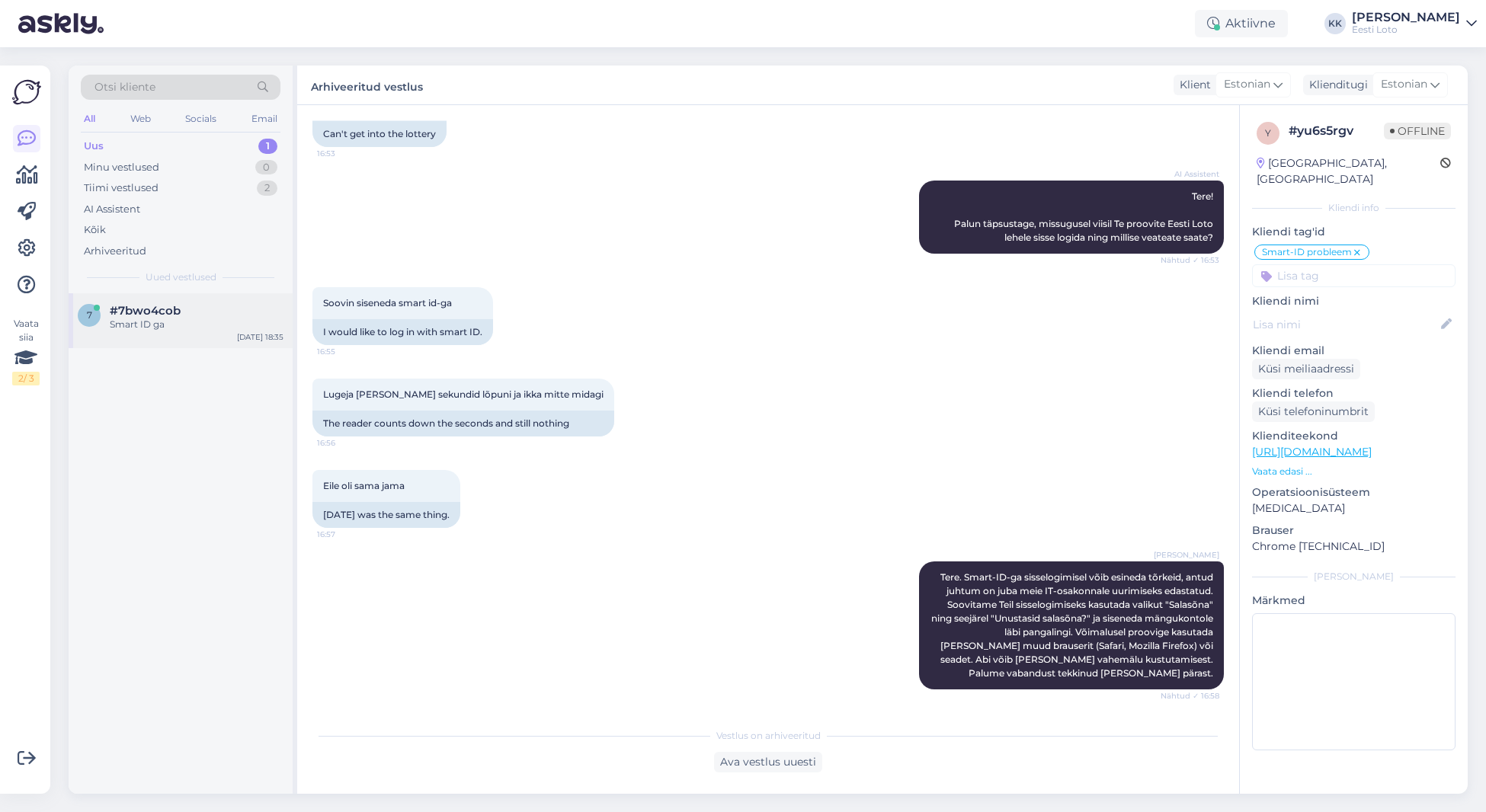
click at [155, 337] on div "7 #7bwo4cob Smart ID ga [DATE] 18:35" at bounding box center [181, 321] width 224 height 55
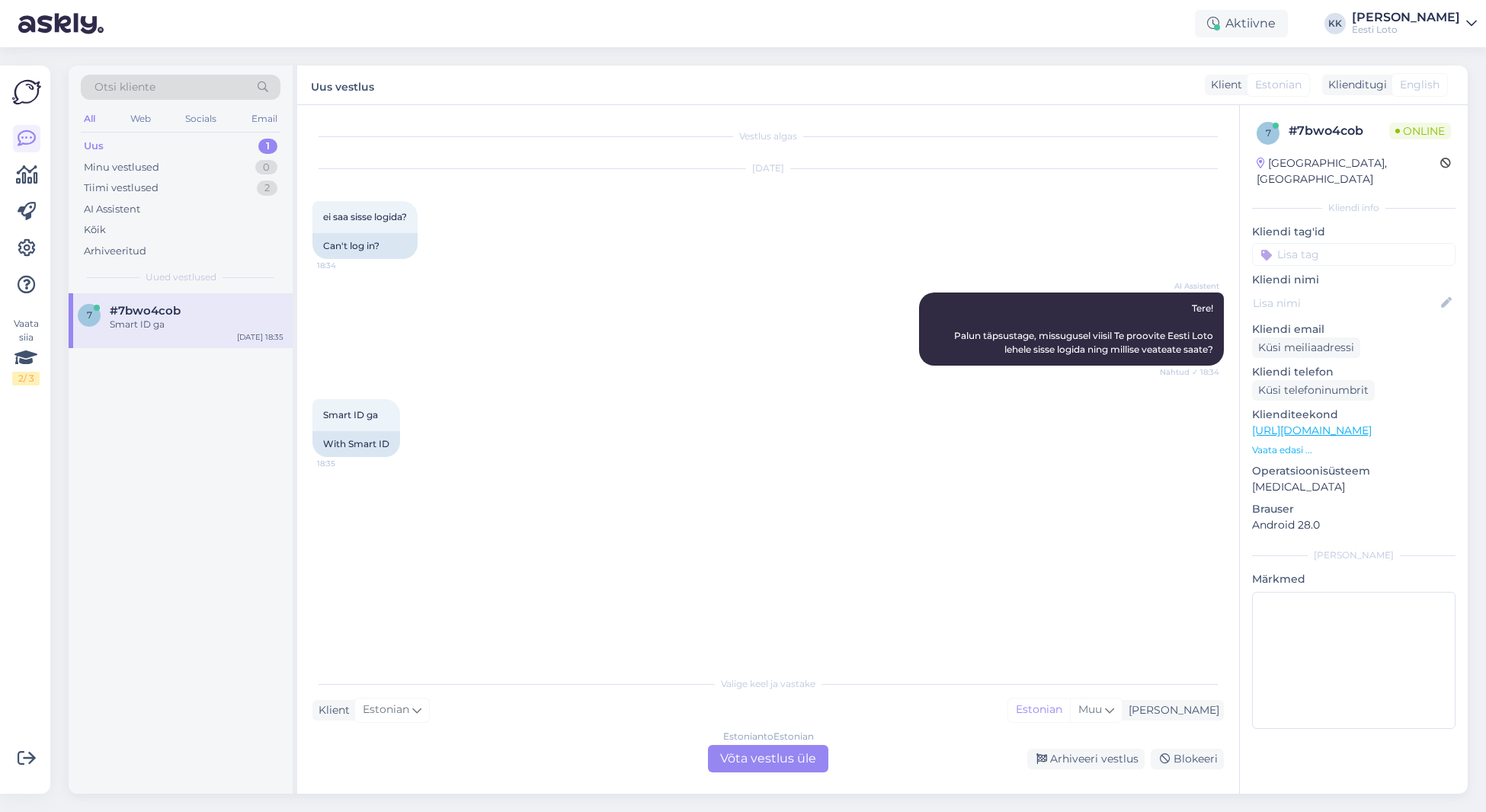
click at [761, 756] on div "Estonian to Estonian Võta vestlus üle" at bounding box center [767, 759] width 120 height 28
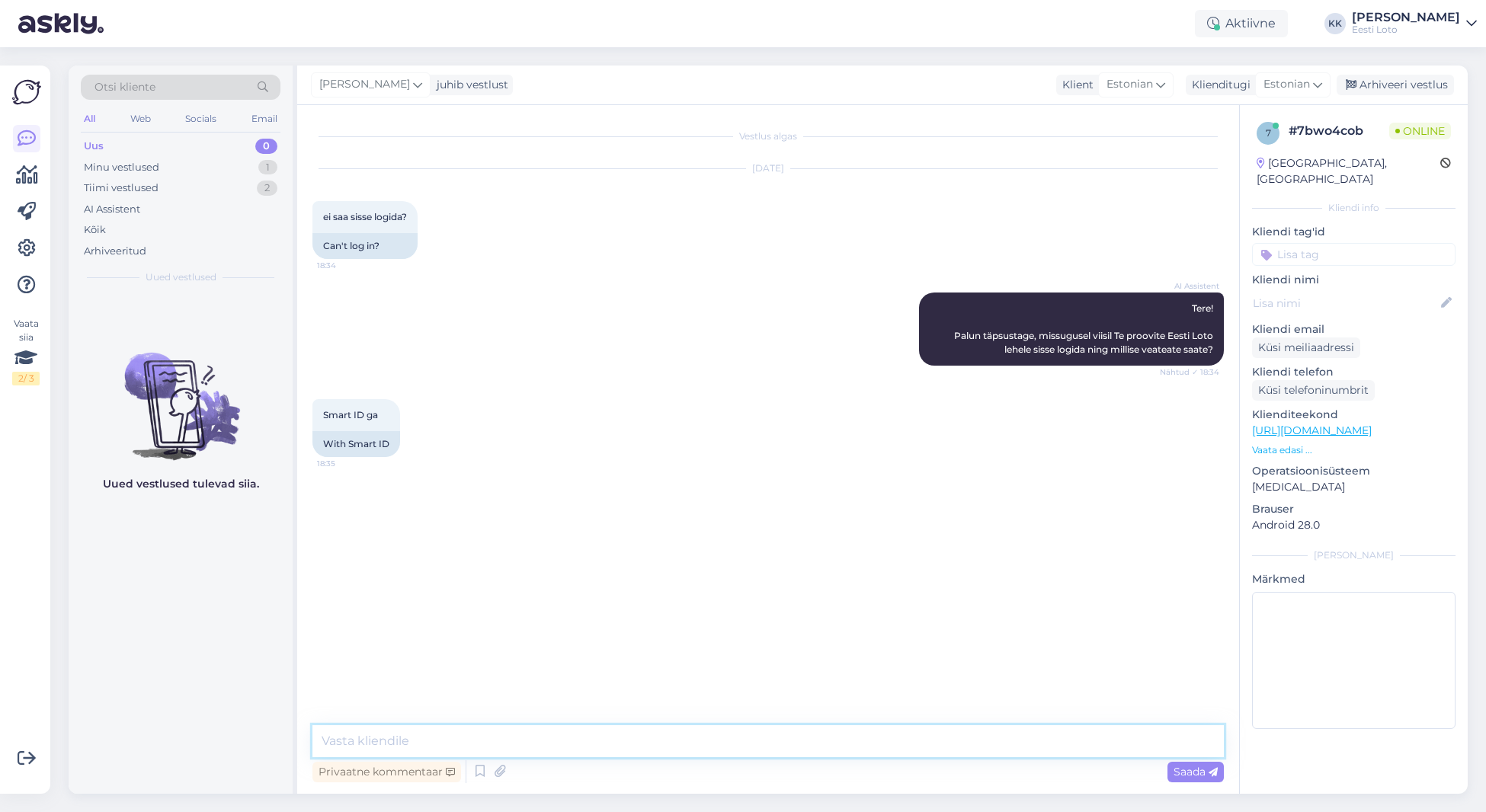
click at [514, 735] on textarea at bounding box center [767, 742] width 911 height 32
paste textarea "ere. Smart-ID-ga sisselogimisel võib esineda tõrkeid, antud juhtum on juba meie…"
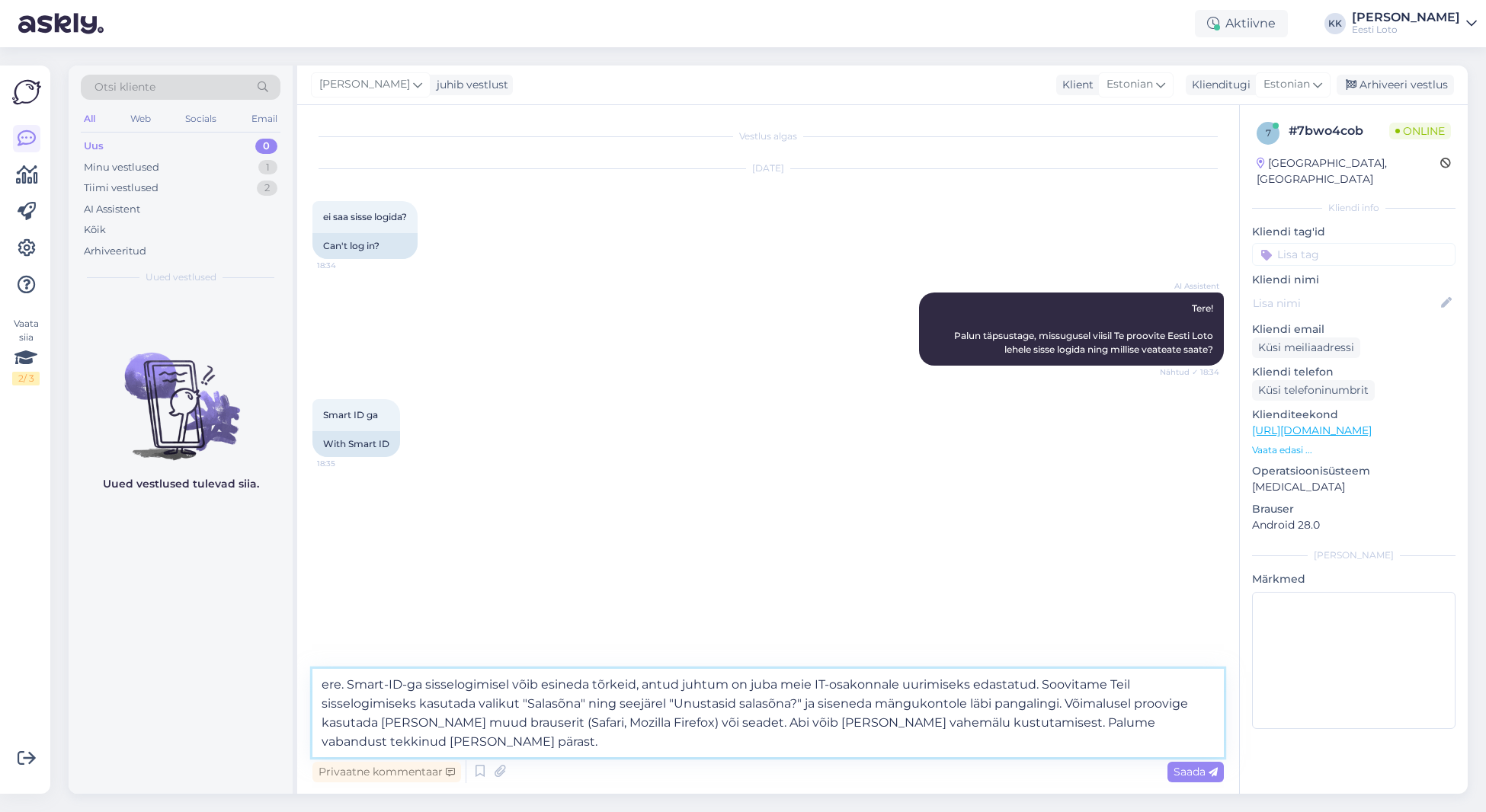
click at [324, 685] on textarea "ere. Smart-ID-ga sisselogimisel võib esineda tõrkeid, antud juhtum on juba meie…" at bounding box center [767, 712] width 911 height 88
type textarea "Tere. Smart-ID-ga sisselogimisel võib esineda tõrkeid, antud juhtum on juba mei…"
click at [1185, 774] on span "Saada" at bounding box center [1196, 771] width 45 height 13
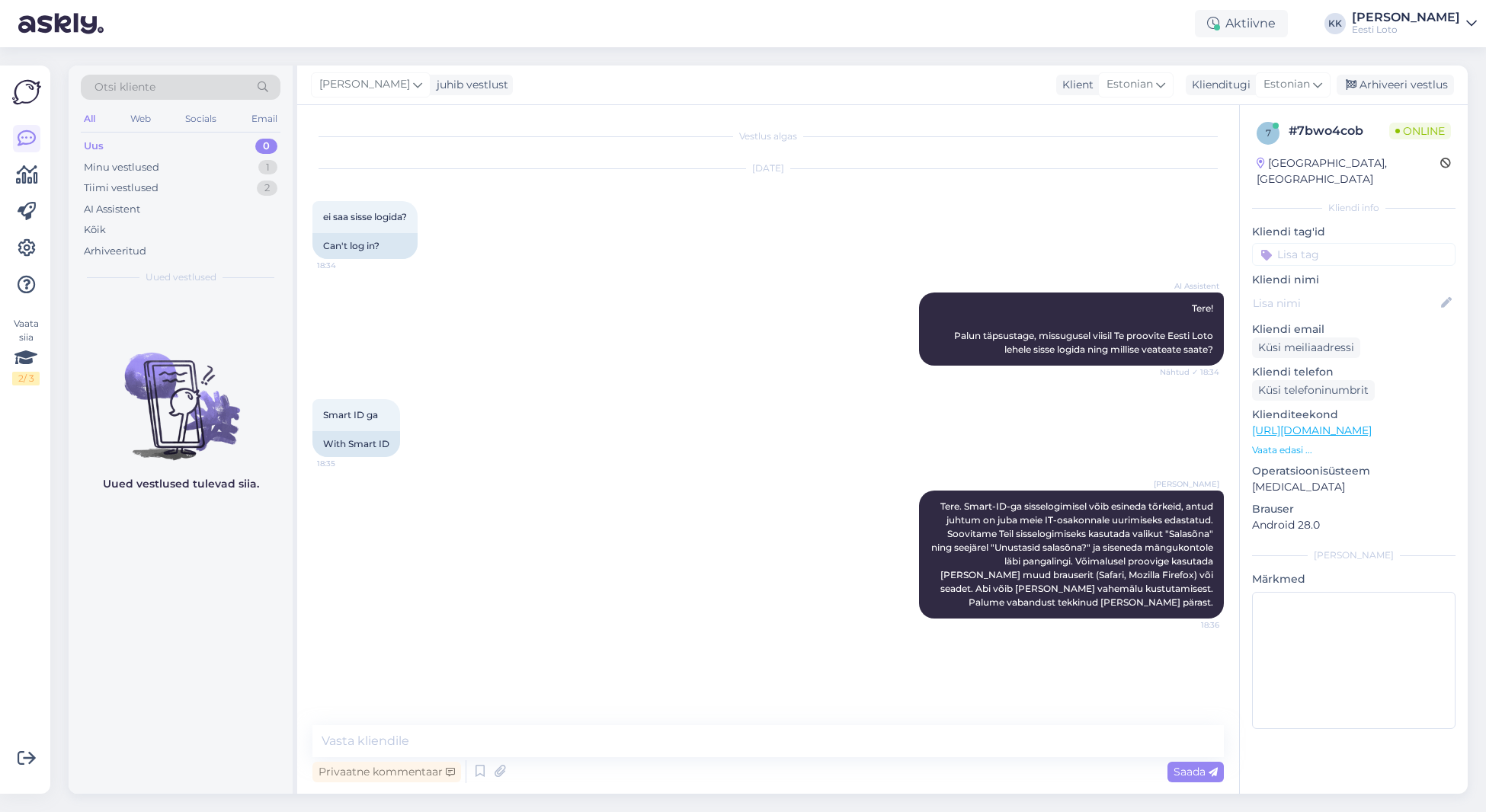
click at [1334, 244] on input at bounding box center [1353, 255] width 203 height 23
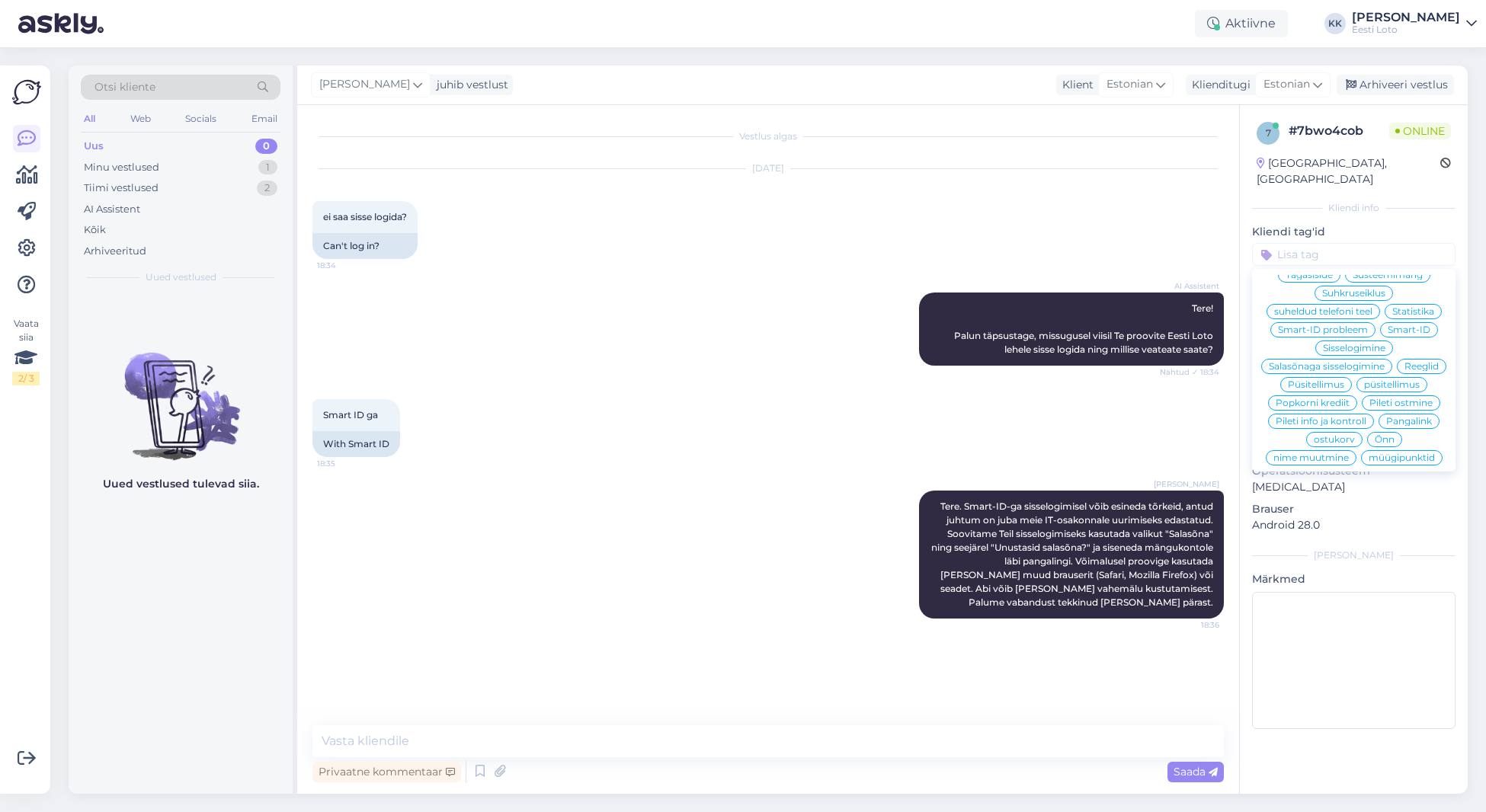
scroll to position [202, 0]
click at [1323, 328] on span "Smart-ID probleem" at bounding box center [1322, 332] width 90 height 9
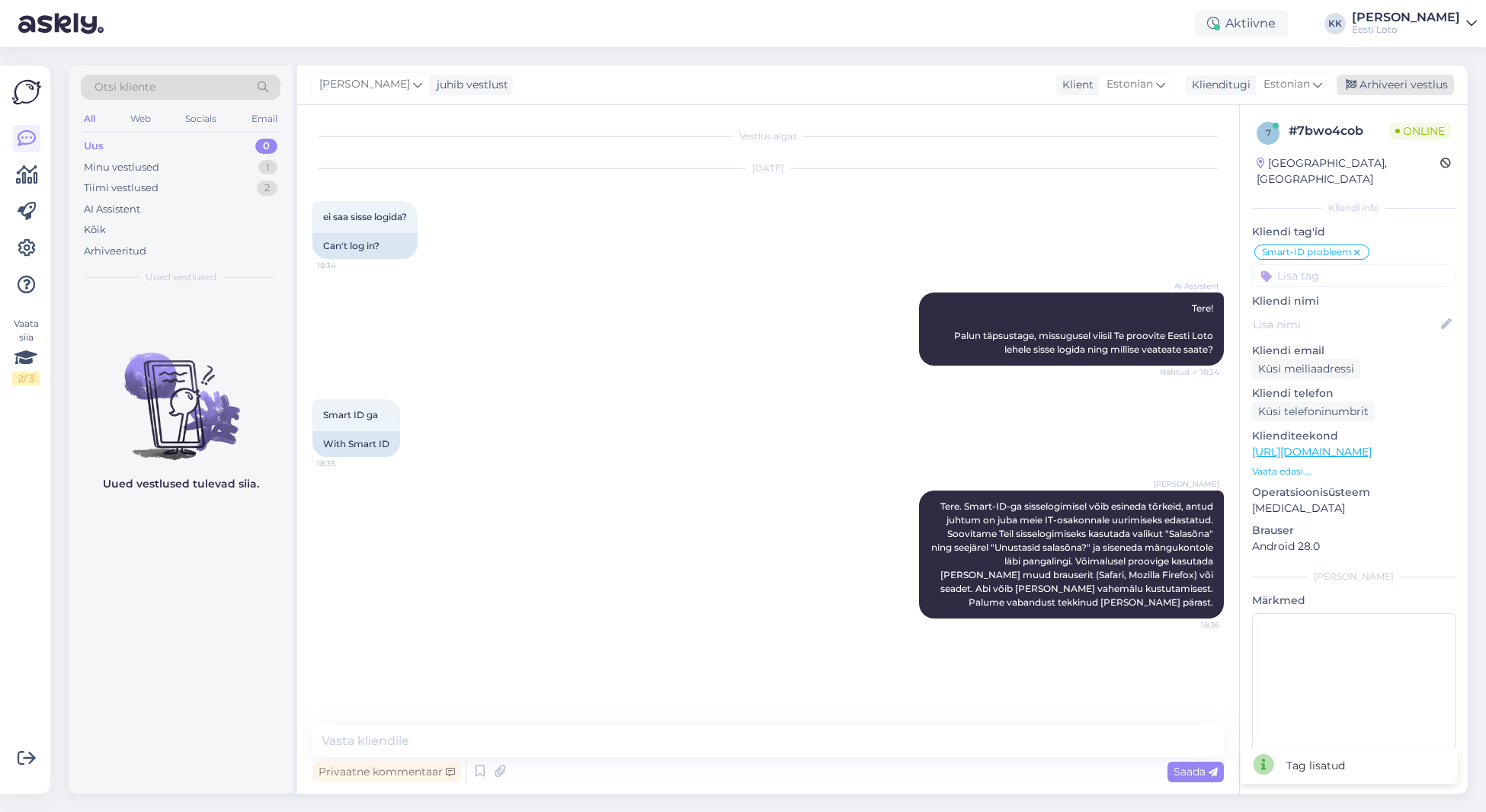
click at [1400, 82] on div "Arhiveeri vestlus" at bounding box center [1395, 85] width 118 height 20
